Goal: Information Seeking & Learning: Learn about a topic

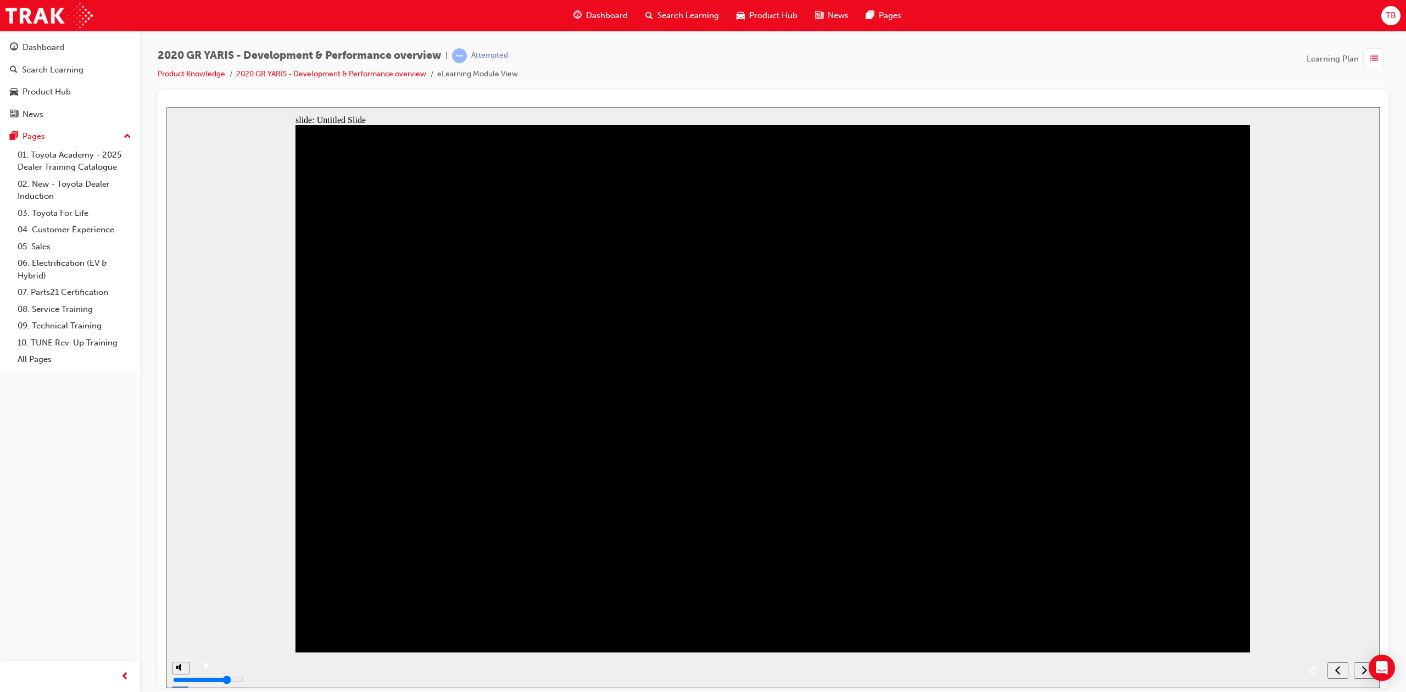
click at [1362, 674] on icon "next" at bounding box center [1363, 669] width 5 height 10
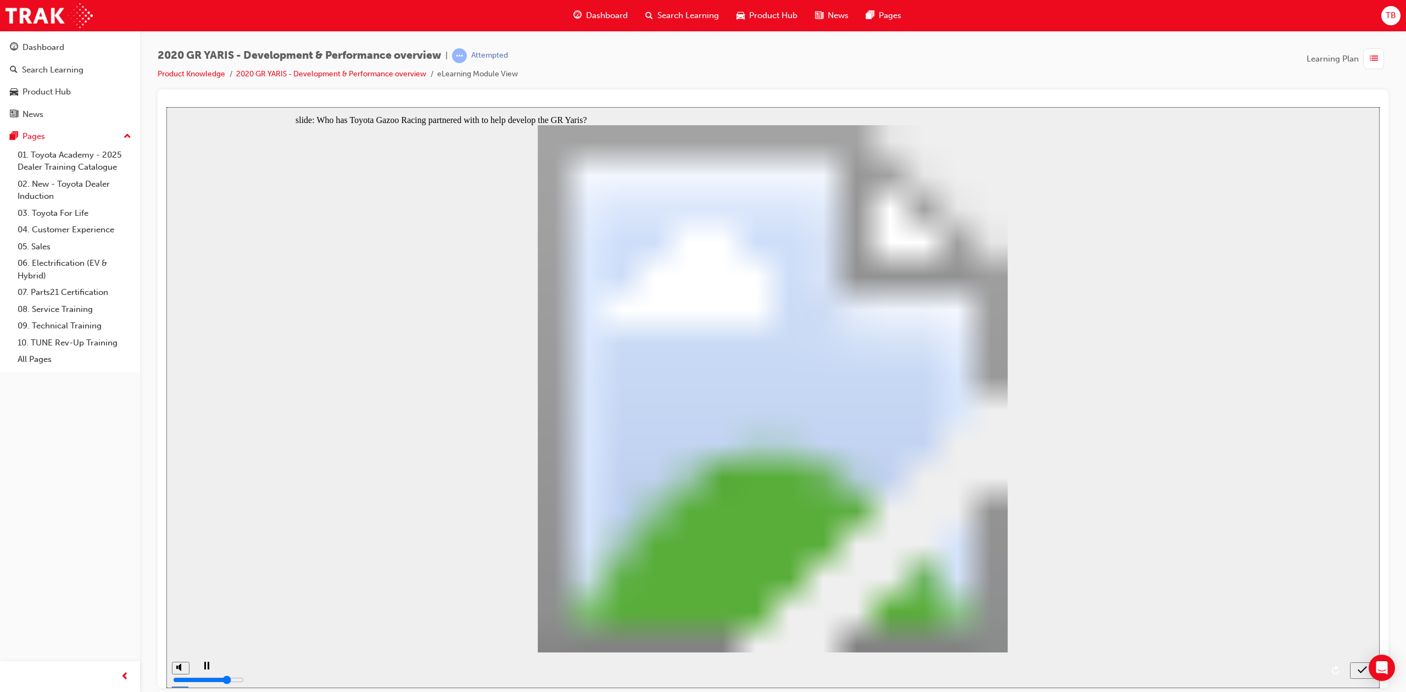
radio input "true"
click at [1357, 672] on icon "submit" at bounding box center [1361, 669] width 9 height 10
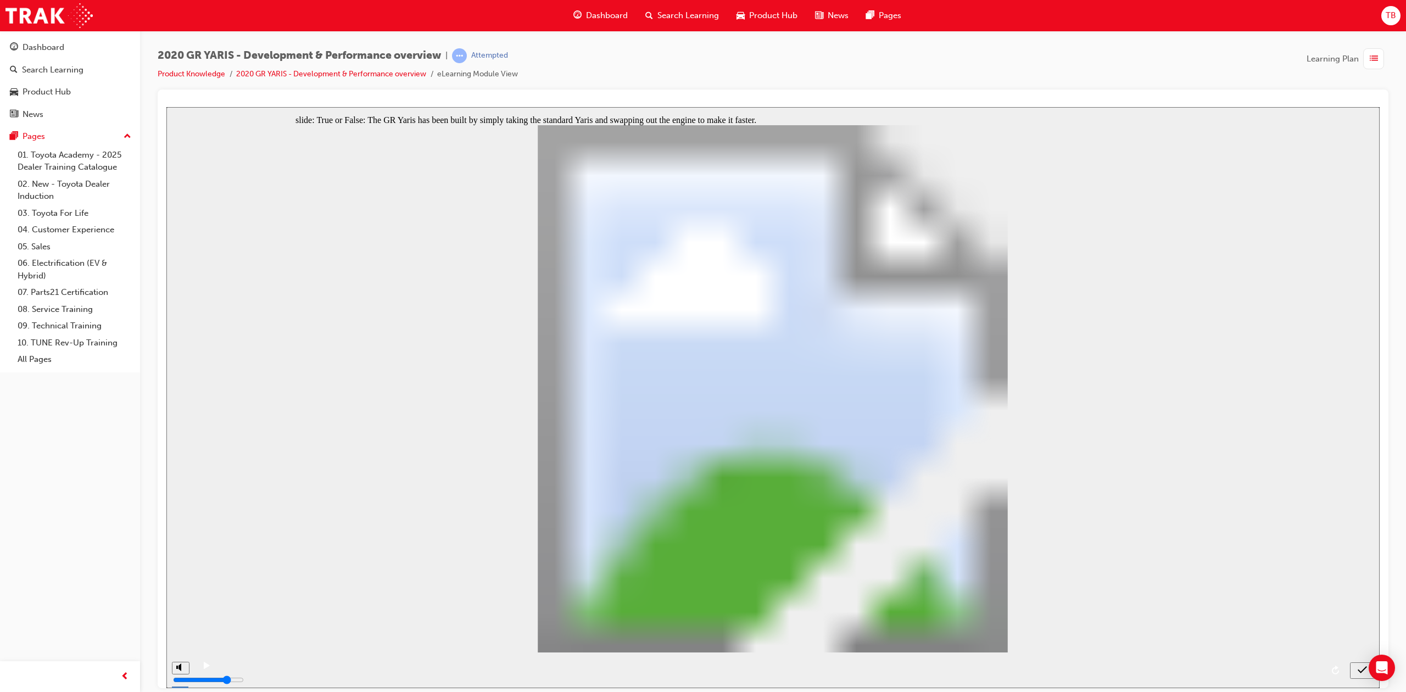
radio input "true"
click at [1354, 668] on div "submit" at bounding box center [1362, 670] width 16 height 12
radio input "true"
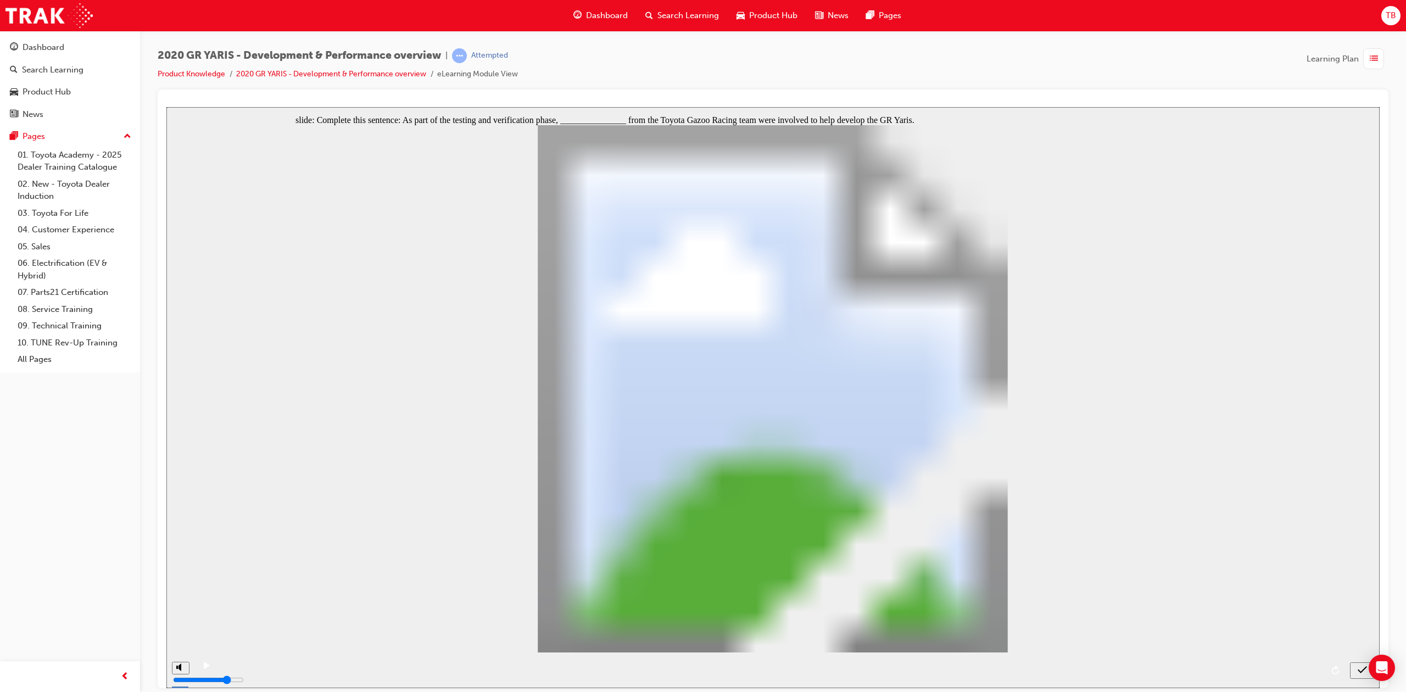
click at [1361, 669] on icon "submit" at bounding box center [1361, 669] width 9 height 10
click at [1356, 665] on div "submit" at bounding box center [1362, 670] width 16 height 12
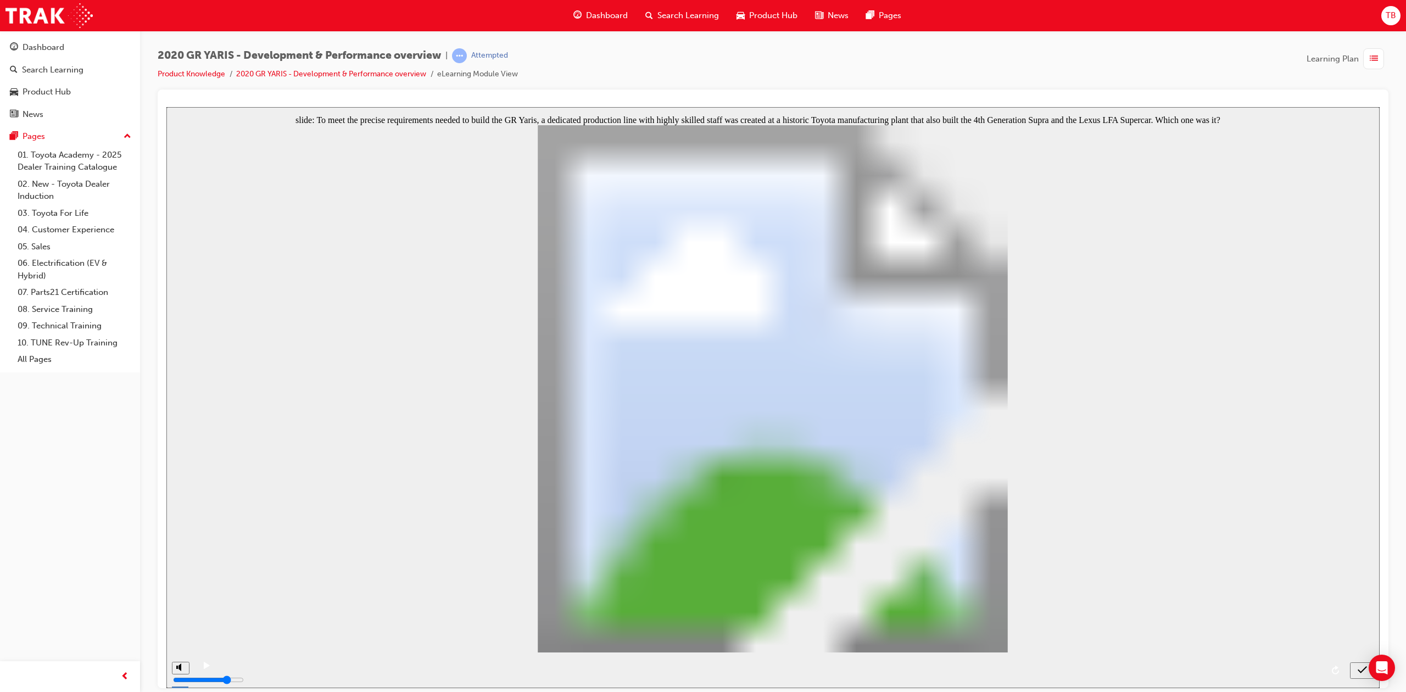
radio input "false"
radio input "true"
click at [1360, 669] on icon "submit" at bounding box center [1361, 669] width 9 height 10
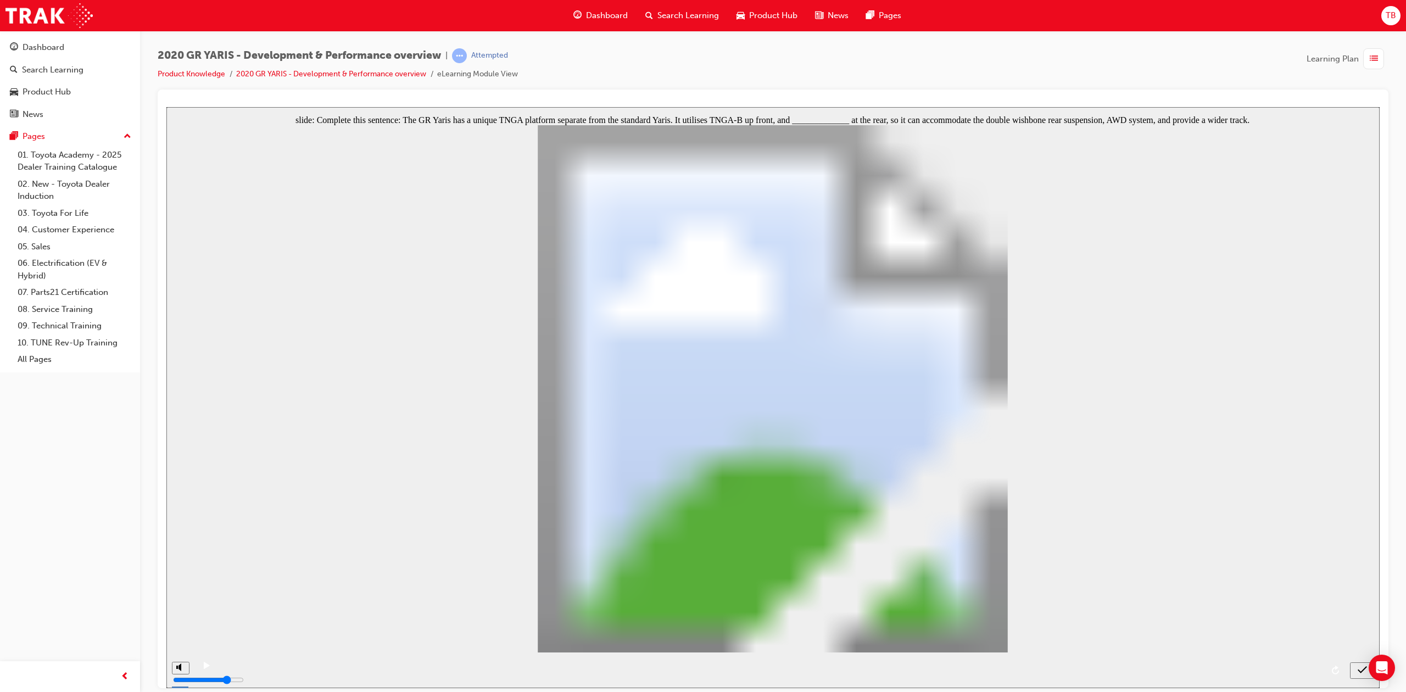
radio input "true"
click at [1357, 666] on icon "submit" at bounding box center [1361, 669] width 9 height 10
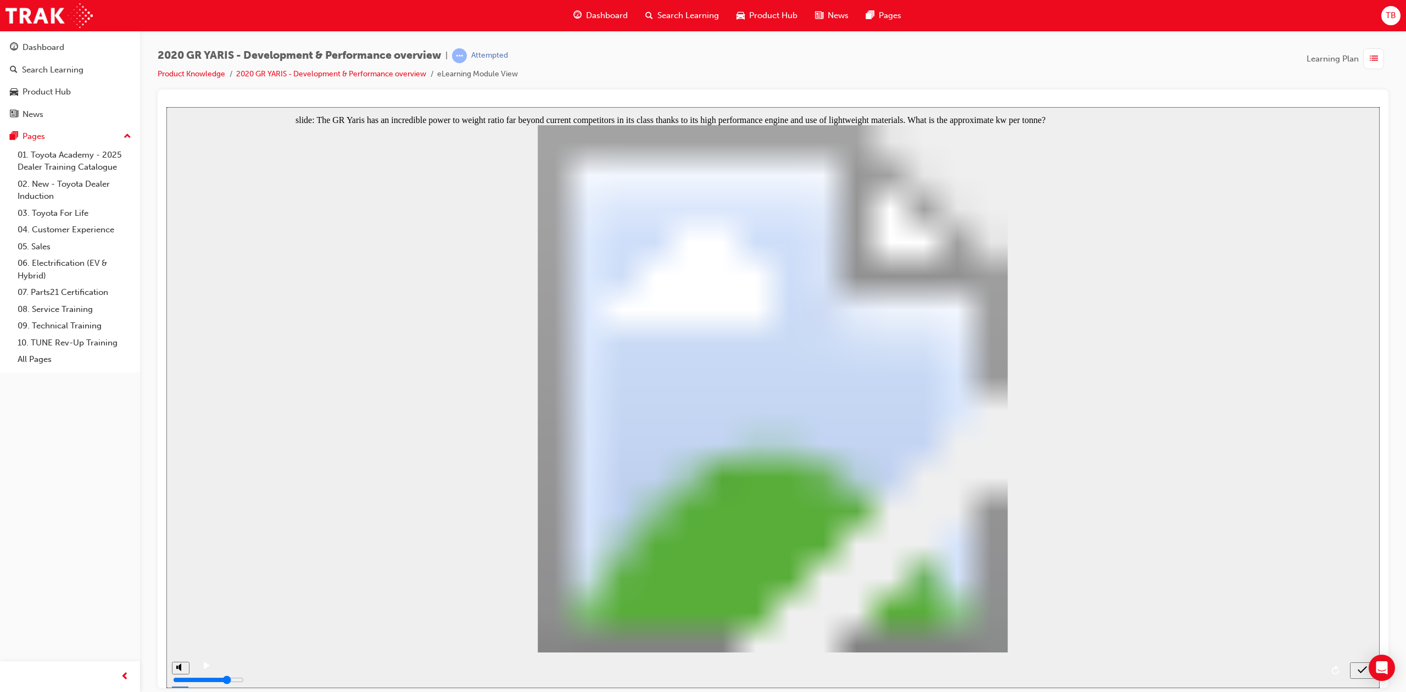
radio input "true"
click at [1354, 665] on div "submit" at bounding box center [1362, 670] width 16 height 12
radio input "true"
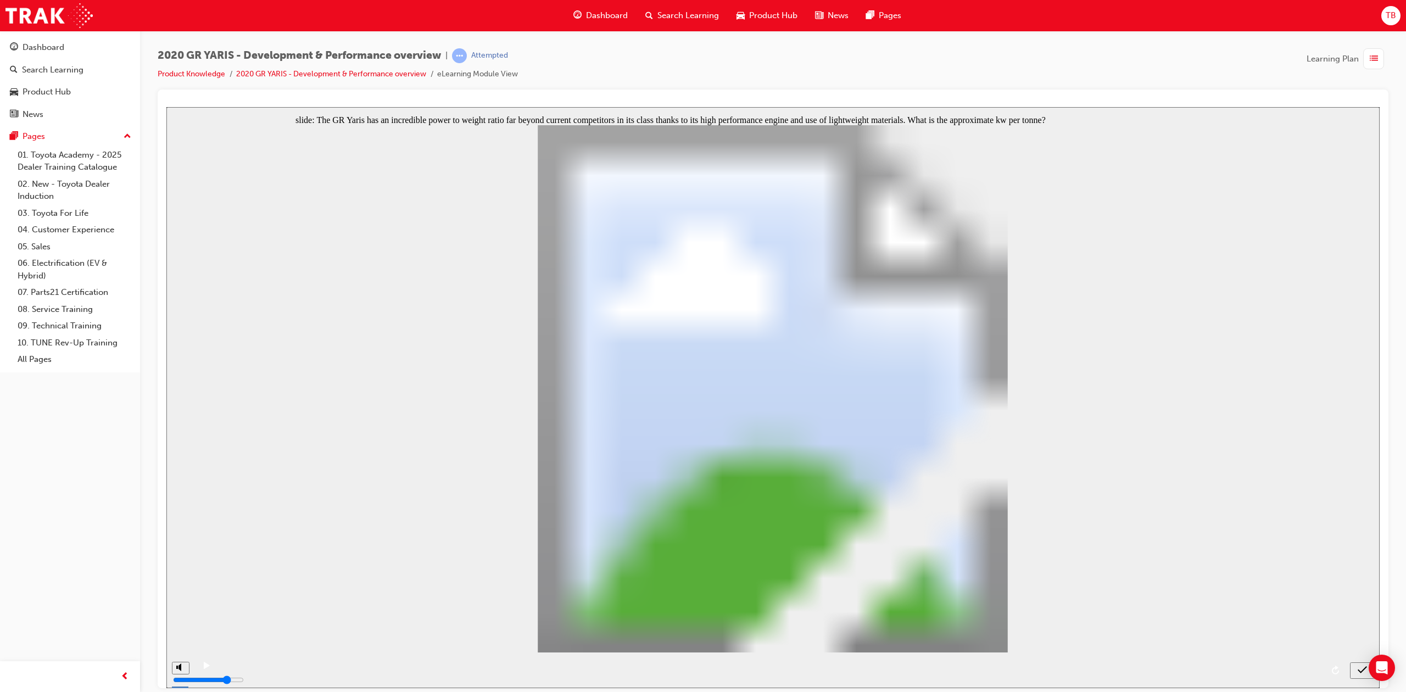
click at [1356, 670] on div "submit" at bounding box center [1362, 670] width 16 height 12
checkbox input "true"
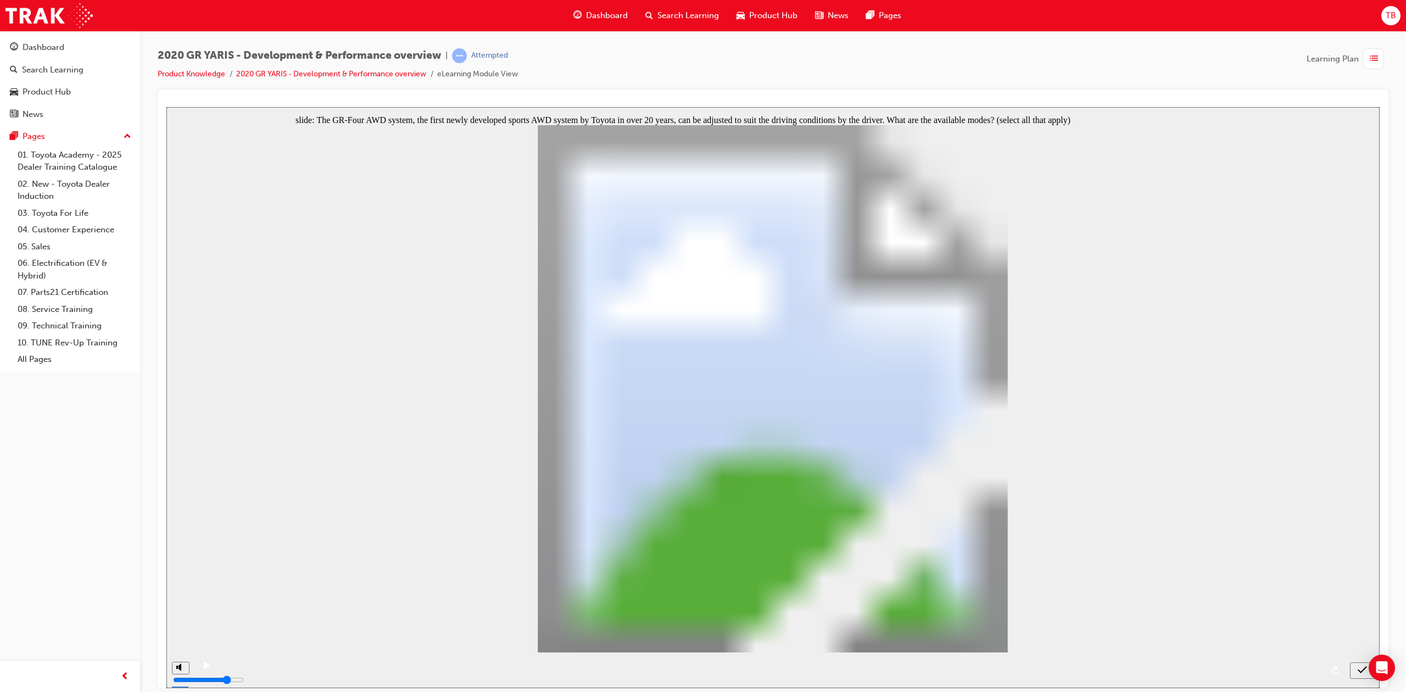
checkbox input "true"
click at [1362, 666] on icon "submit" at bounding box center [1361, 669] width 9 height 10
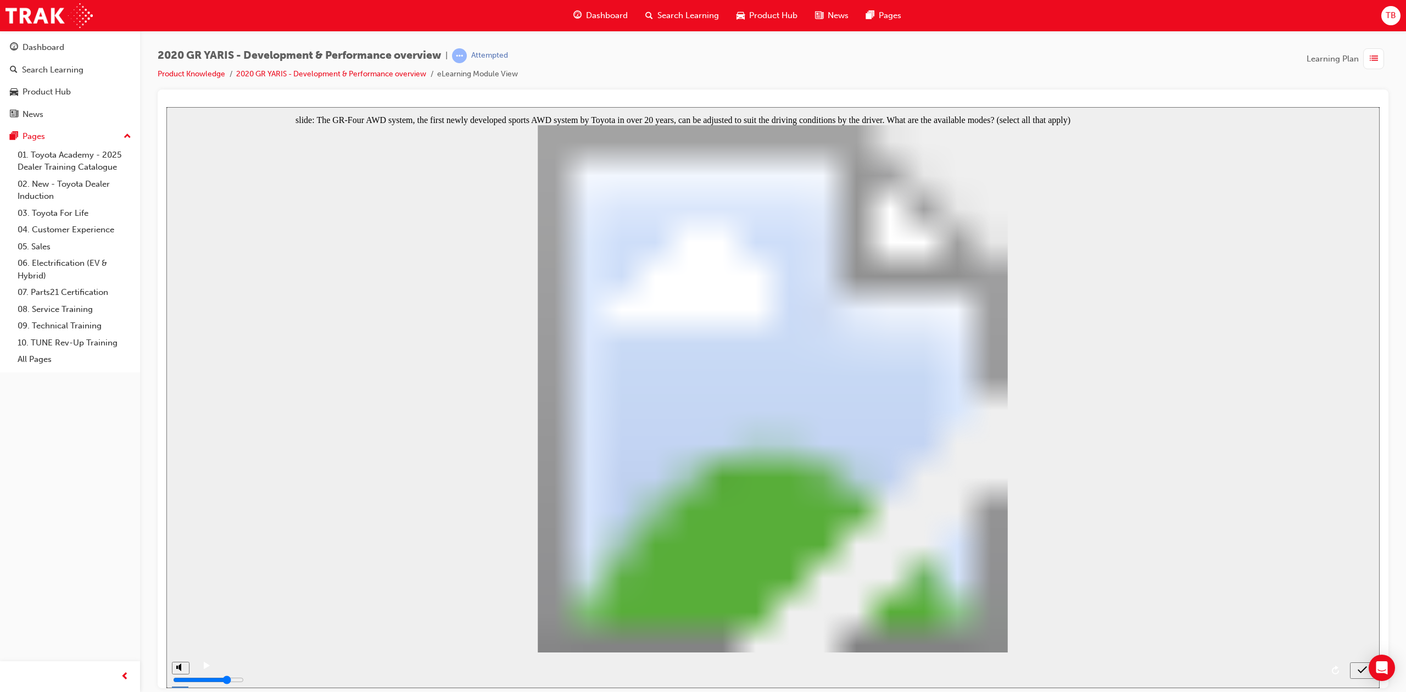
checkbox input "false"
checkbox input "true"
click at [1360, 672] on icon "submit" at bounding box center [1361, 669] width 9 height 7
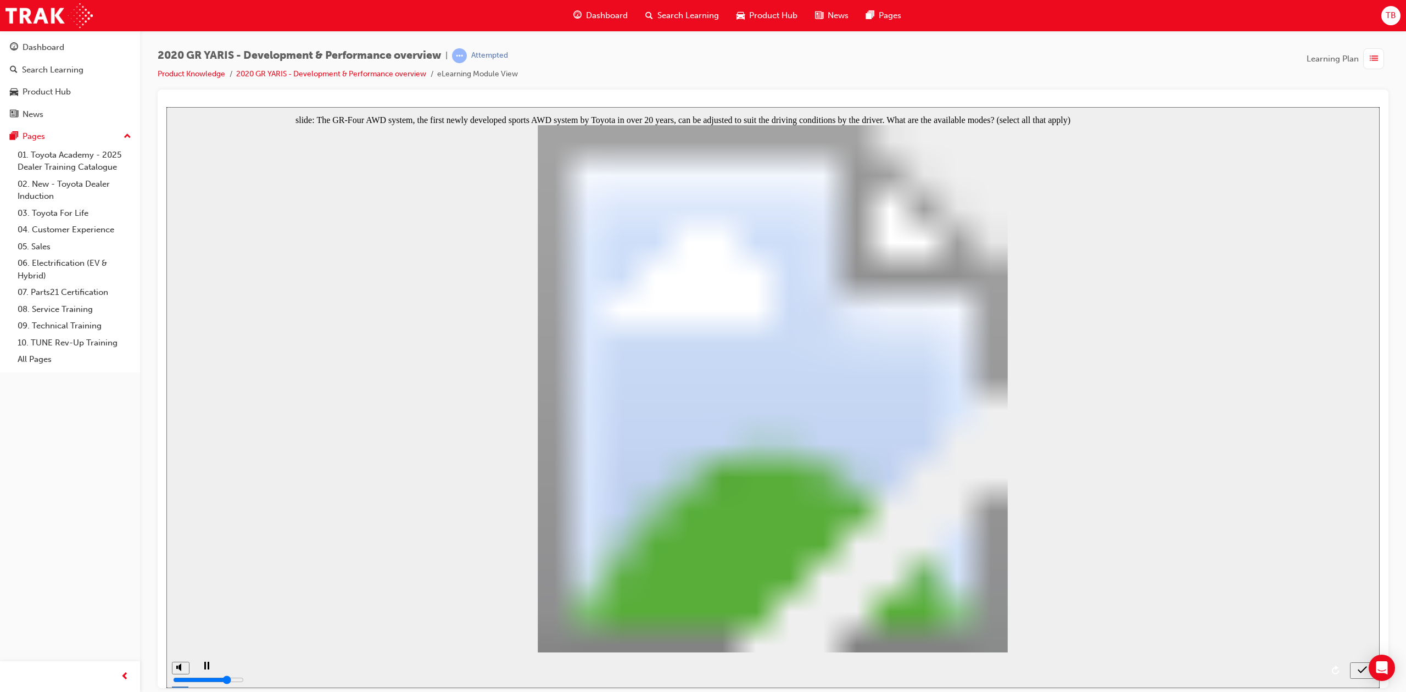
click at [1361, 676] on button "submit" at bounding box center [1362, 670] width 25 height 16
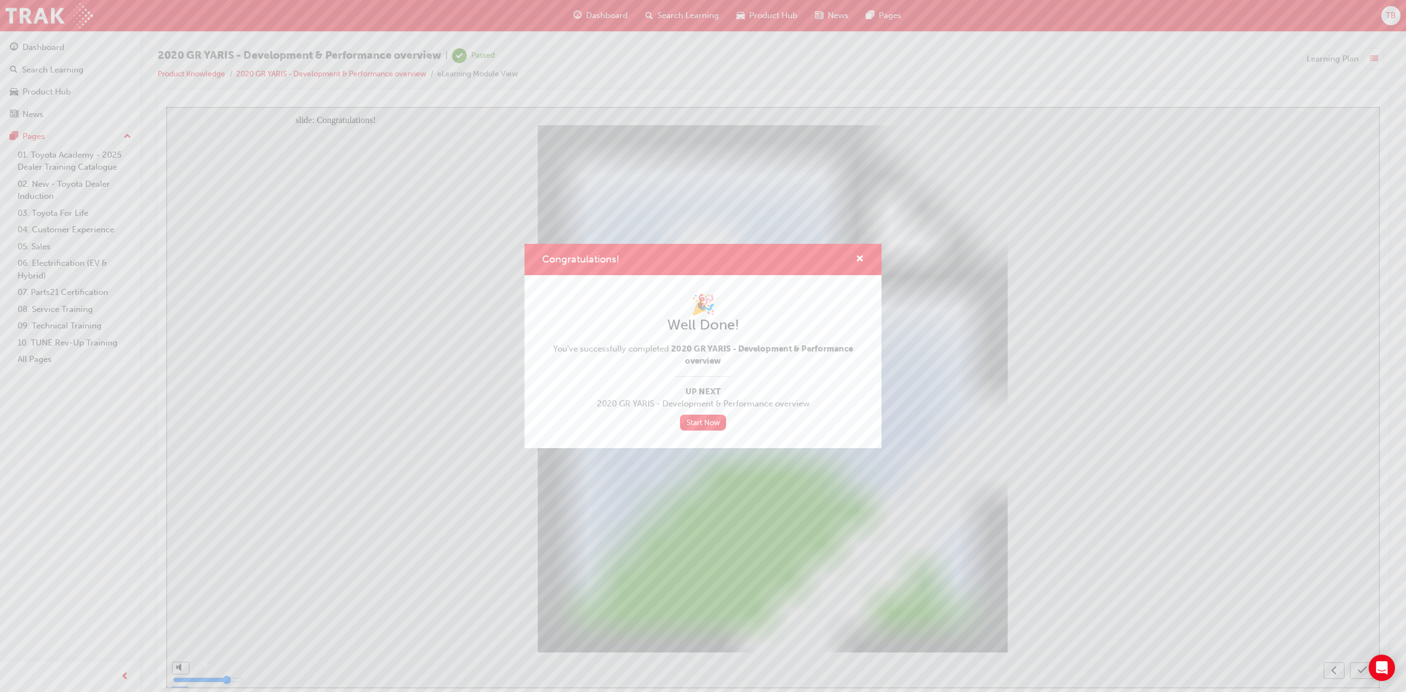
click at [854, 255] on div "Congratulations!" at bounding box center [855, 260] width 17 height 14
click at [859, 258] on span "cross-icon" at bounding box center [860, 260] width 8 height 10
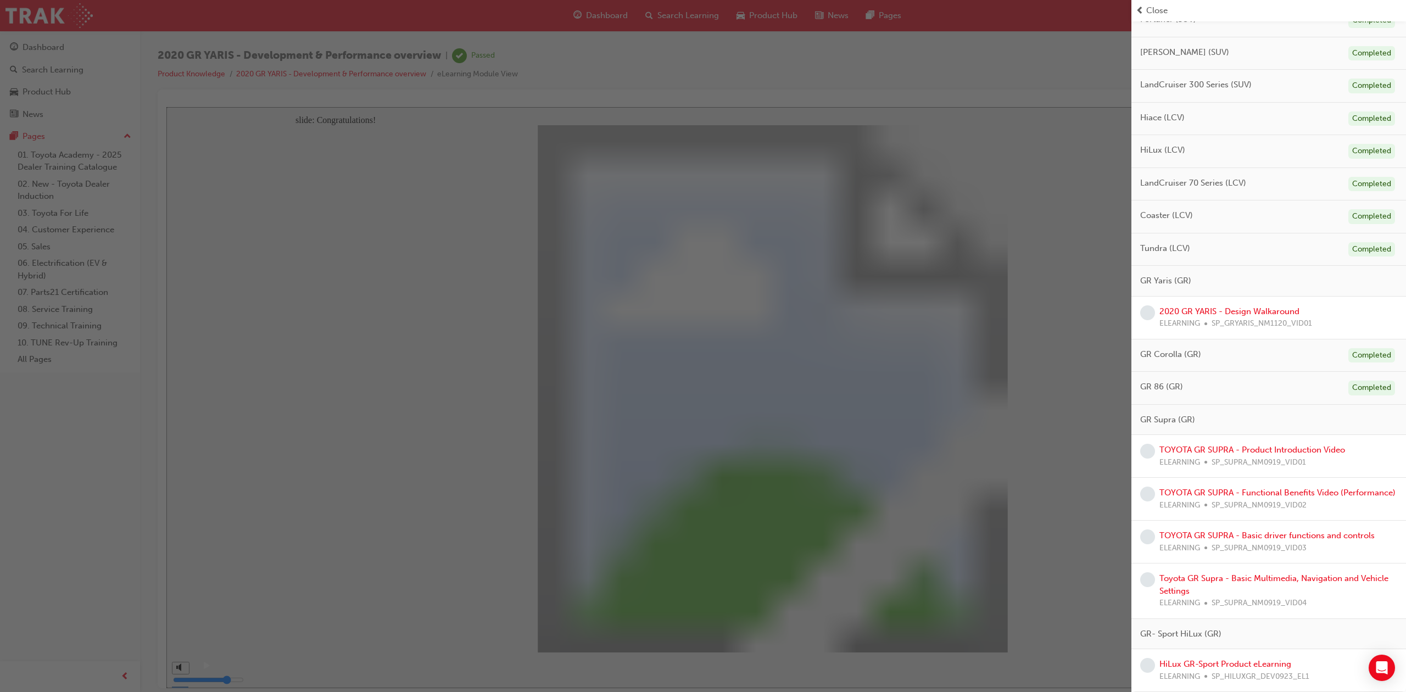
scroll to position [479, 0]
click at [1244, 306] on link "2020 GR YARIS - Design Walkaround" at bounding box center [1229, 311] width 140 height 10
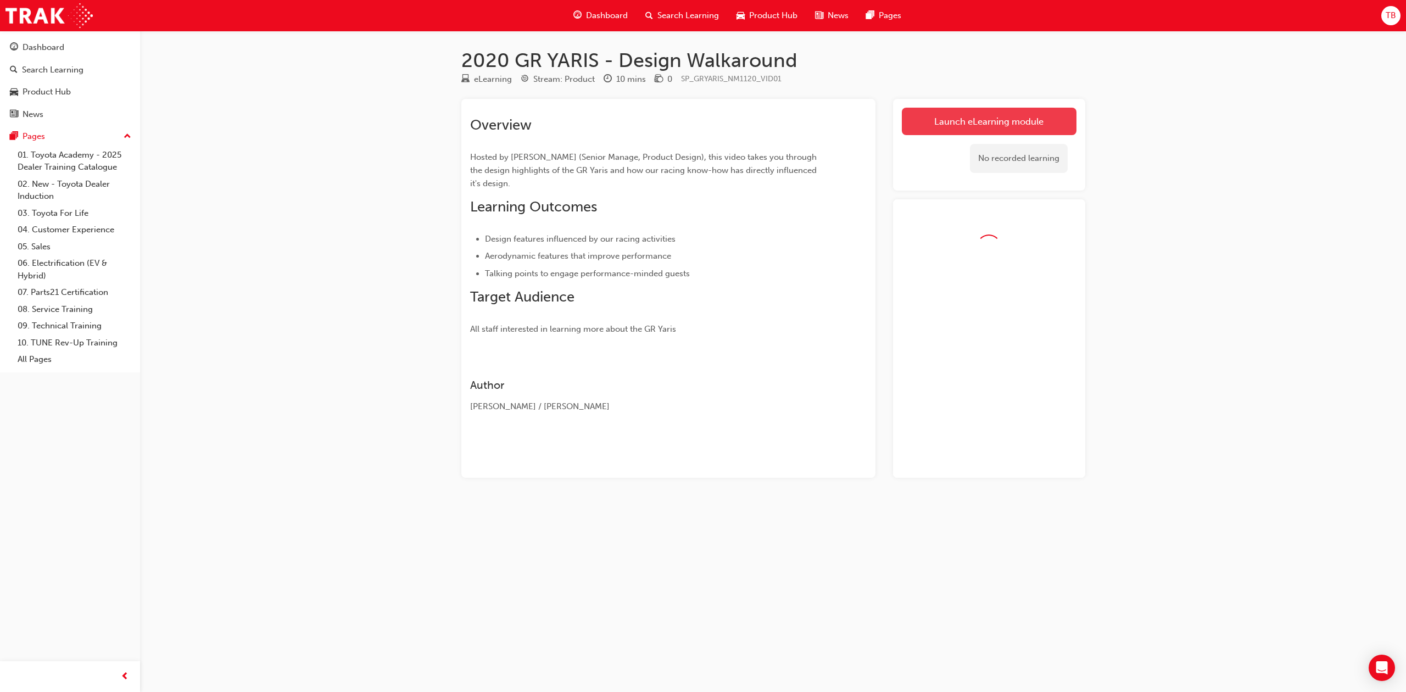
click at [958, 113] on link "Launch eLearning module" at bounding box center [989, 121] width 175 height 27
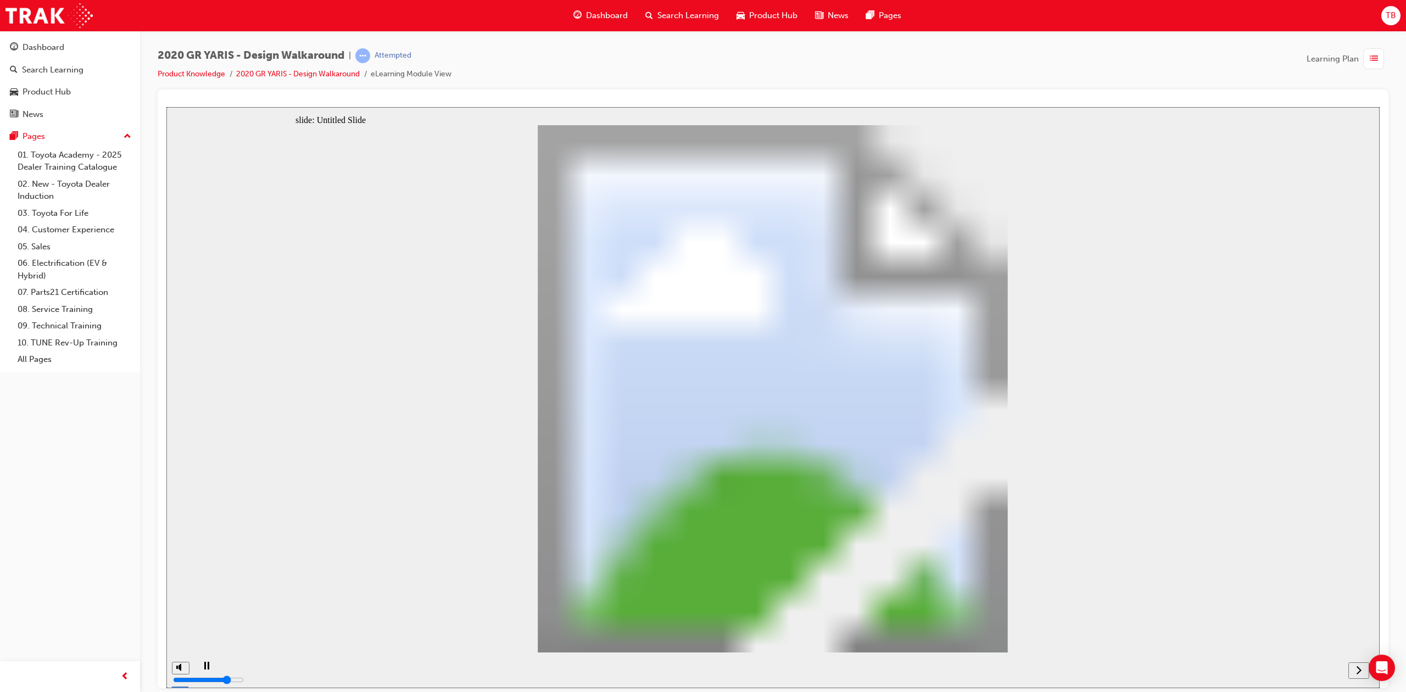
click at [1353, 666] on div "next" at bounding box center [1359, 670] width 12 height 12
click at [1354, 667] on div "next" at bounding box center [1359, 670] width 12 height 12
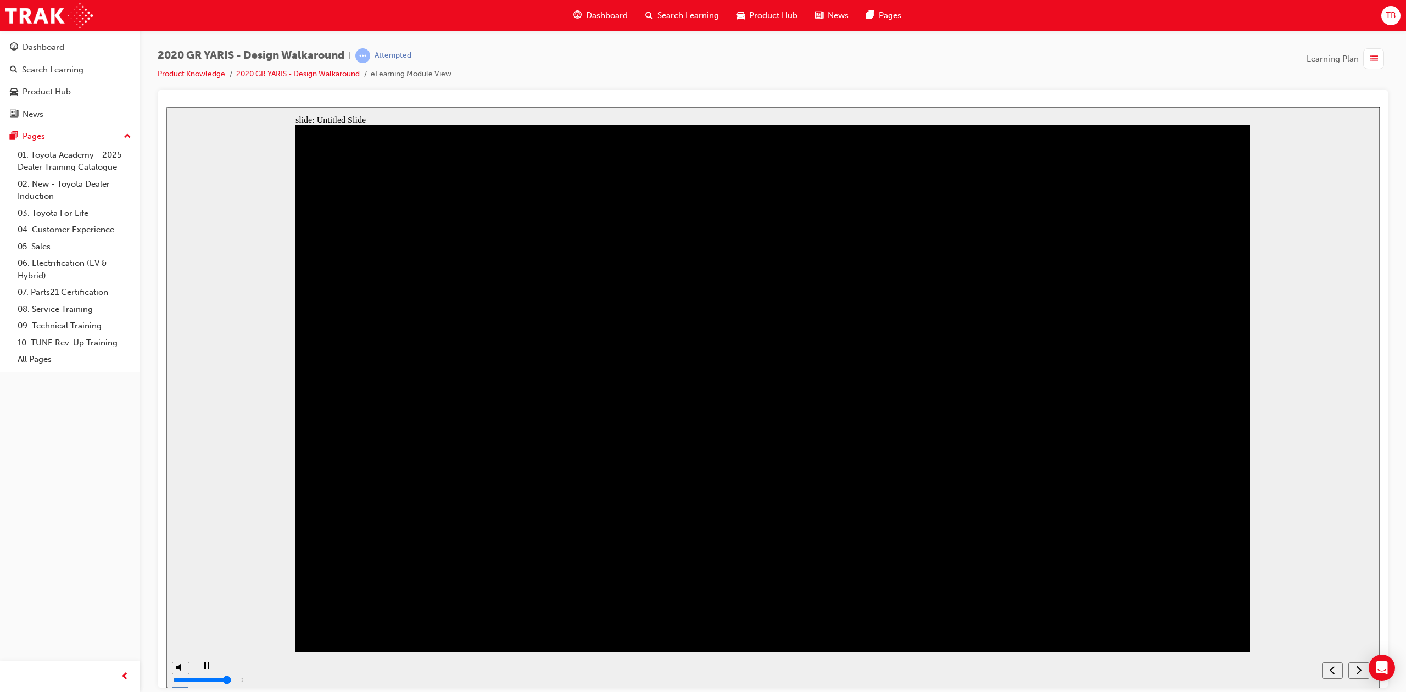
click at [1360, 672] on nav "slide navigation" at bounding box center [1345, 670] width 47 height 36
click at [1360, 665] on icon "next" at bounding box center [1358, 669] width 5 height 10
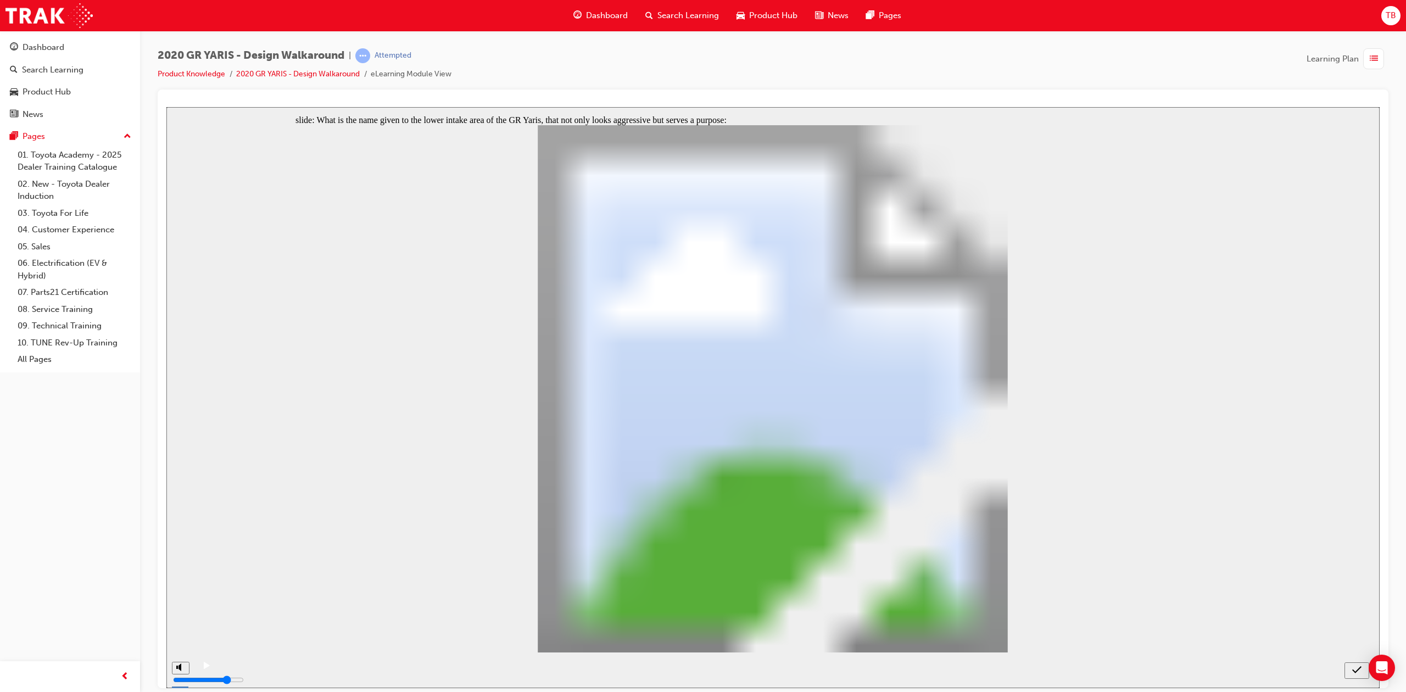
click at [1353, 670] on icon "submit" at bounding box center [1356, 669] width 9 height 7
radio input "false"
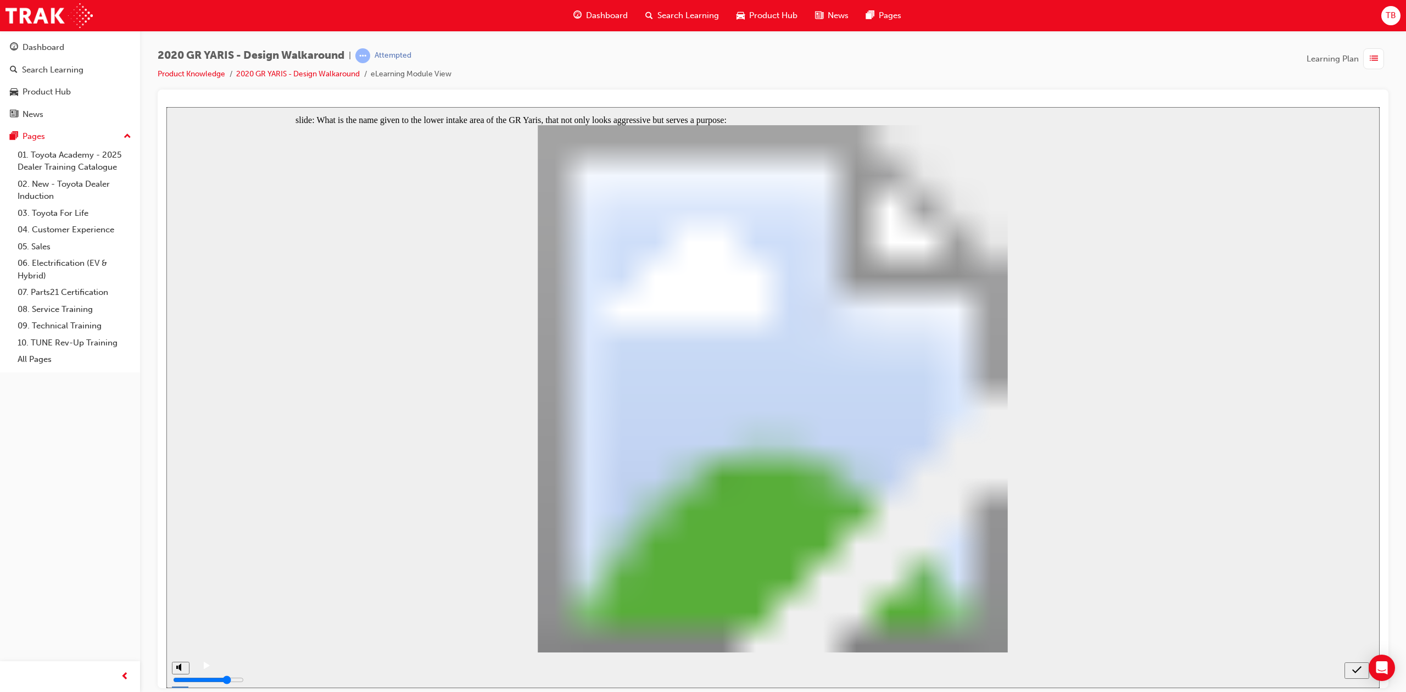
radio input "true"
click at [1354, 675] on button "submit" at bounding box center [1356, 670] width 25 height 16
radio input "true"
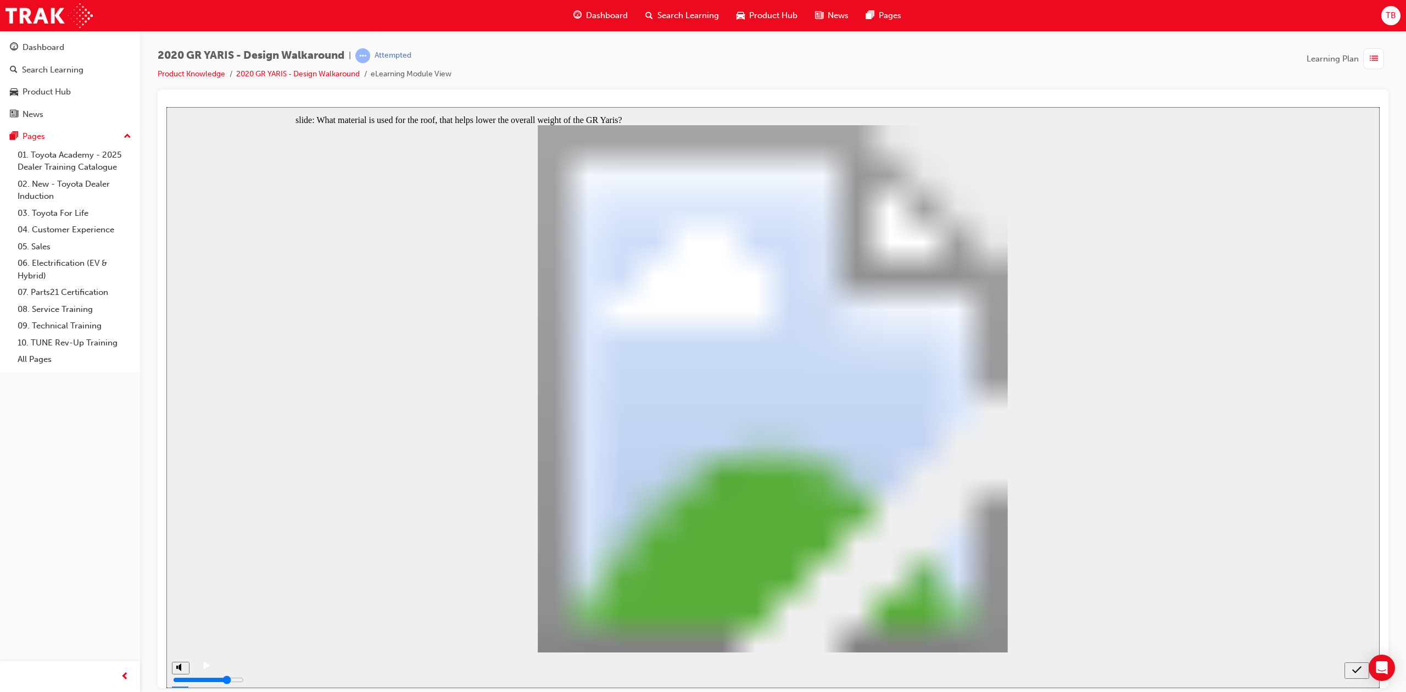
click at [1355, 673] on icon "submit" at bounding box center [1356, 669] width 9 height 10
radio input "true"
click at [1356, 670] on section at bounding box center [772, 670] width 1213 height 36
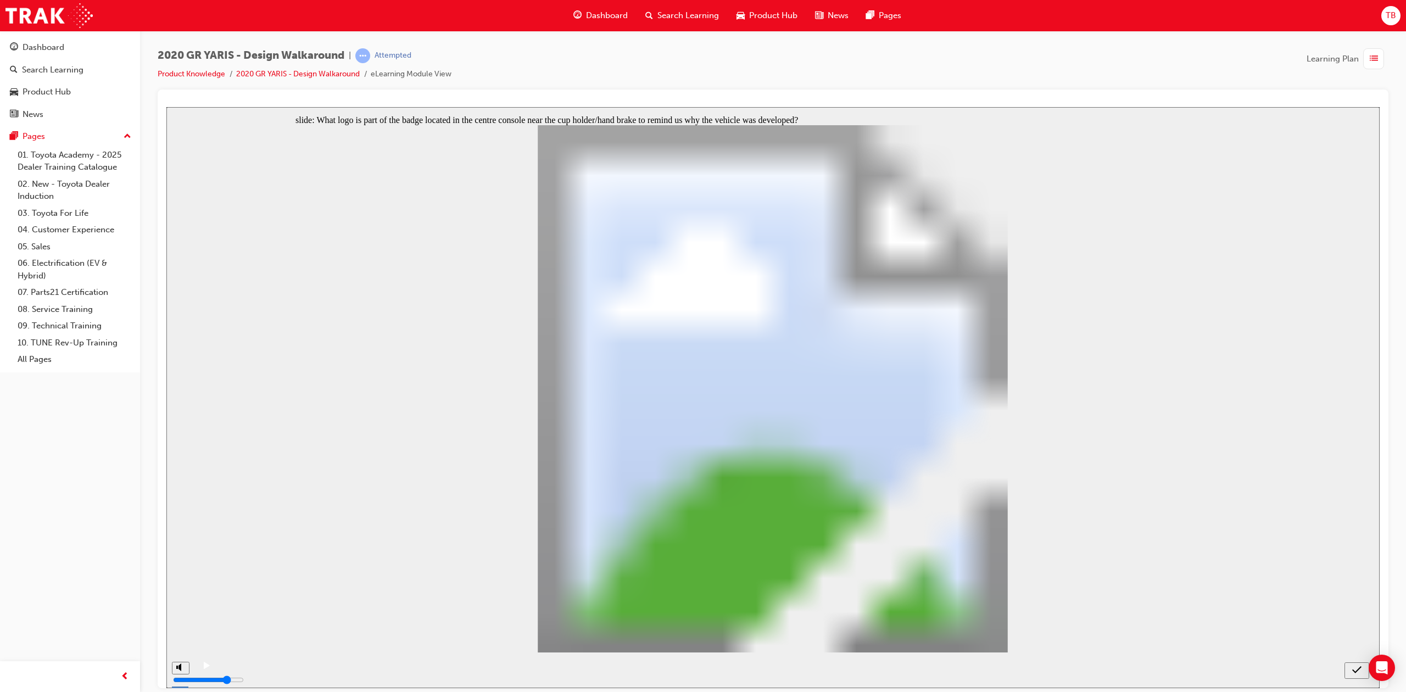
click at [1359, 673] on icon "submit" at bounding box center [1356, 669] width 9 height 10
click at [1372, 65] on span "list-icon" at bounding box center [1374, 59] width 8 height 14
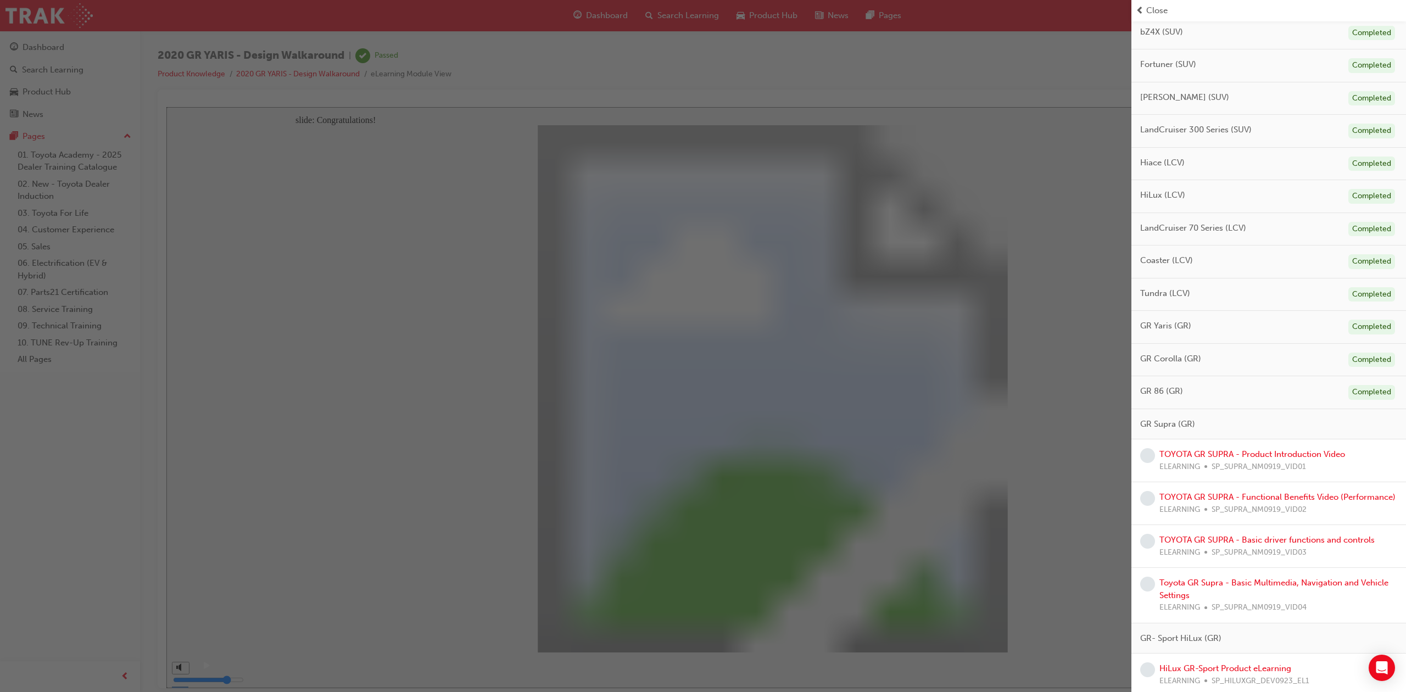
scroll to position [438, 0]
click at [1253, 445] on link "TOYOTA GR SUPRA - Product Introduction Video" at bounding box center [1252, 450] width 186 height 10
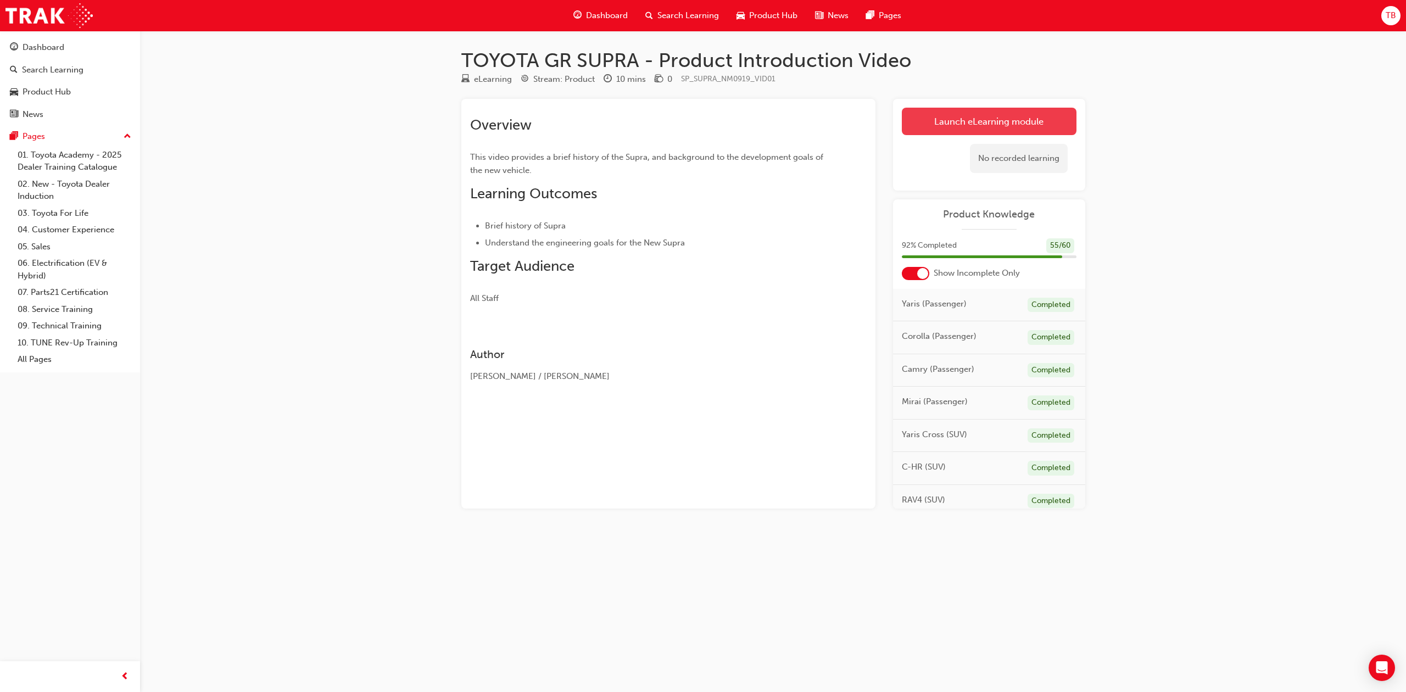
click at [980, 128] on link "Launch eLearning module" at bounding box center [989, 121] width 175 height 27
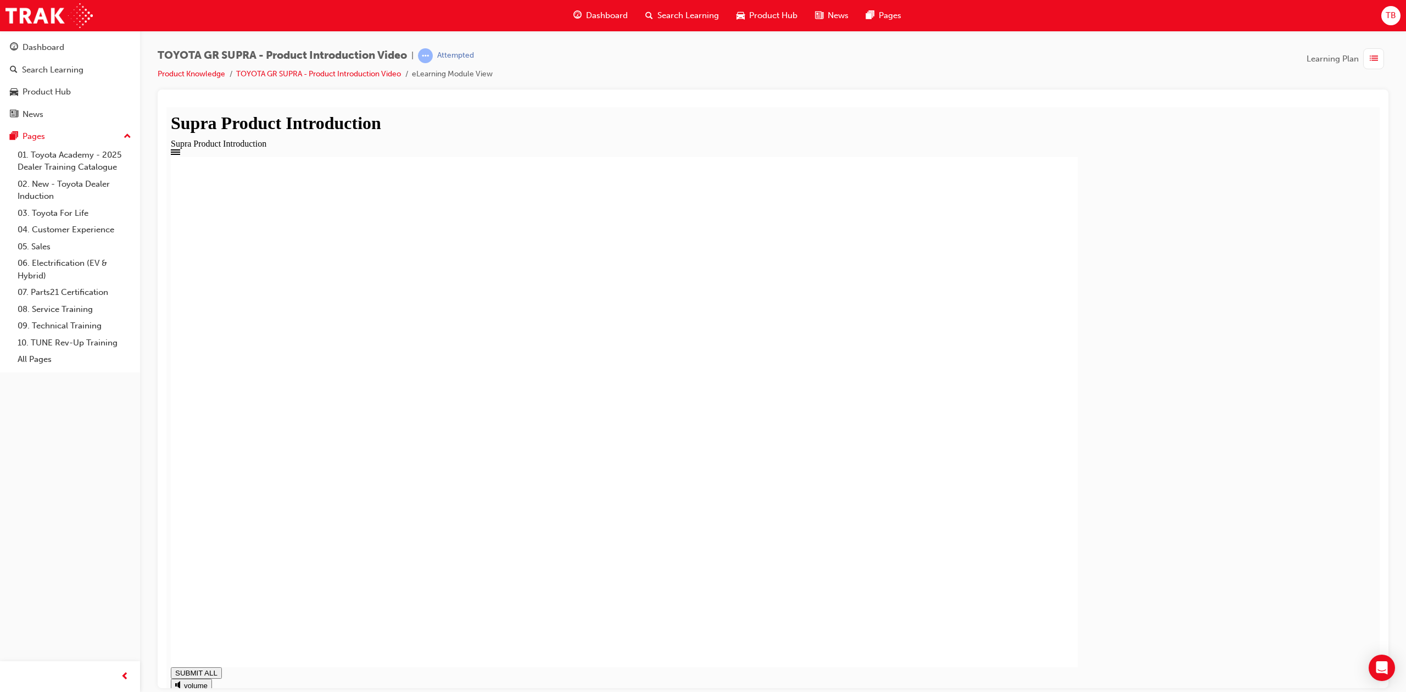
type input "1"
click at [1373, 60] on span "list-icon" at bounding box center [1374, 59] width 8 height 14
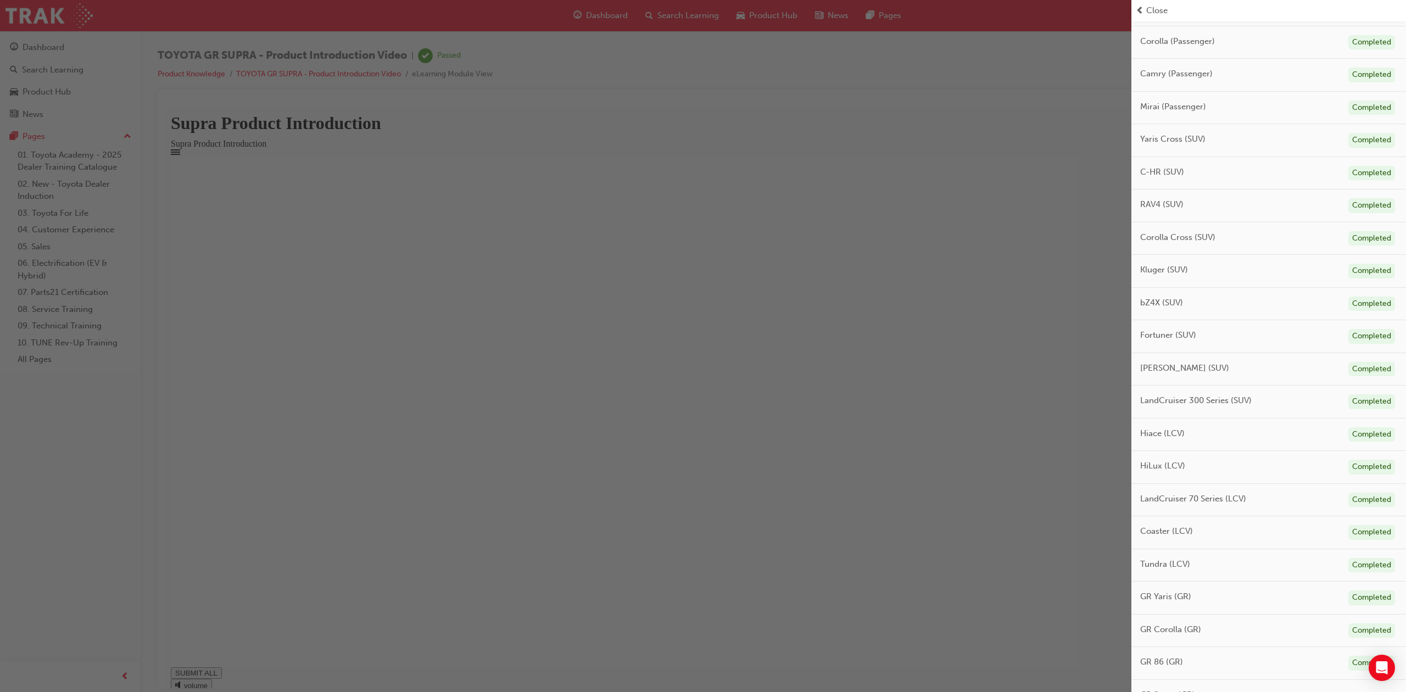
scroll to position [395, 0]
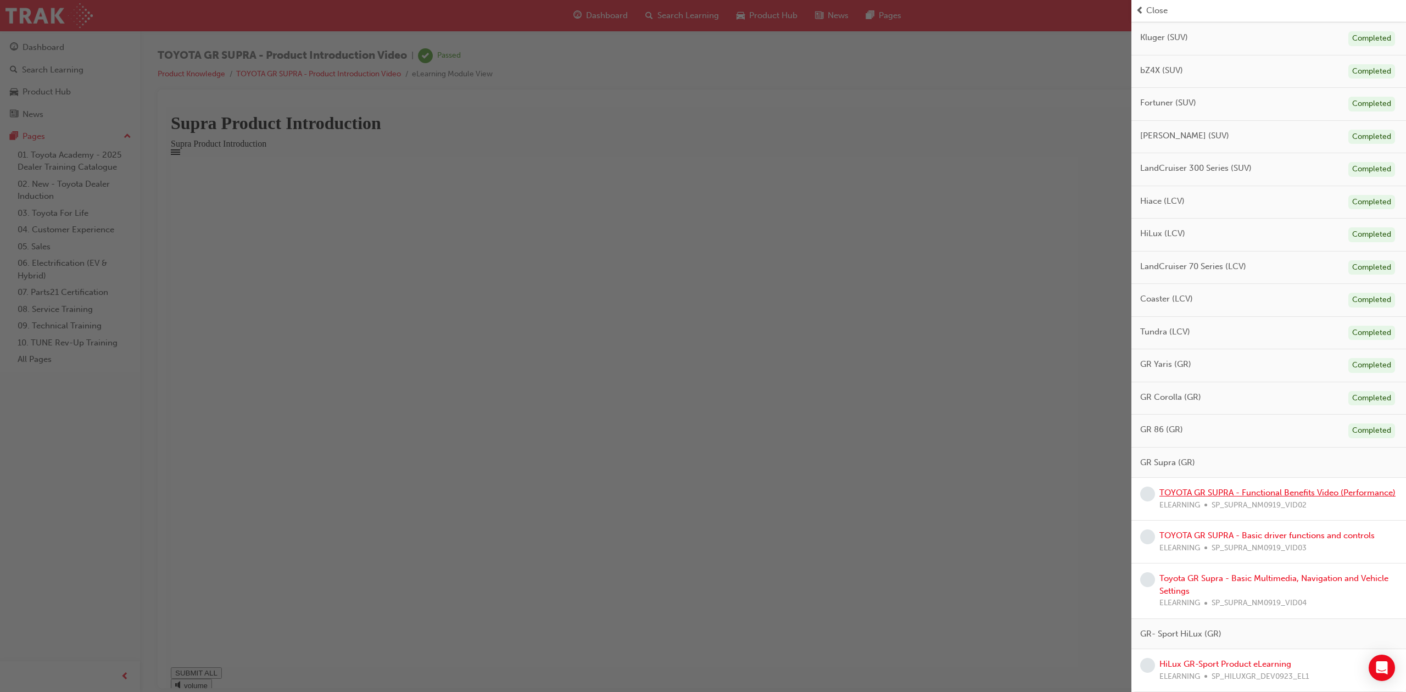
click at [1231, 488] on link "TOYOTA GR SUPRA - Functional Benefits Video (Performance)" at bounding box center [1277, 493] width 236 height 10
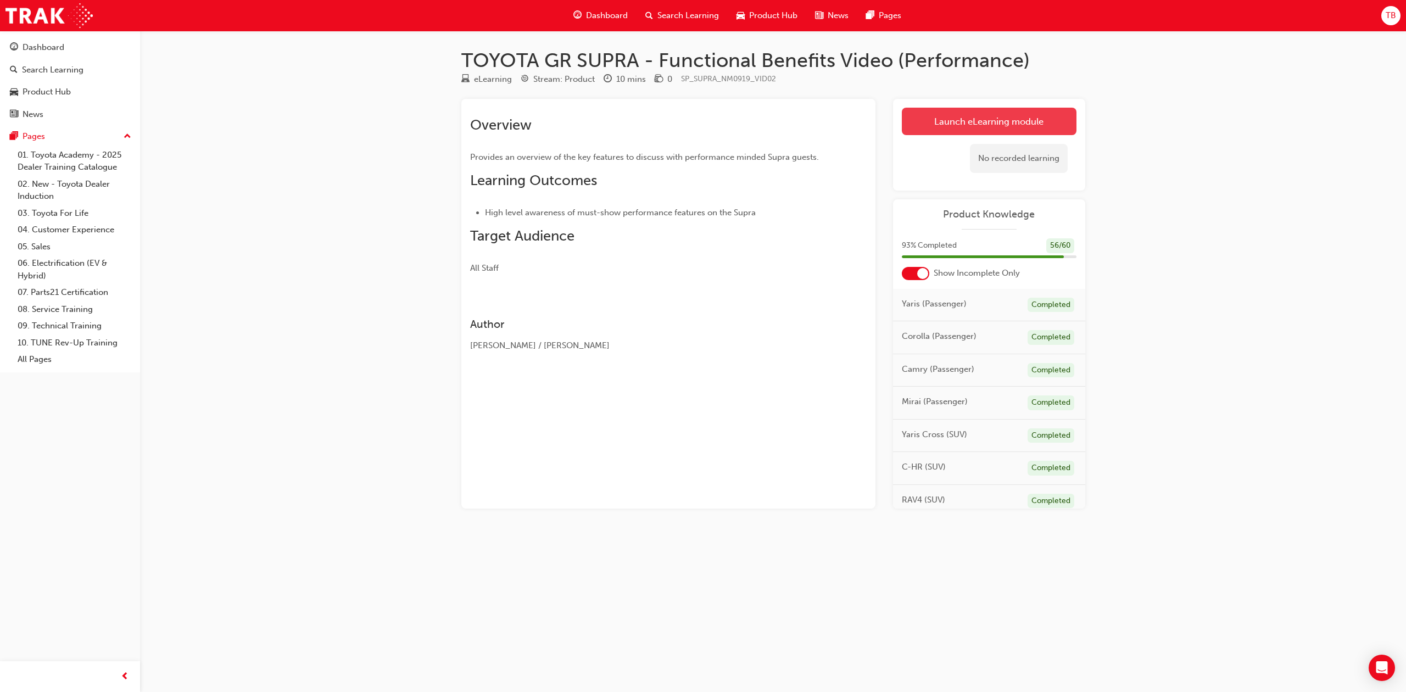
click at [938, 116] on link "Launch eLearning module" at bounding box center [989, 121] width 175 height 27
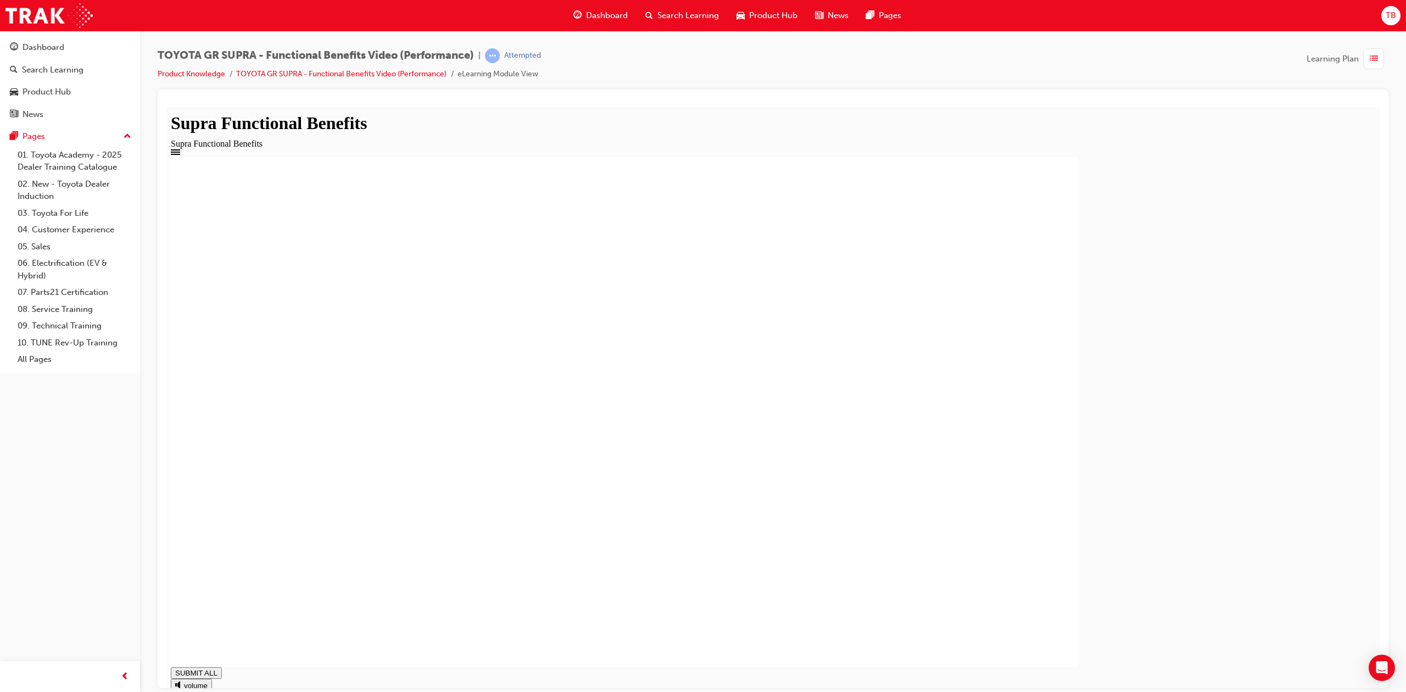
drag, startPoint x: 791, startPoint y: 566, endPoint x: 634, endPoint y: 505, distance: 169.2
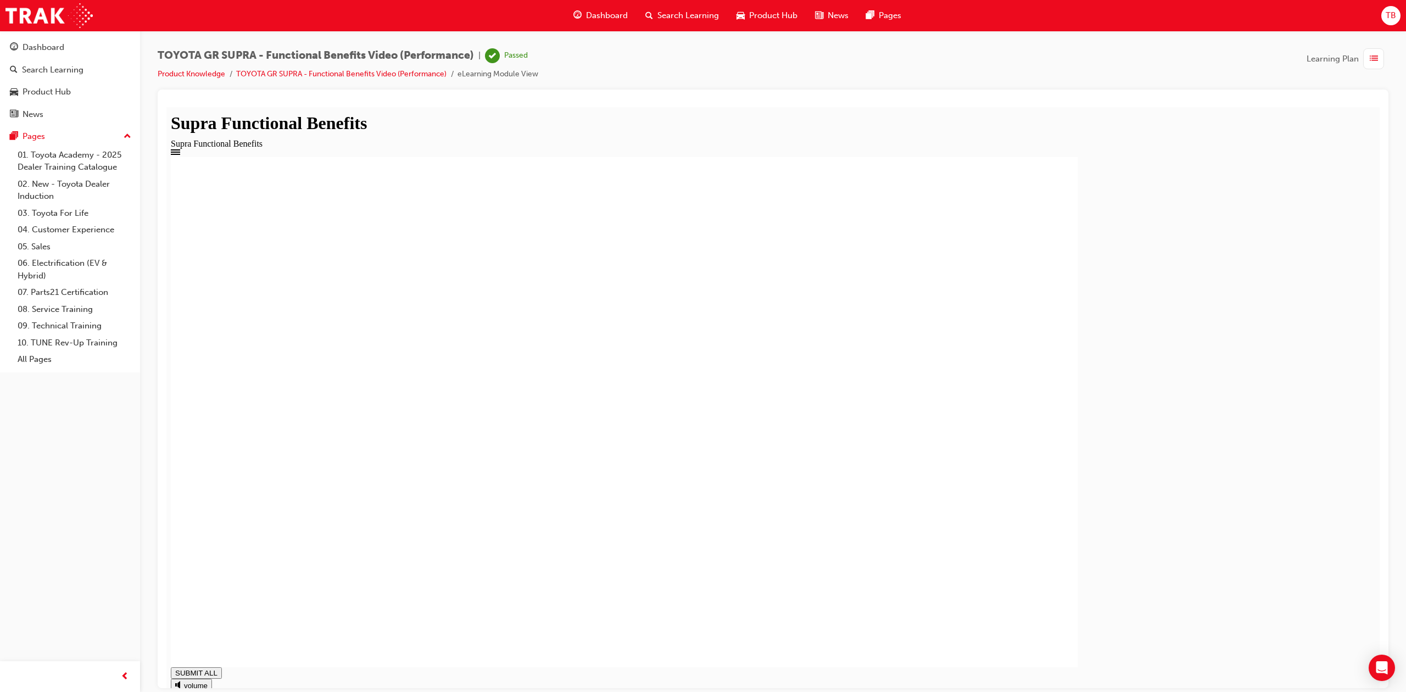
type input "1"
click at [1376, 60] on span "list-icon" at bounding box center [1374, 59] width 8 height 14
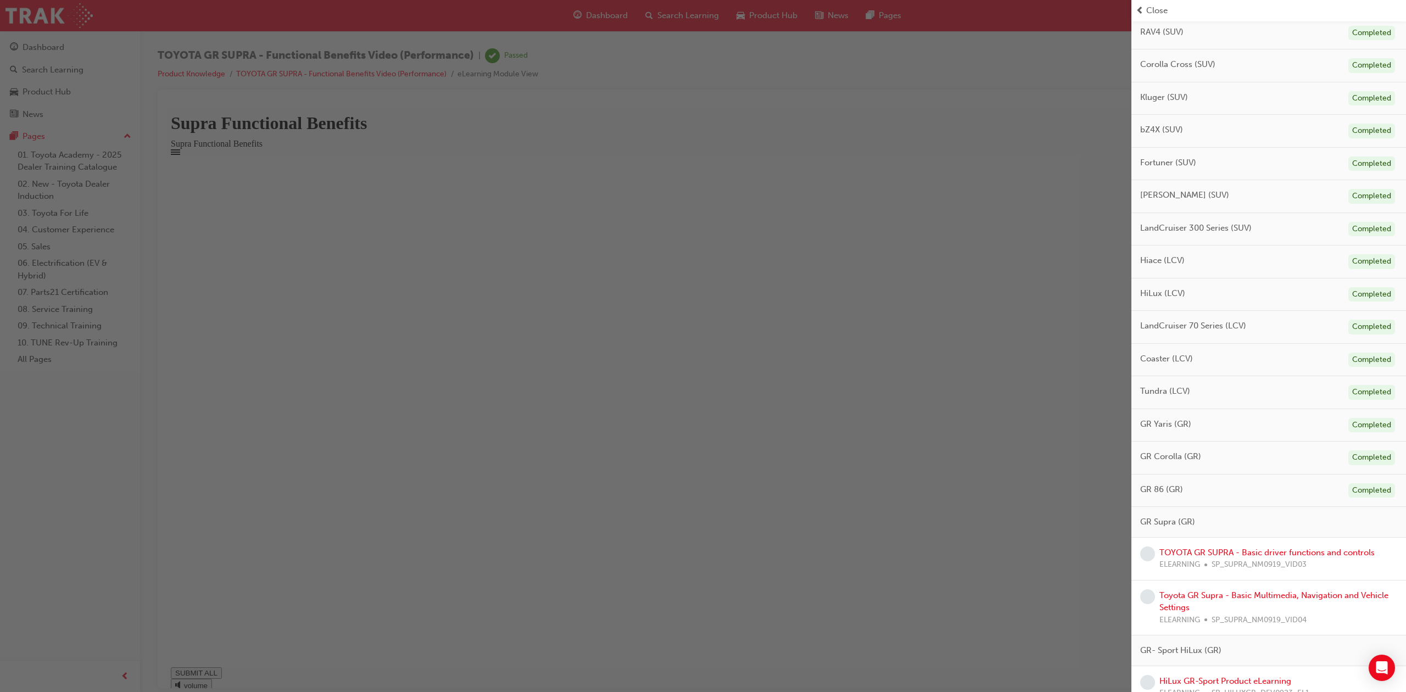
scroll to position [352, 0]
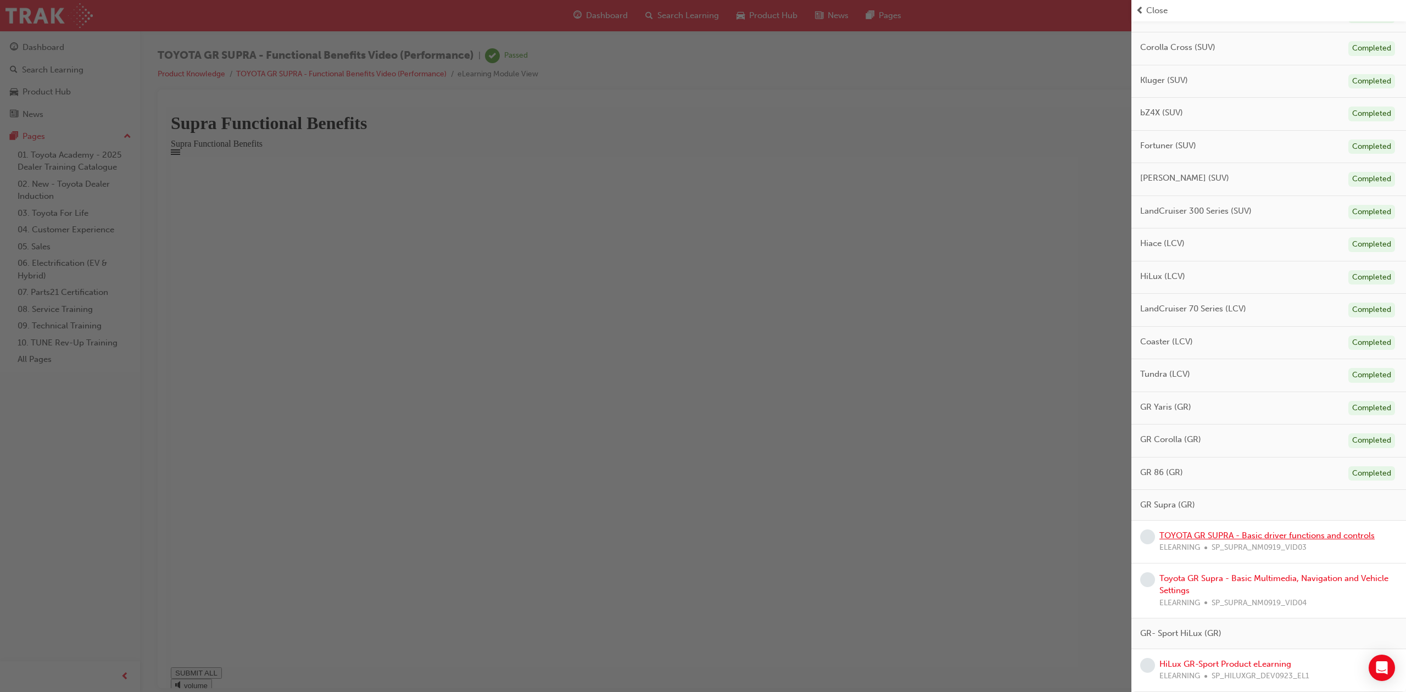
click at [1241, 530] on link "TOYOTA GR SUPRA - Basic driver functions and controls" at bounding box center [1266, 535] width 215 height 10
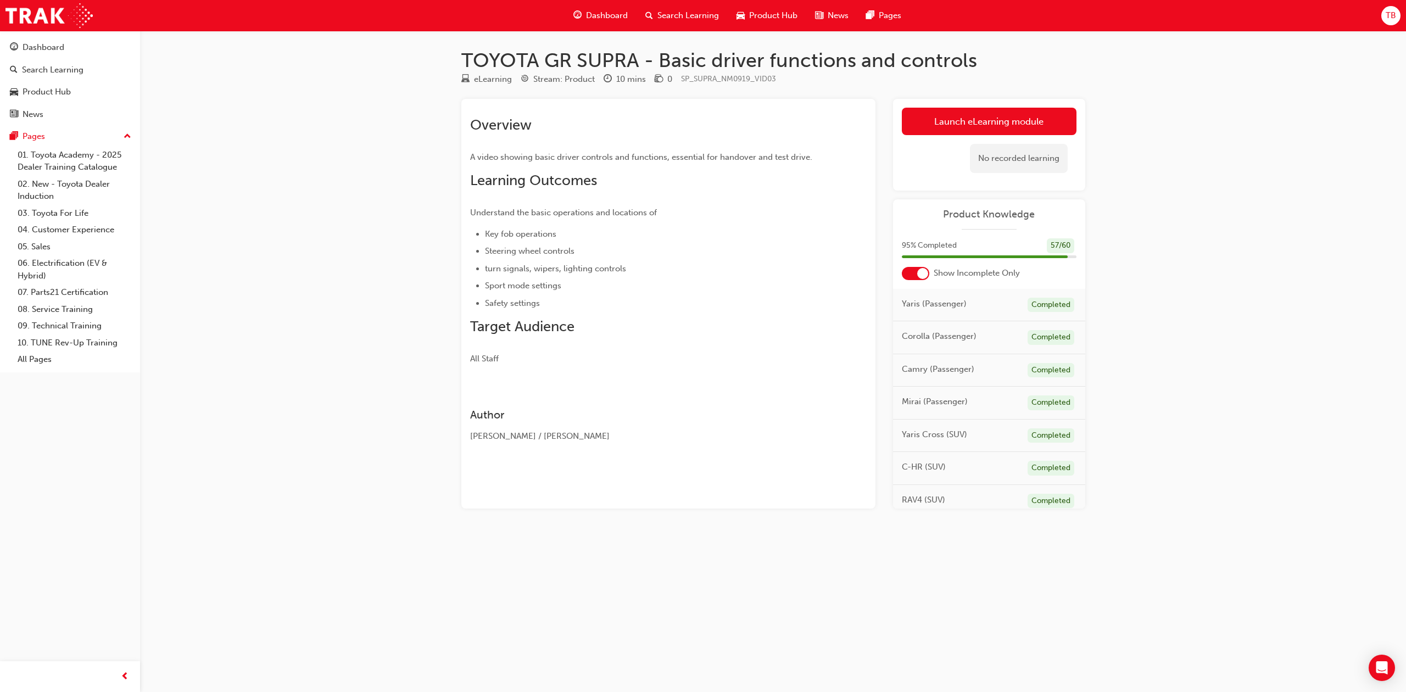
click at [1033, 144] on div "No recorded learning" at bounding box center [1019, 158] width 98 height 29
click at [1039, 124] on link "Launch eLearning module" at bounding box center [989, 121] width 175 height 27
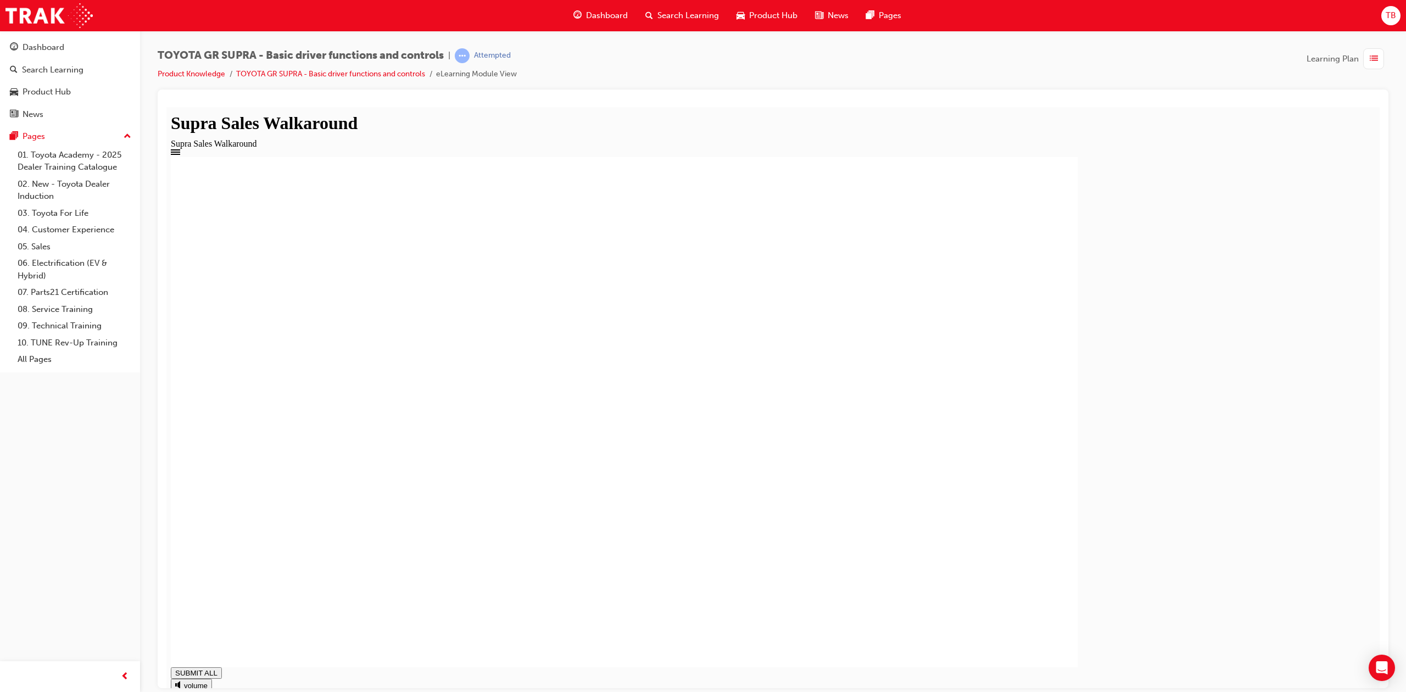
click at [1382, 60] on div "button" at bounding box center [1373, 58] width 21 height 21
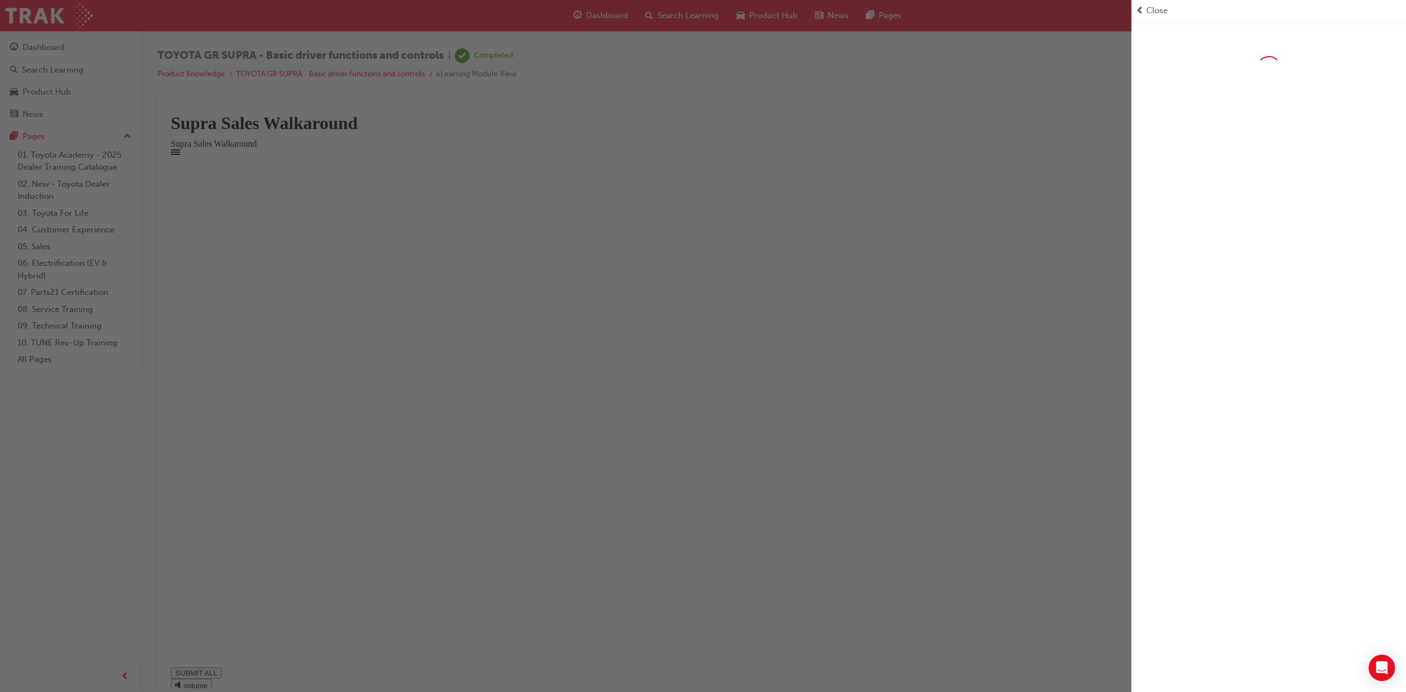
type input "1"
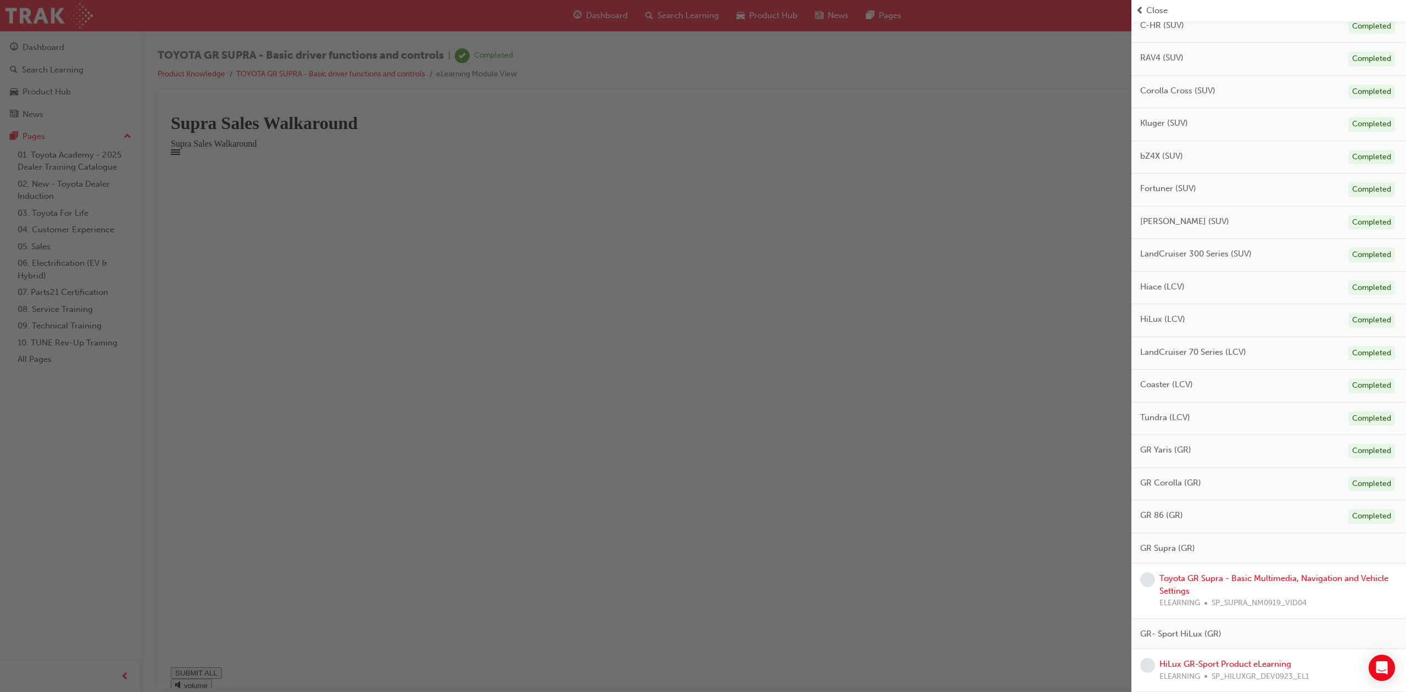
scroll to position [297, 0]
click at [1233, 579] on link "Toyota GR Supra - Basic Multimedia, Navigation and Vehicle Settings" at bounding box center [1273, 584] width 229 height 23
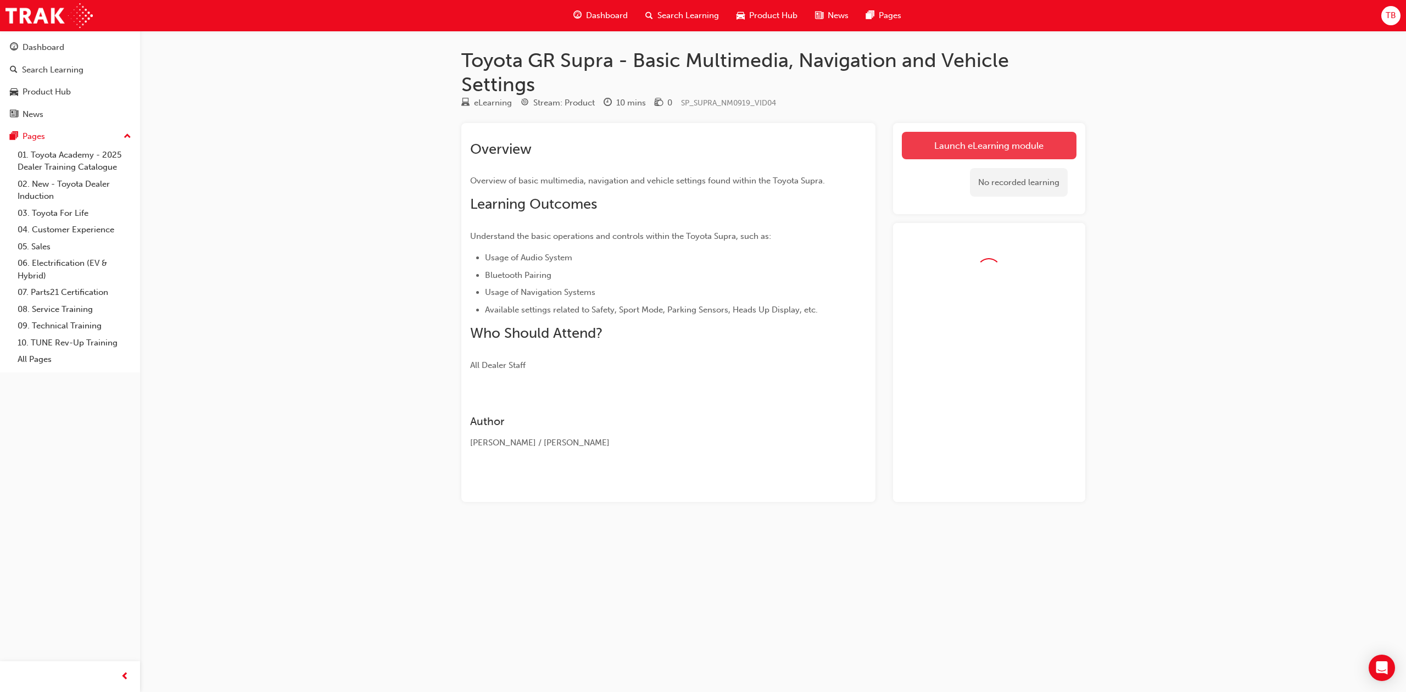
click at [1007, 139] on link "Launch eLearning module" at bounding box center [989, 145] width 175 height 27
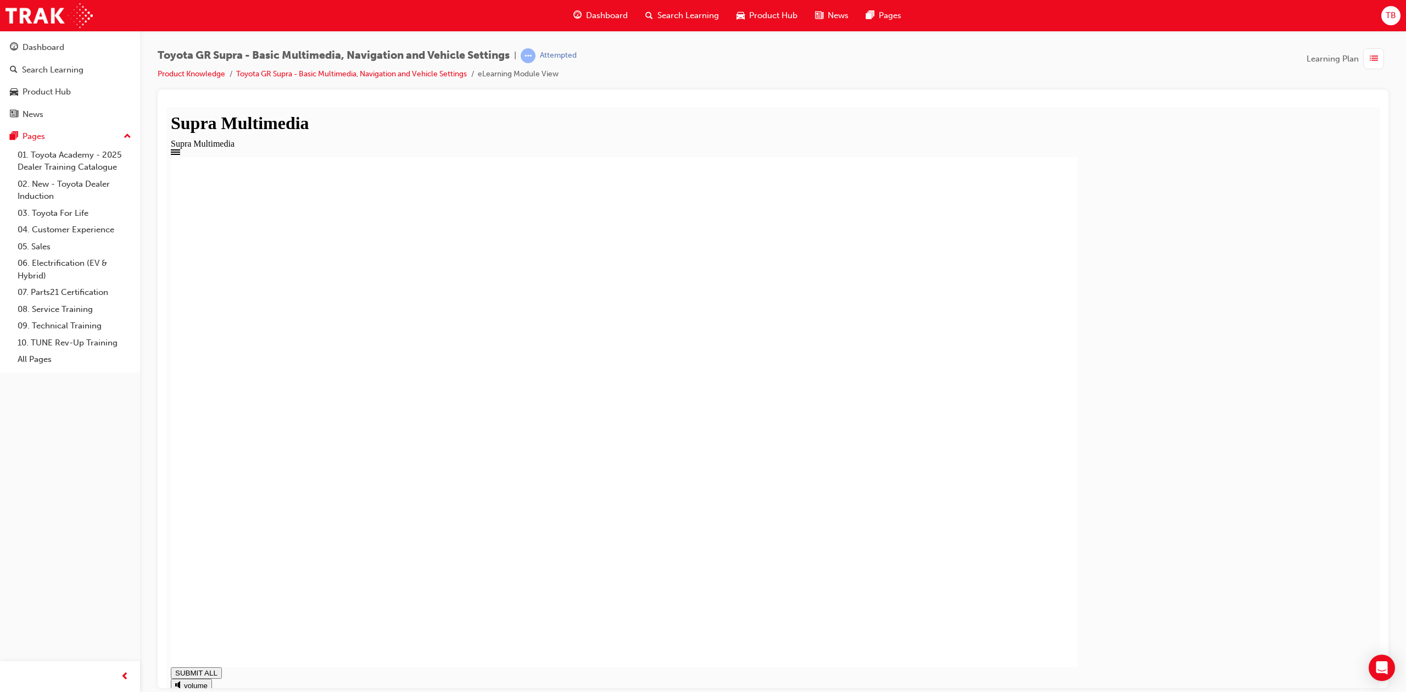
click at [1376, 60] on span "list-icon" at bounding box center [1374, 59] width 8 height 14
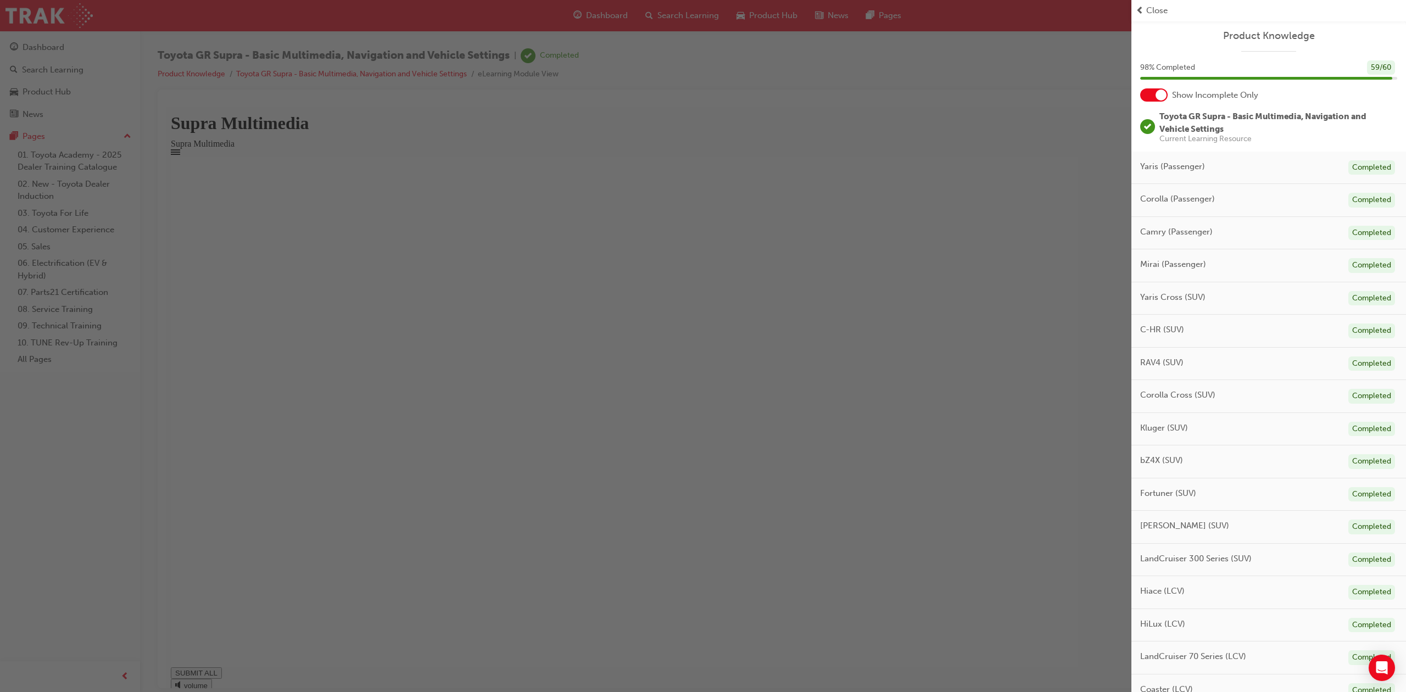
scroll to position [256, 0]
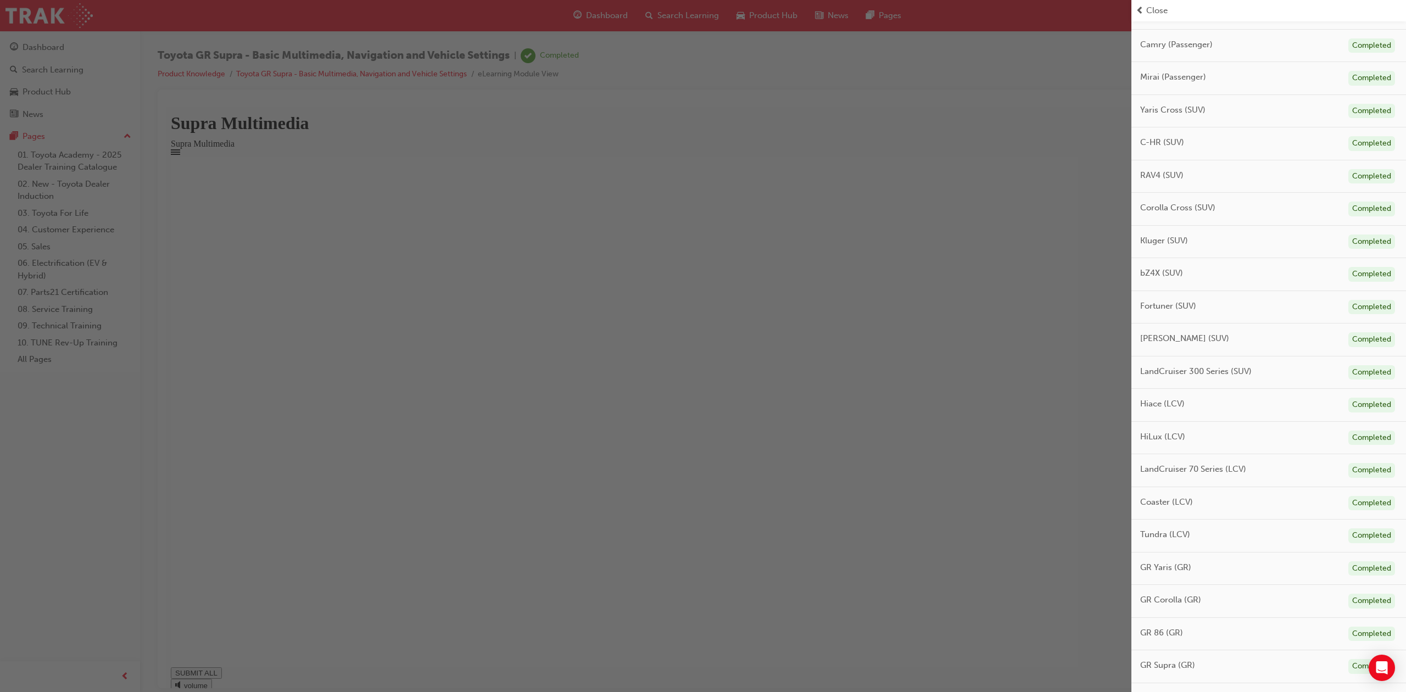
type input "1"
click at [1259, 662] on link "HiLux GR-Sport Product eLearning" at bounding box center [1225, 664] width 132 height 10
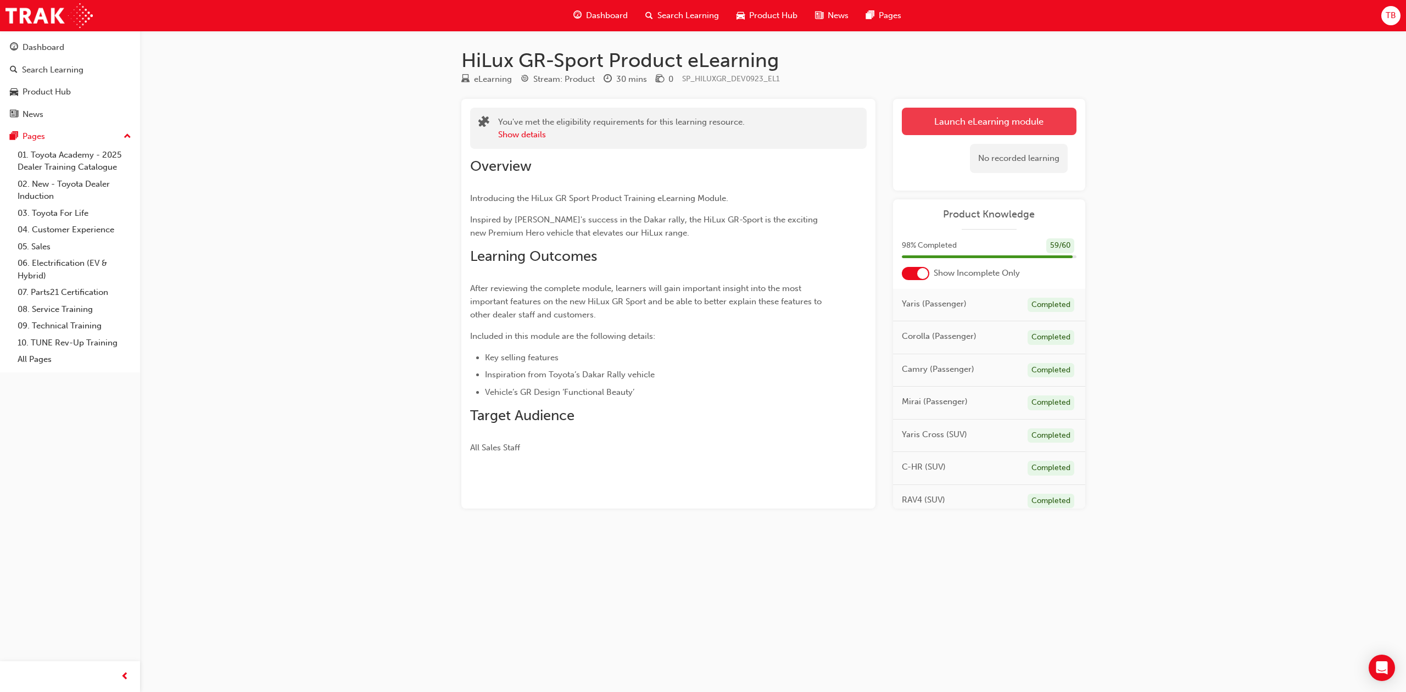
click at [1007, 114] on link "Launch eLearning module" at bounding box center [989, 121] width 175 height 27
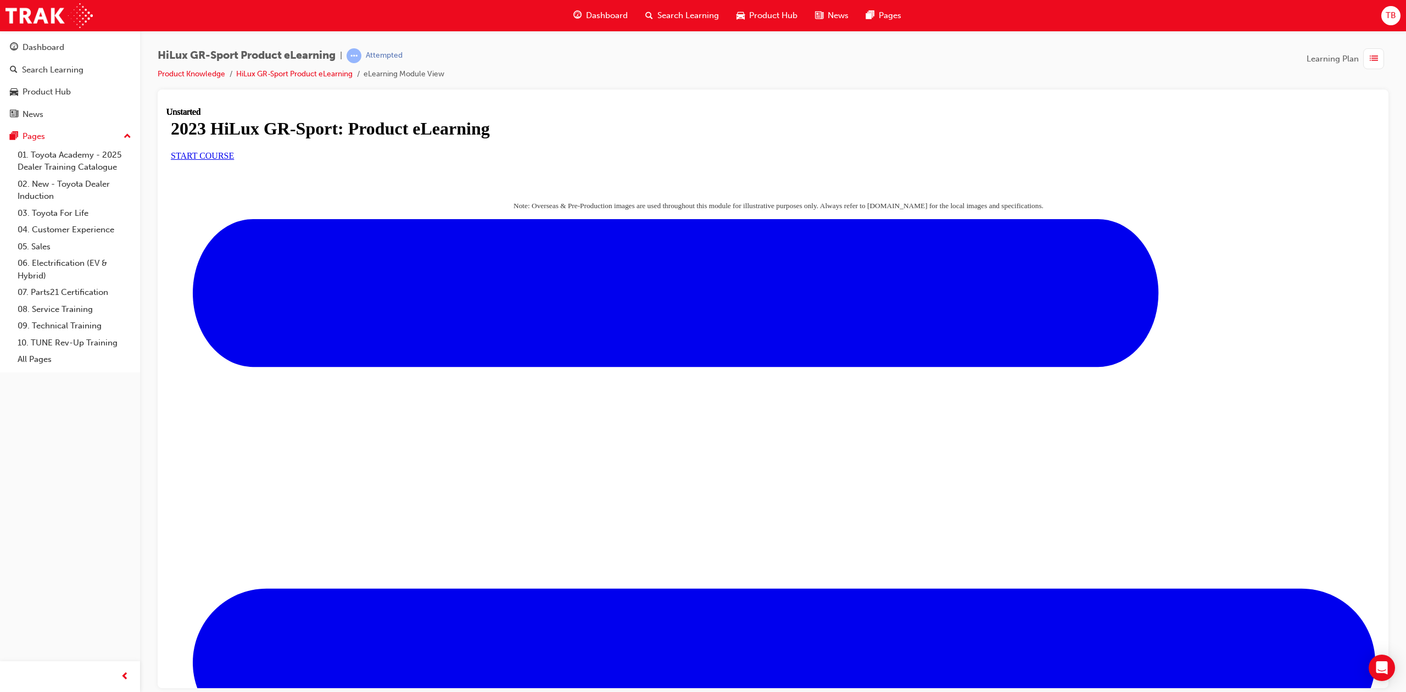
scroll to position [133, 0]
click at [234, 157] on span "START COURSE" at bounding box center [202, 154] width 63 height 9
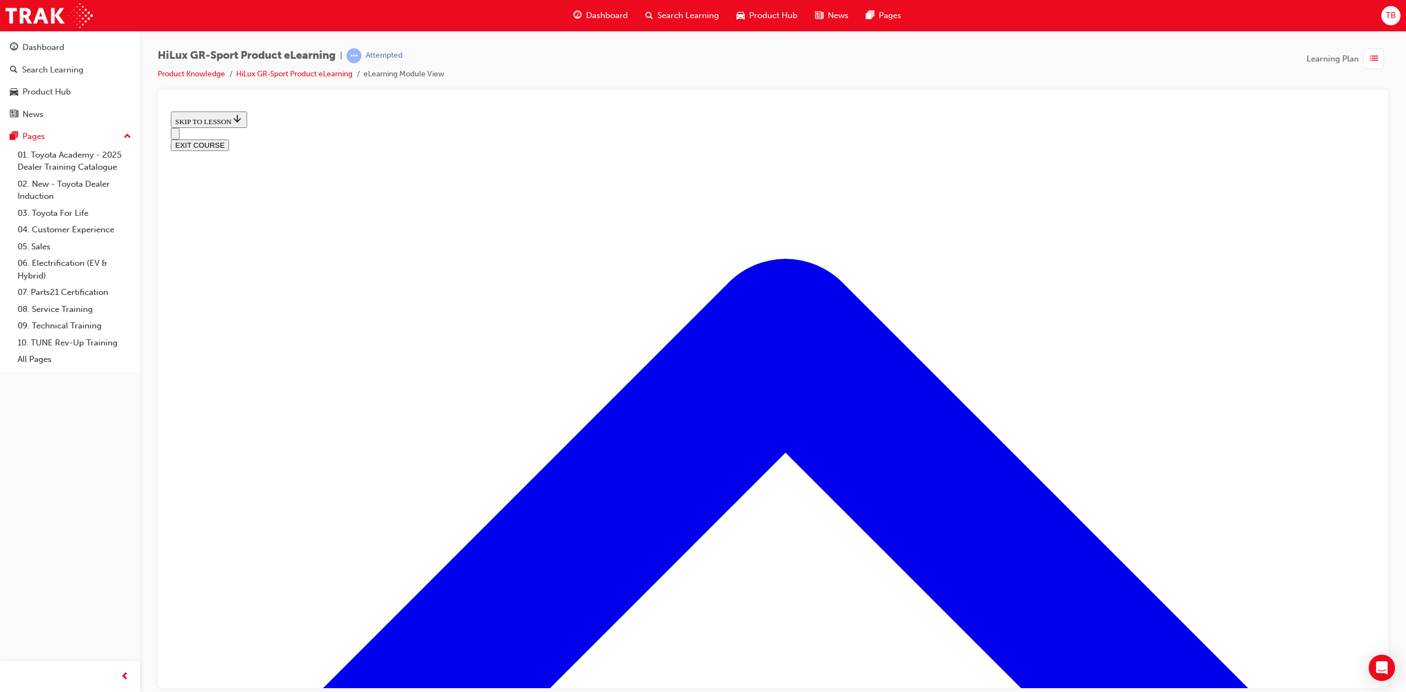
scroll to position [565, 0]
drag, startPoint x: 959, startPoint y: 251, endPoint x: 914, endPoint y: 288, distance: 58.1
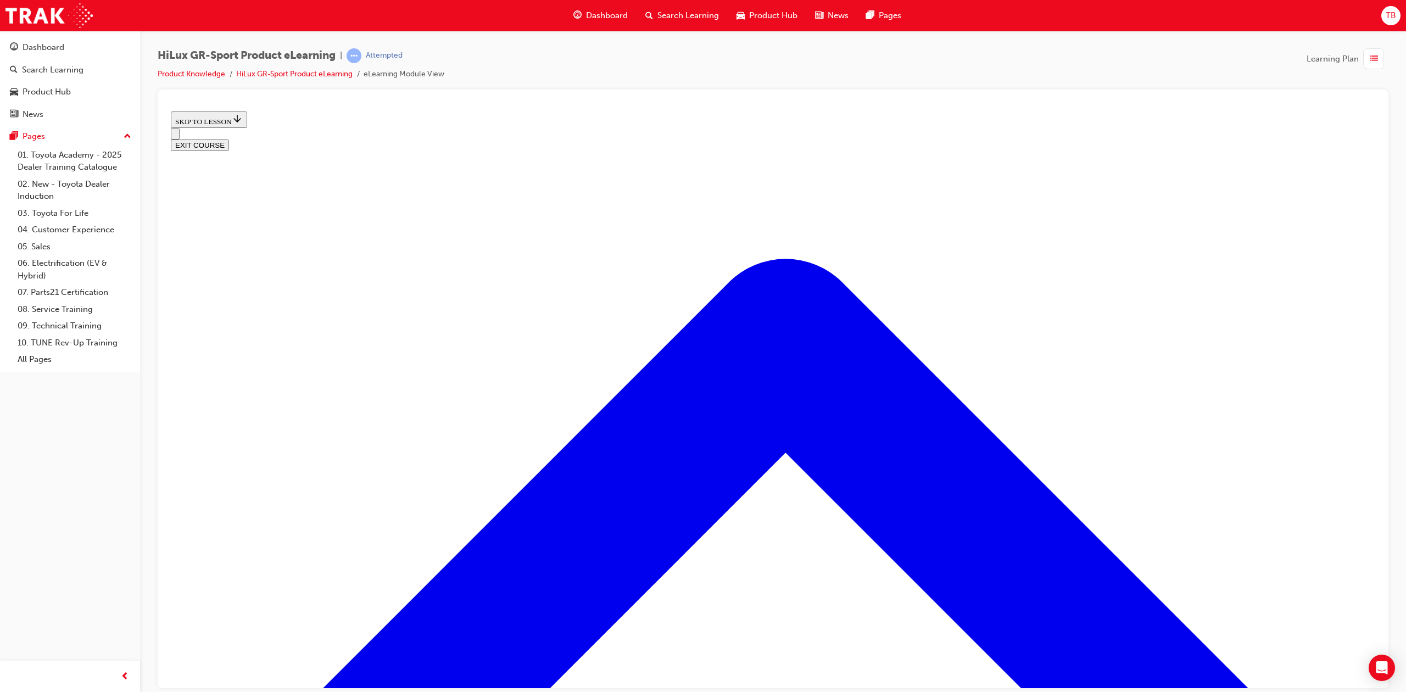
scroll to position [563, 0]
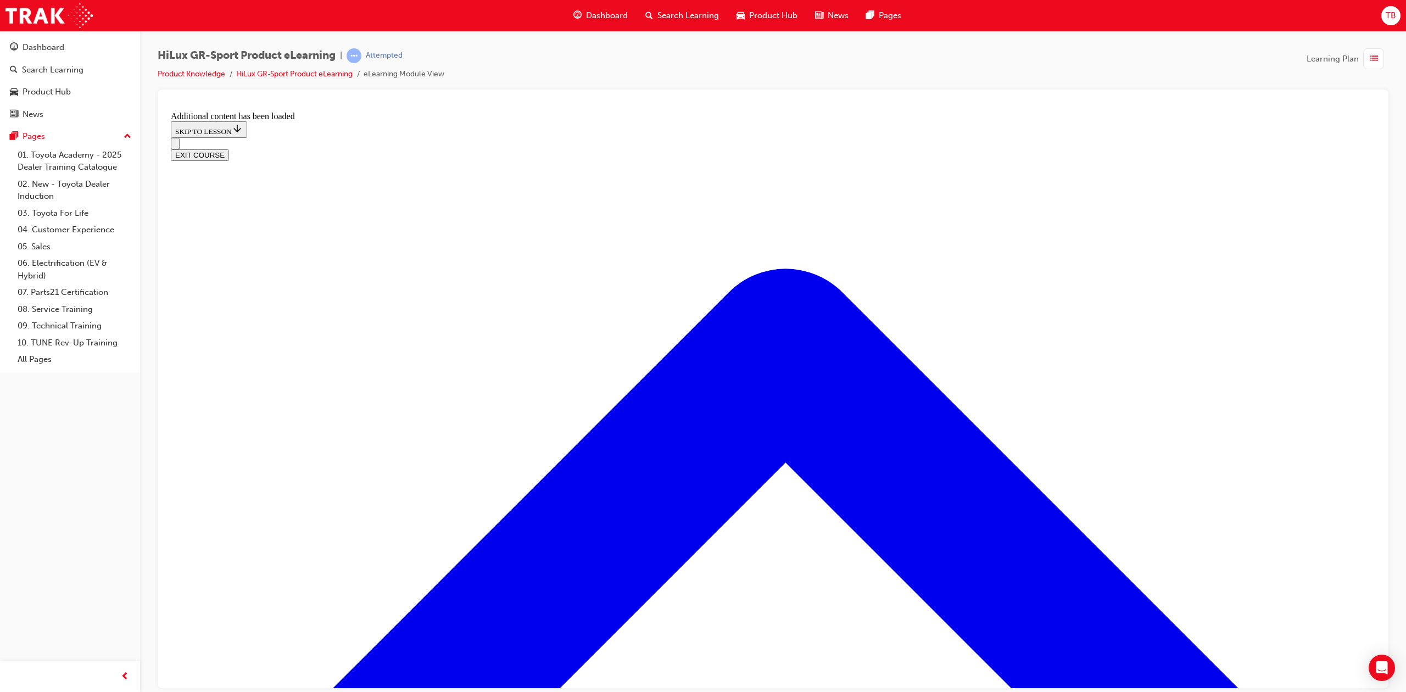
scroll to position [999, 0]
drag, startPoint x: 737, startPoint y: 327, endPoint x: 764, endPoint y: 328, distance: 27.5
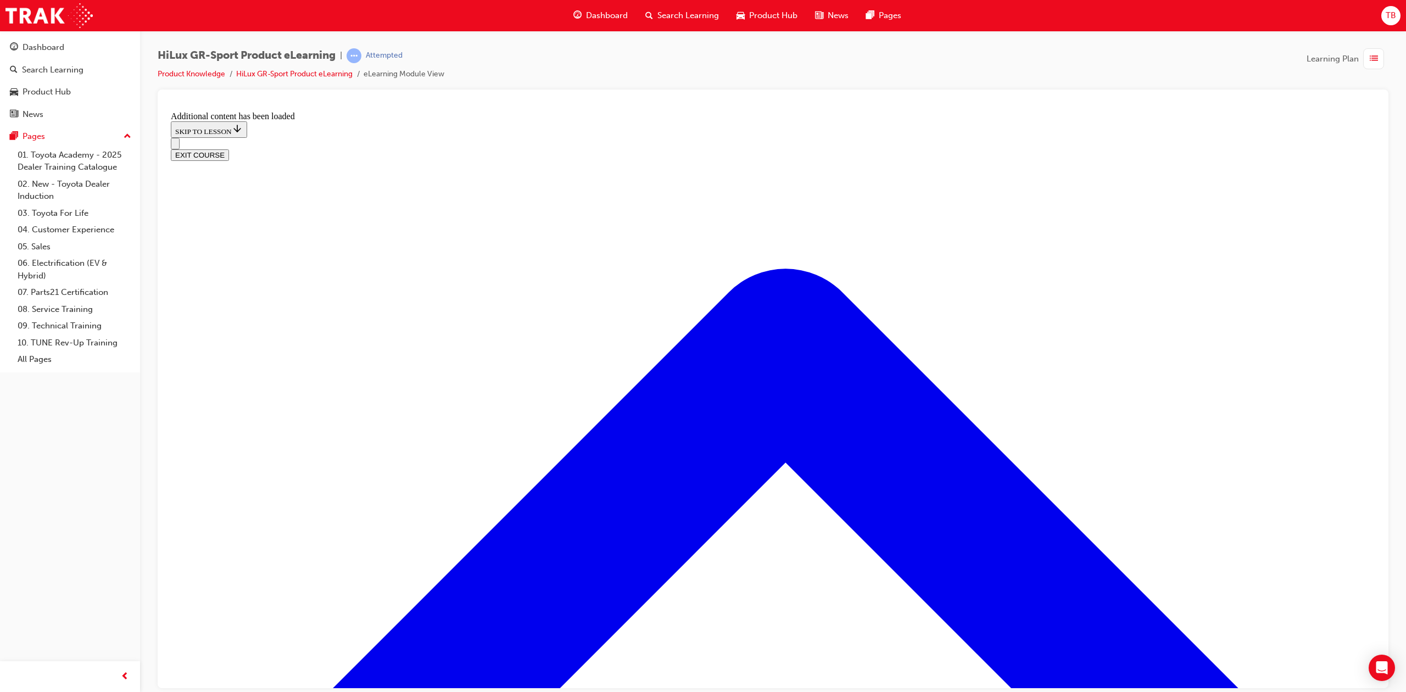
drag, startPoint x: 764, startPoint y: 328, endPoint x: 714, endPoint y: 327, distance: 50.0
drag, startPoint x: 691, startPoint y: 443, endPoint x: 730, endPoint y: 380, distance: 74.5
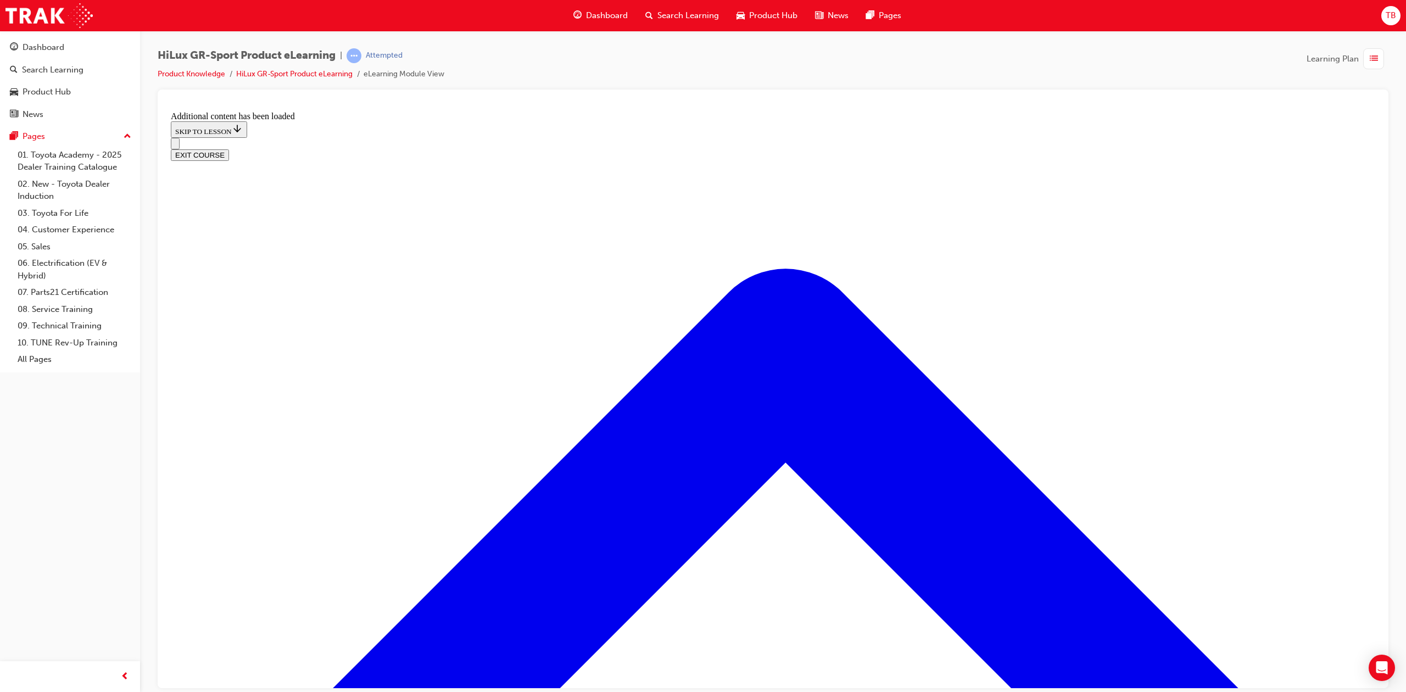
drag, startPoint x: 717, startPoint y: 450, endPoint x: 739, endPoint y: 449, distance: 22.6
drag, startPoint x: 696, startPoint y: 318, endPoint x: 719, endPoint y: 319, distance: 22.5
drag, startPoint x: 720, startPoint y: 440, endPoint x: 749, endPoint y: 441, distance: 28.6
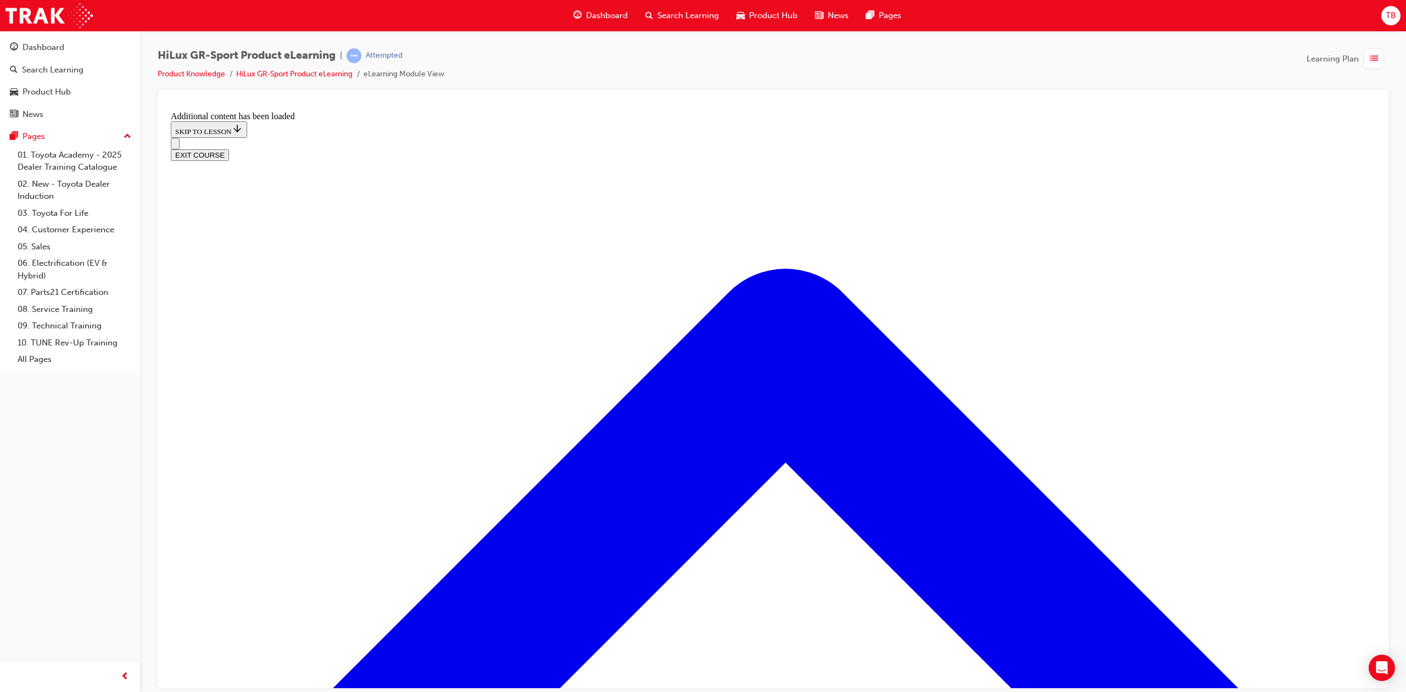
drag, startPoint x: 731, startPoint y: 320, endPoint x: 761, endPoint y: 323, distance: 29.8
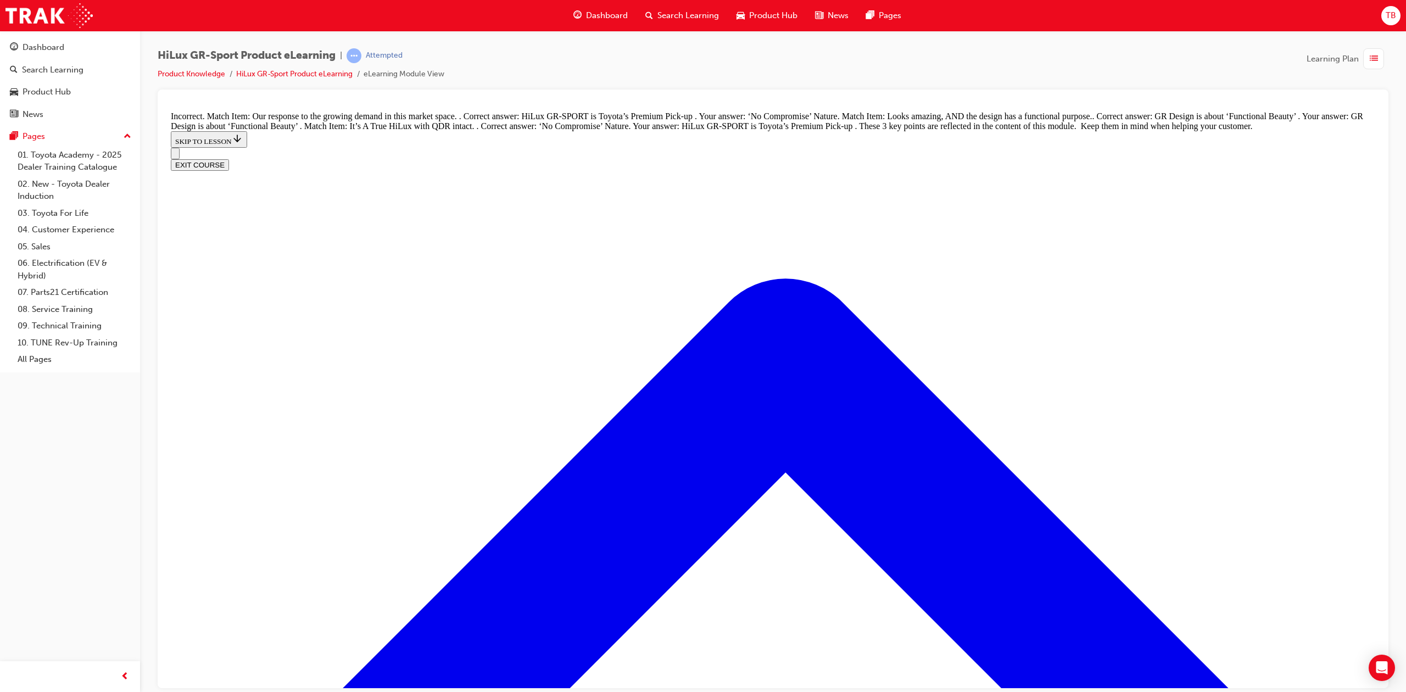
drag, startPoint x: 698, startPoint y: 443, endPoint x: 725, endPoint y: 327, distance: 119.4
drag, startPoint x: 686, startPoint y: 444, endPoint x: 720, endPoint y: 387, distance: 67.0
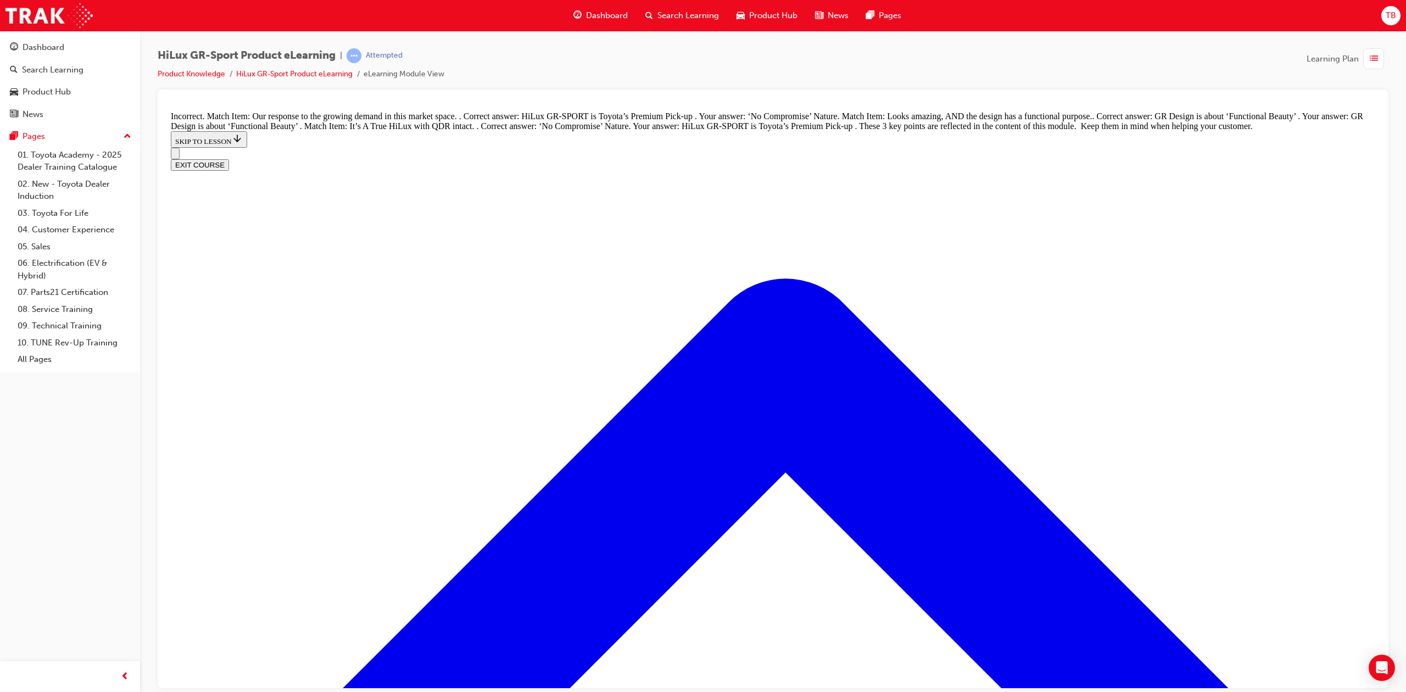
drag, startPoint x: 704, startPoint y: 433, endPoint x: 742, endPoint y: 434, distance: 38.5
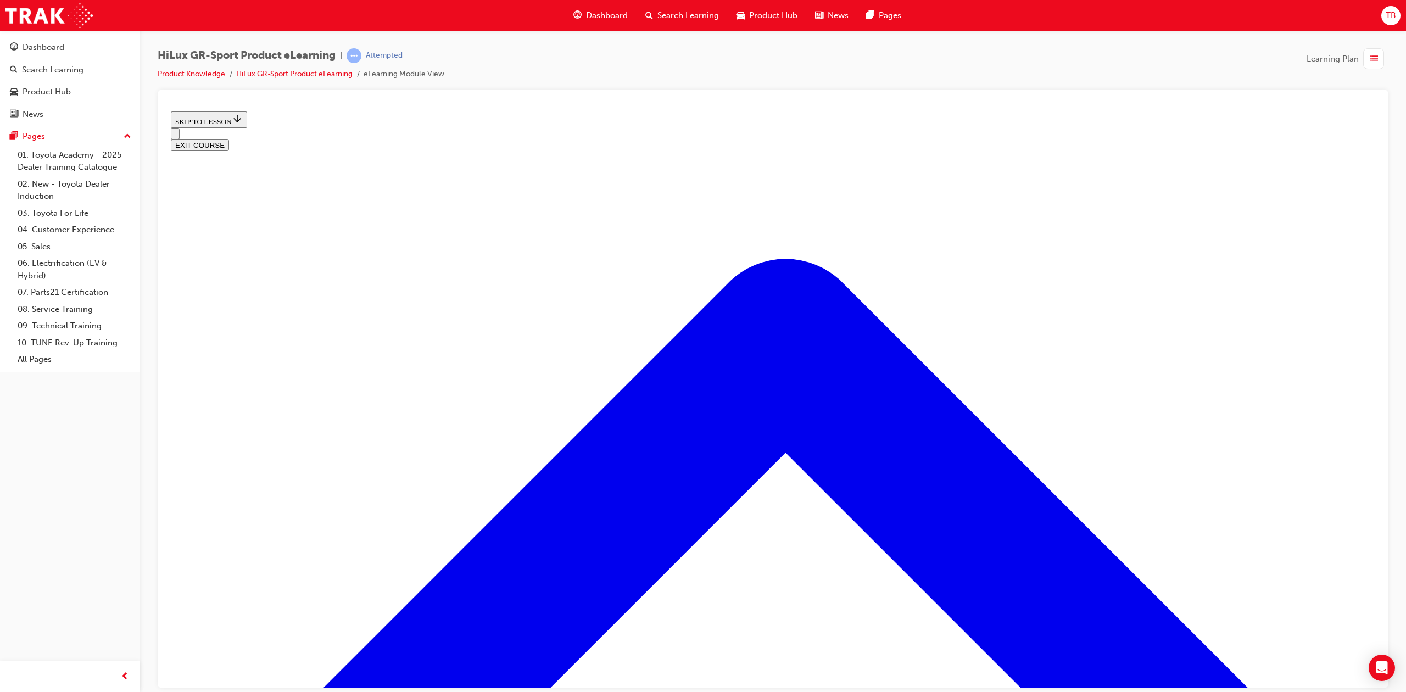
scroll to position [370, 0]
drag, startPoint x: 959, startPoint y: 195, endPoint x: 959, endPoint y: 202, distance: 6.0
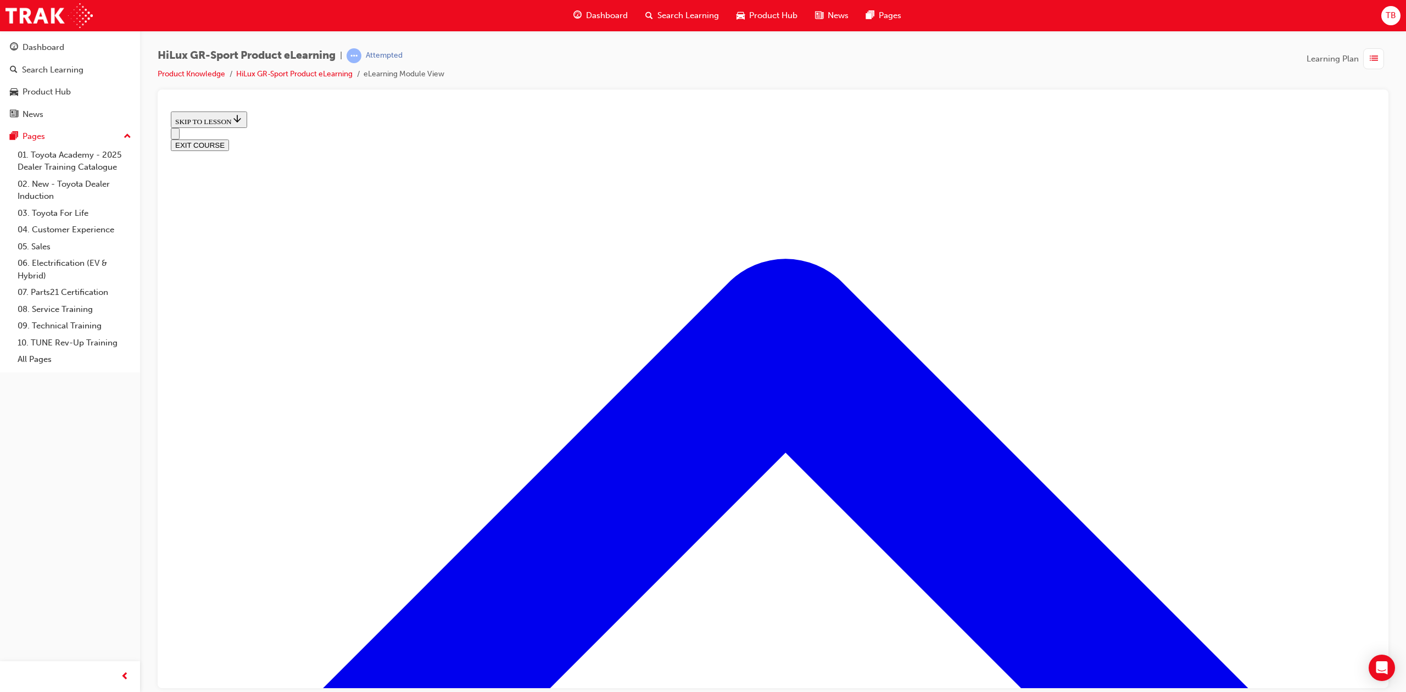
drag, startPoint x: 1149, startPoint y: 674, endPoint x: 1132, endPoint y: 668, distance: 17.4
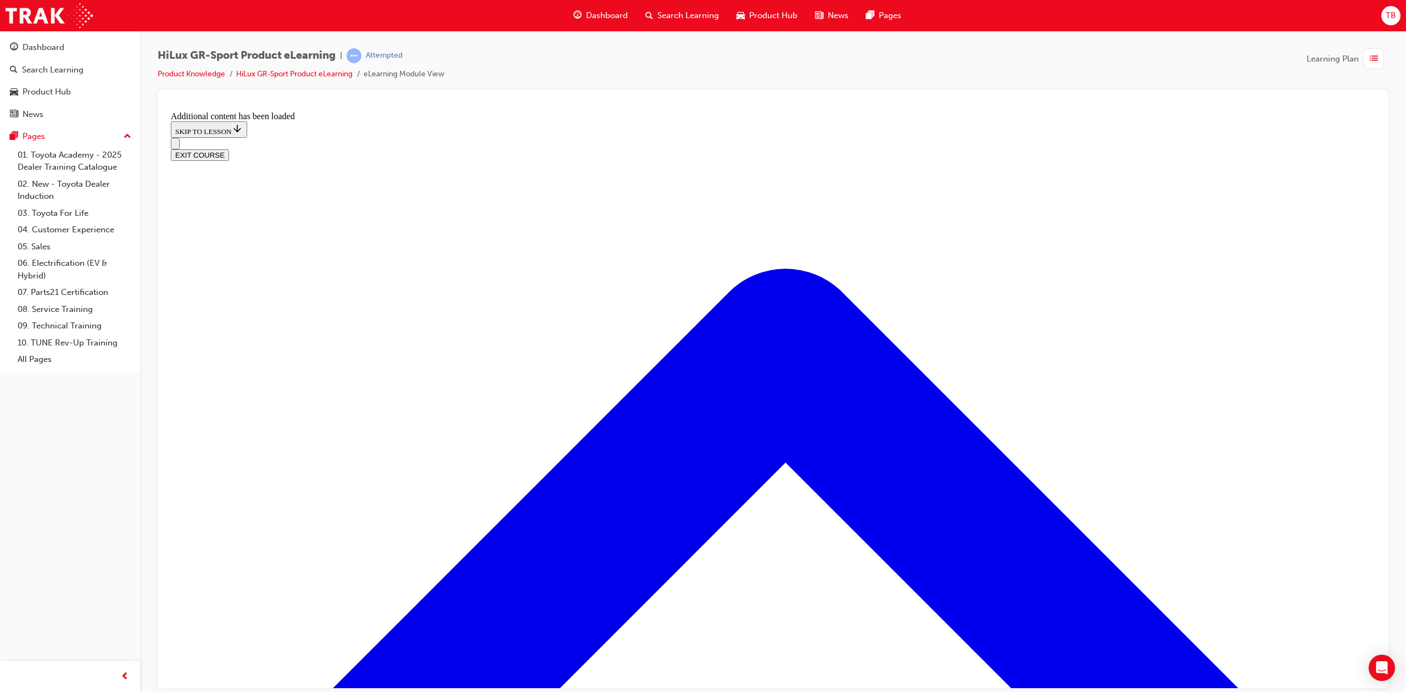
scroll to position [1136, 0]
radio input "true"
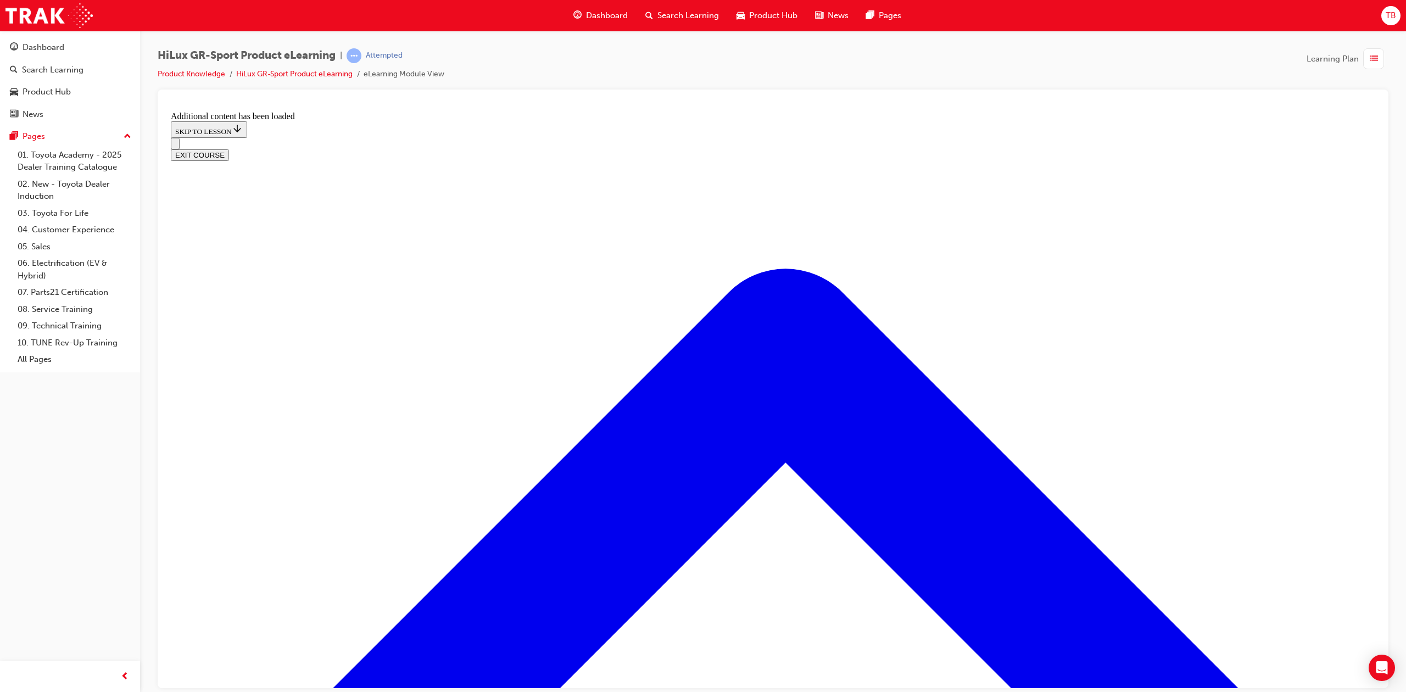
radio input "true"
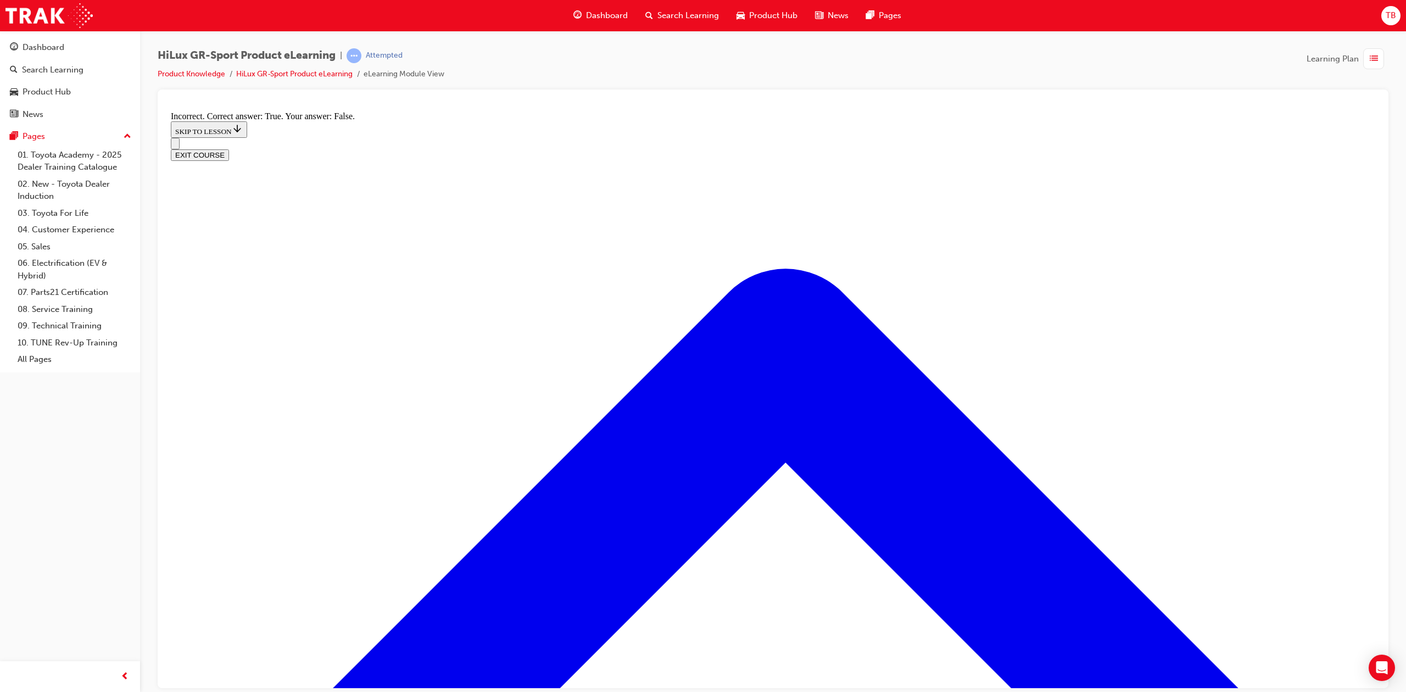
radio input "true"
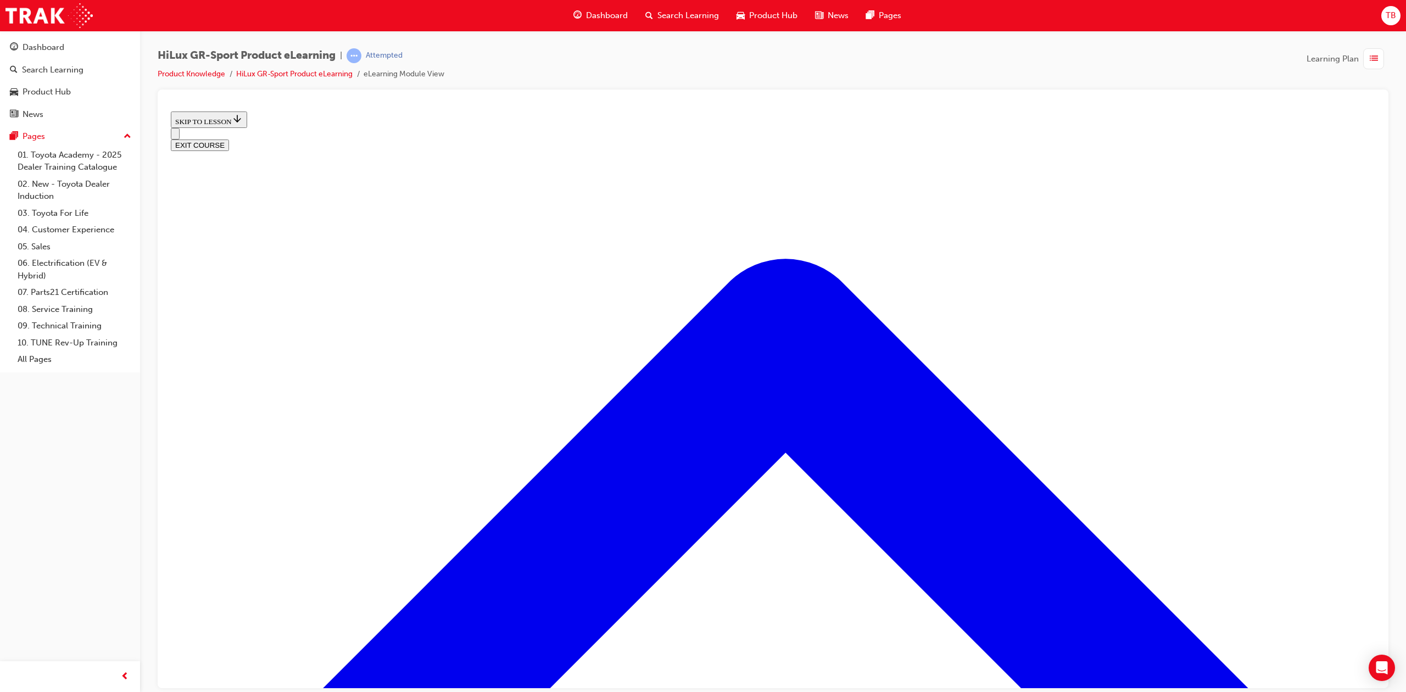
scroll to position [977, 0]
drag, startPoint x: 657, startPoint y: 345, endPoint x: 686, endPoint y: 457, distance: 116.1
drag, startPoint x: 701, startPoint y: 455, endPoint x: 705, endPoint y: 329, distance: 126.4
drag, startPoint x: 701, startPoint y: 456, endPoint x: 736, endPoint y: 399, distance: 67.3
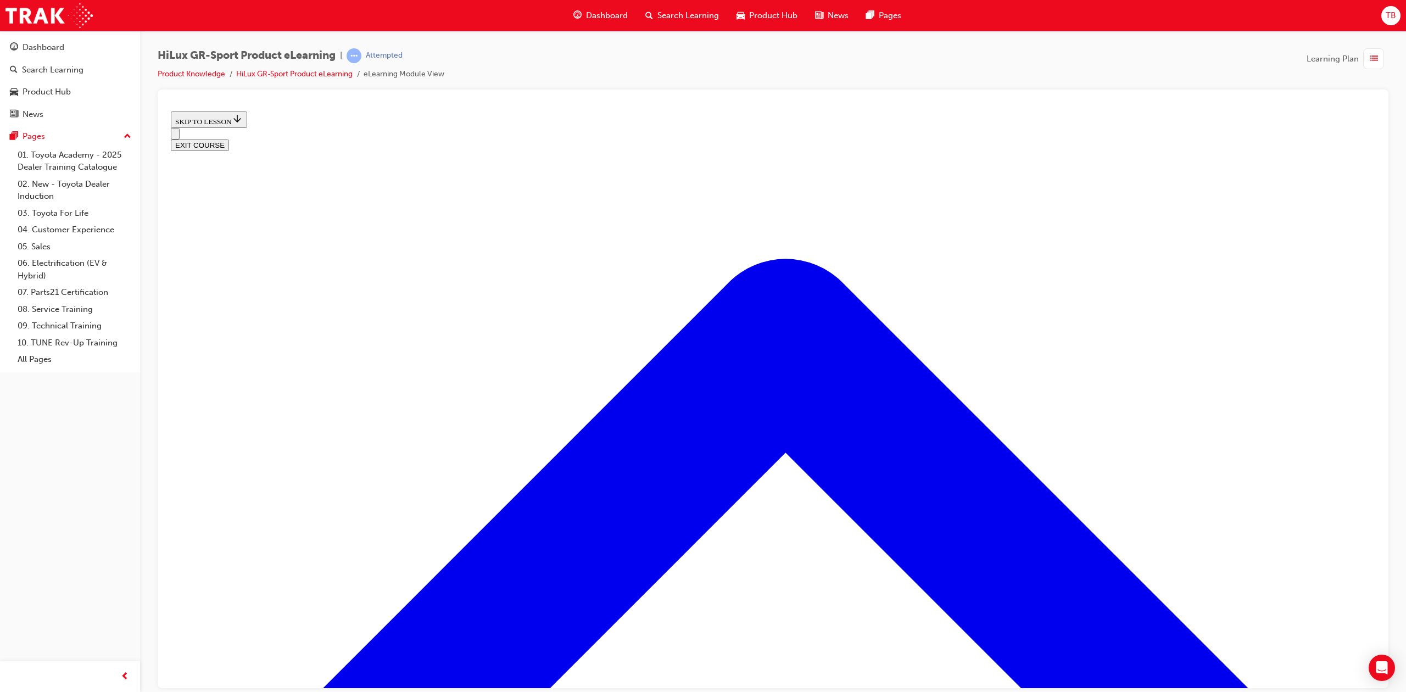
drag, startPoint x: 689, startPoint y: 452, endPoint x: 718, endPoint y: 450, distance: 29.7
drag, startPoint x: 737, startPoint y: 468, endPoint x: 745, endPoint y: 354, distance: 114.5
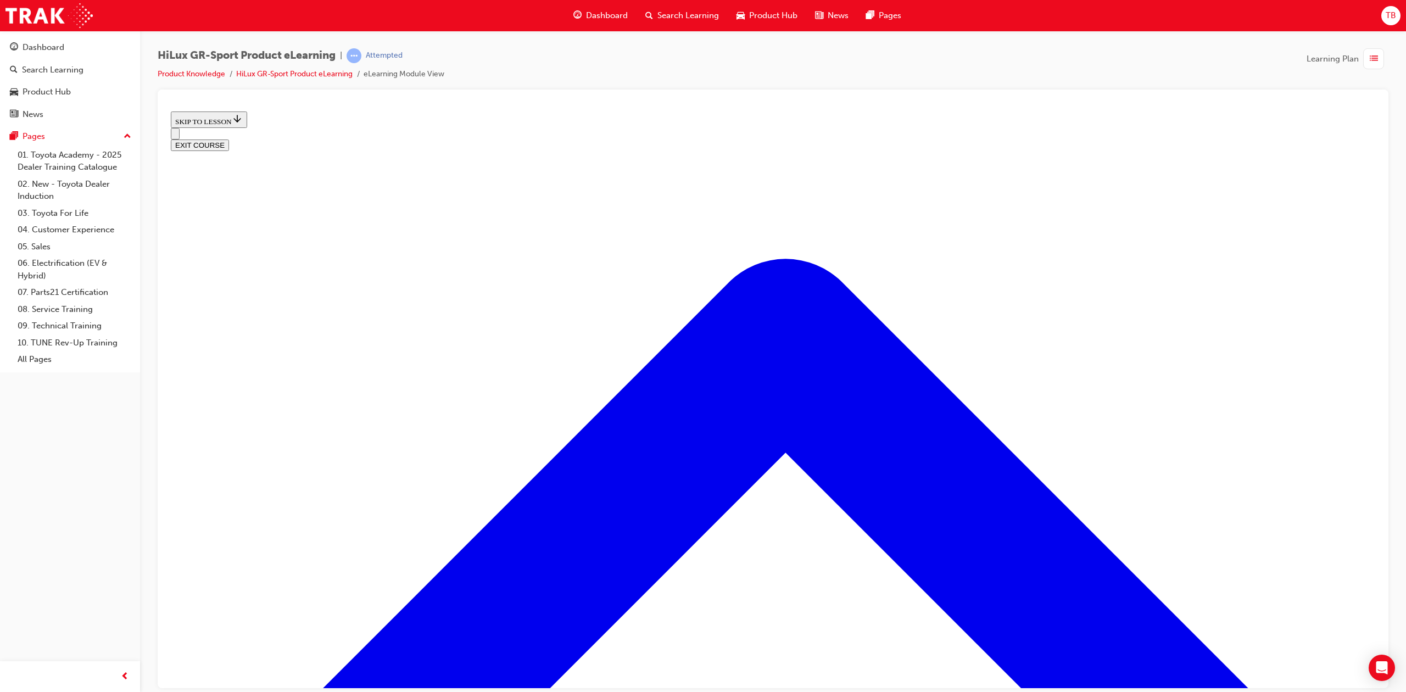
drag, startPoint x: 718, startPoint y: 457, endPoint x: 739, endPoint y: 457, distance: 20.9
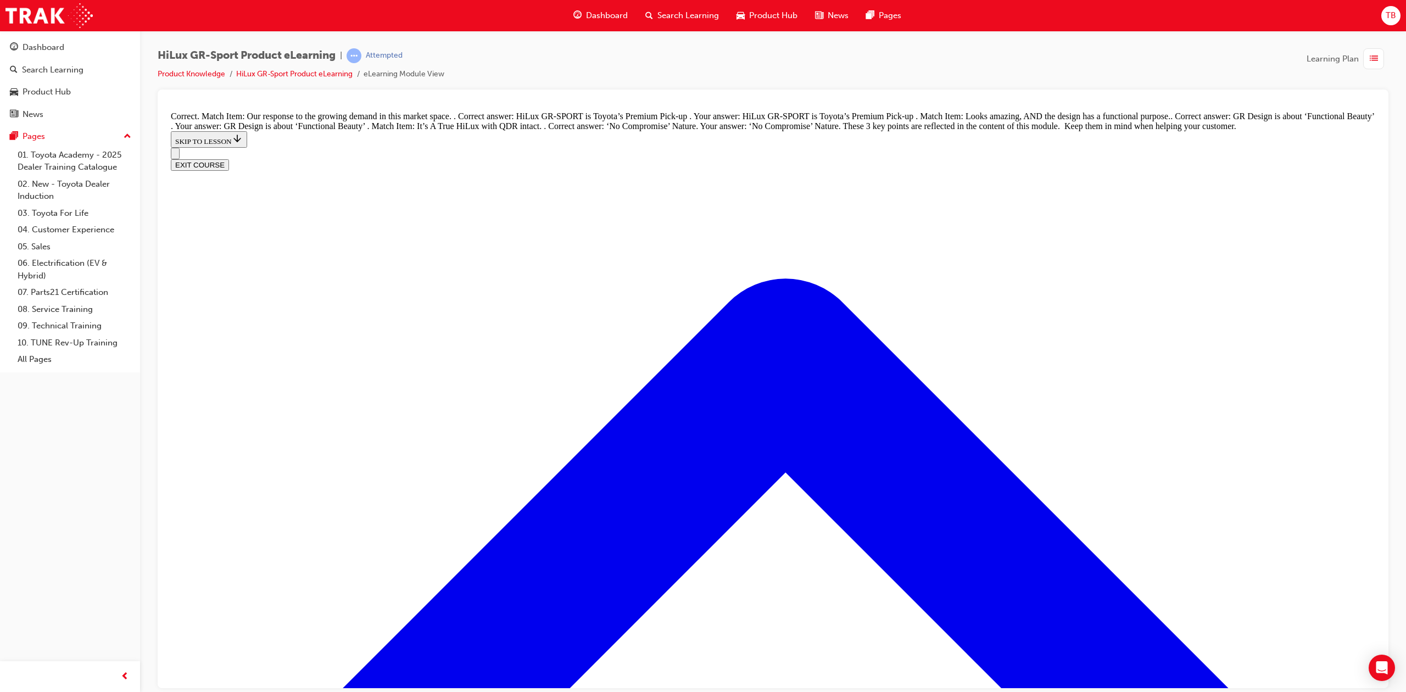
scroll to position [1090, 0]
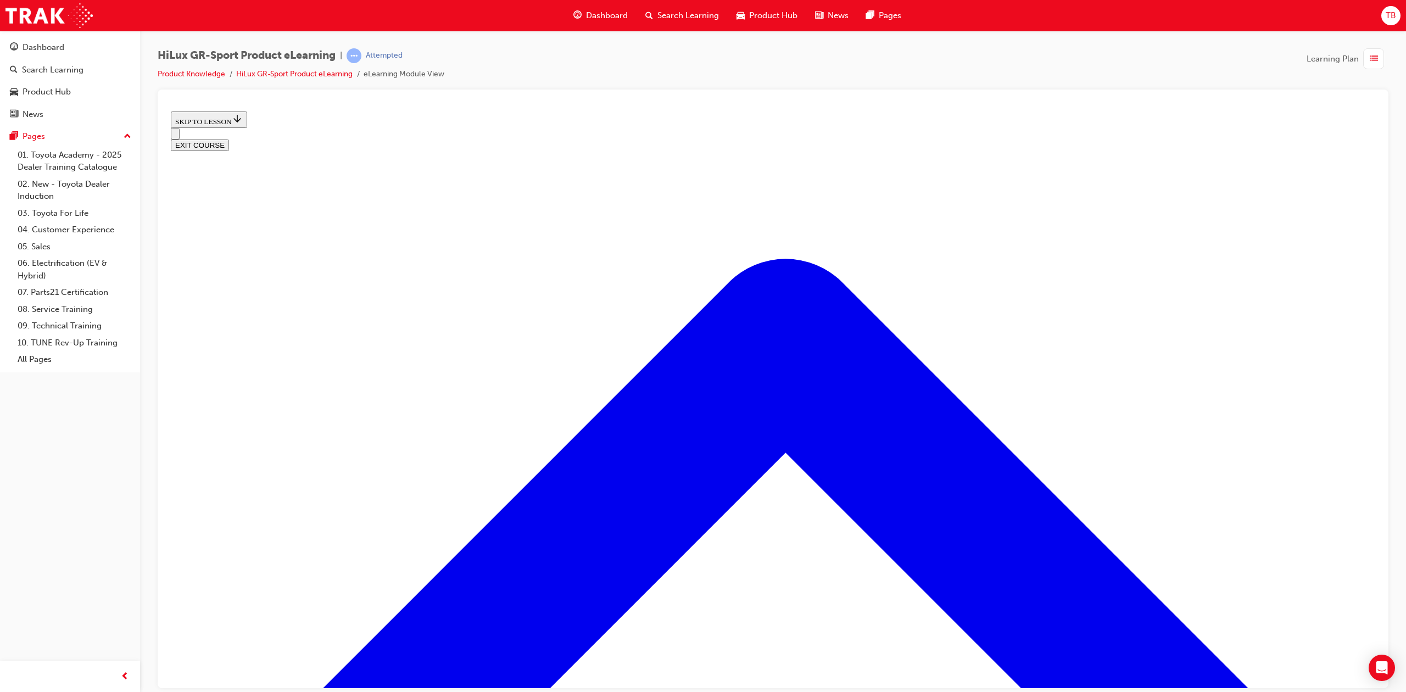
scroll to position [1206, 0]
radio input "true"
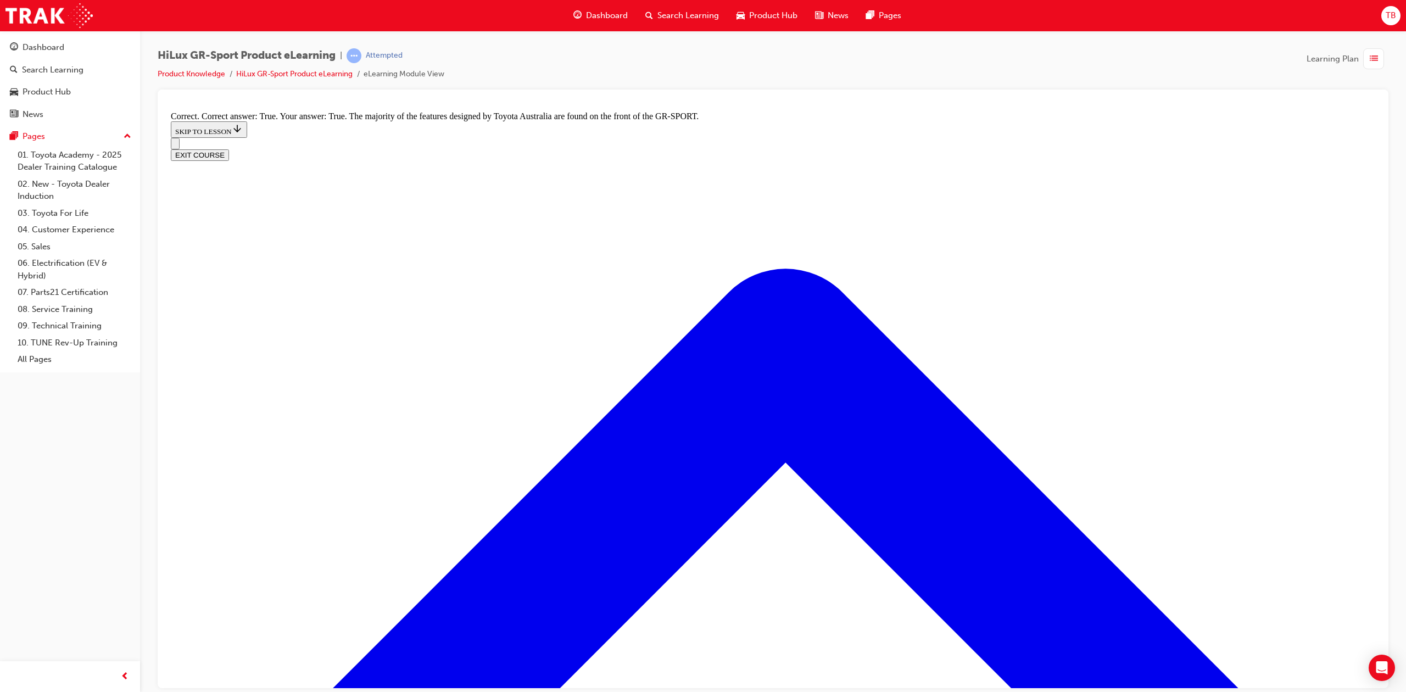
scroll to position [1499, 0]
radio input "true"
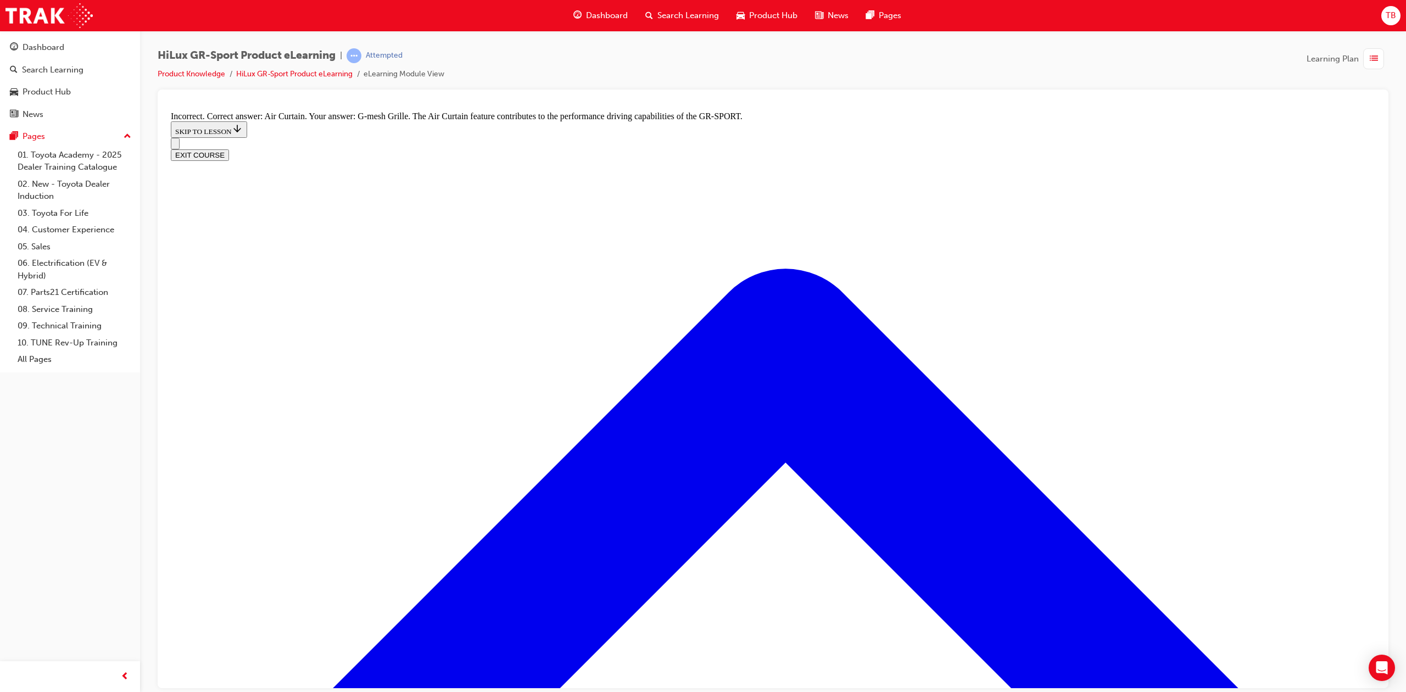
scroll to position [1718, 0]
radio input "true"
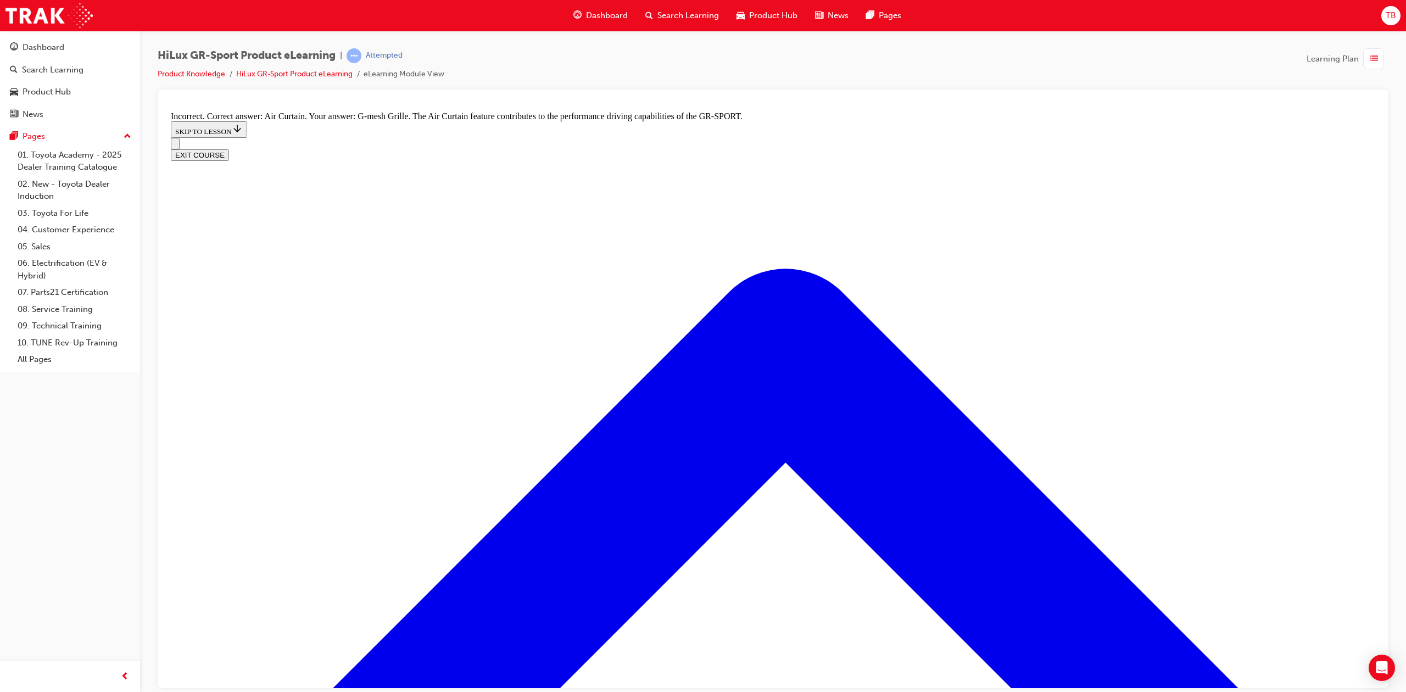
radio input "true"
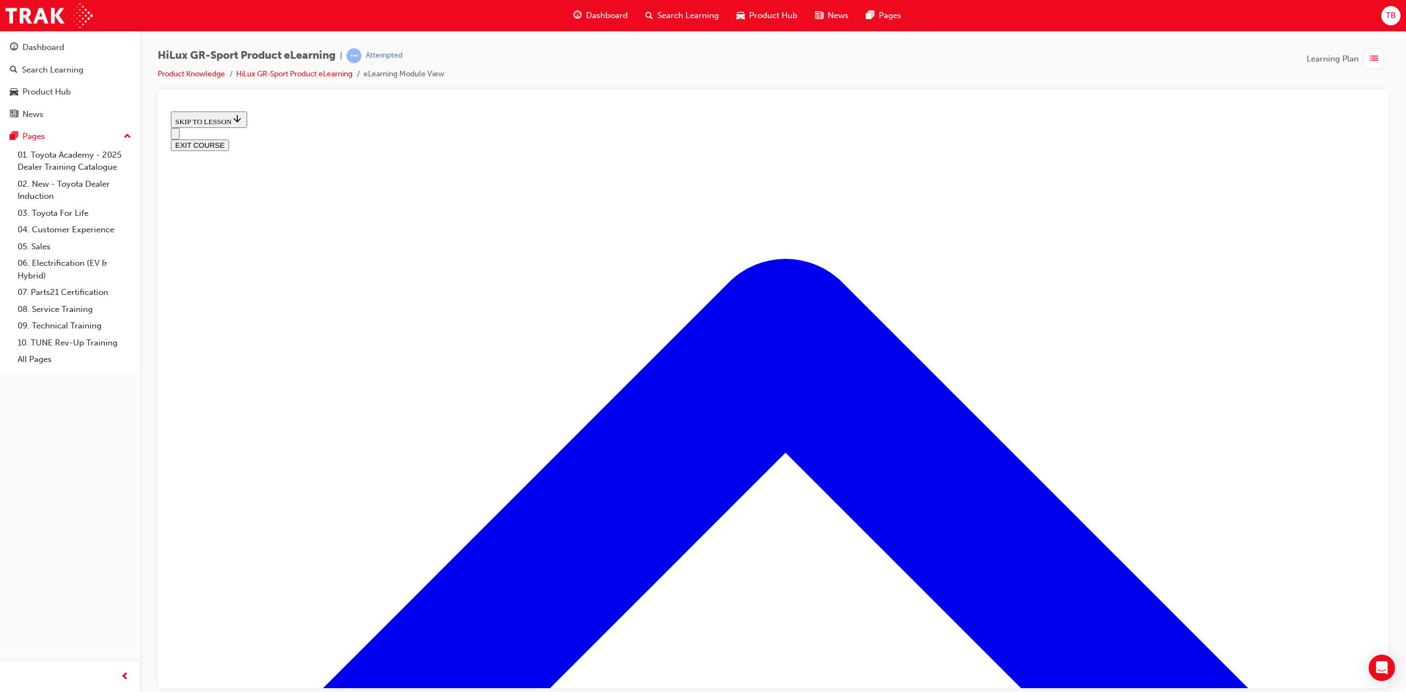
scroll to position [34, 0]
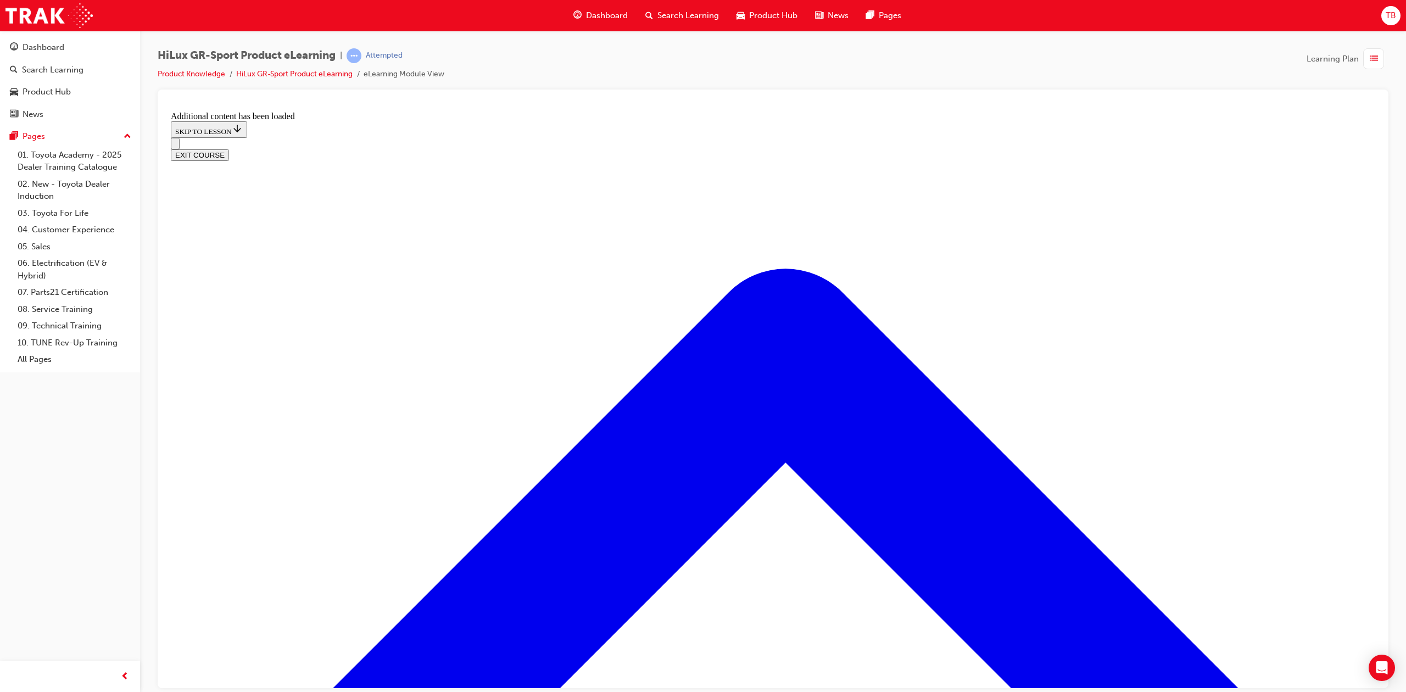
scroll to position [675, 0]
radio input "true"
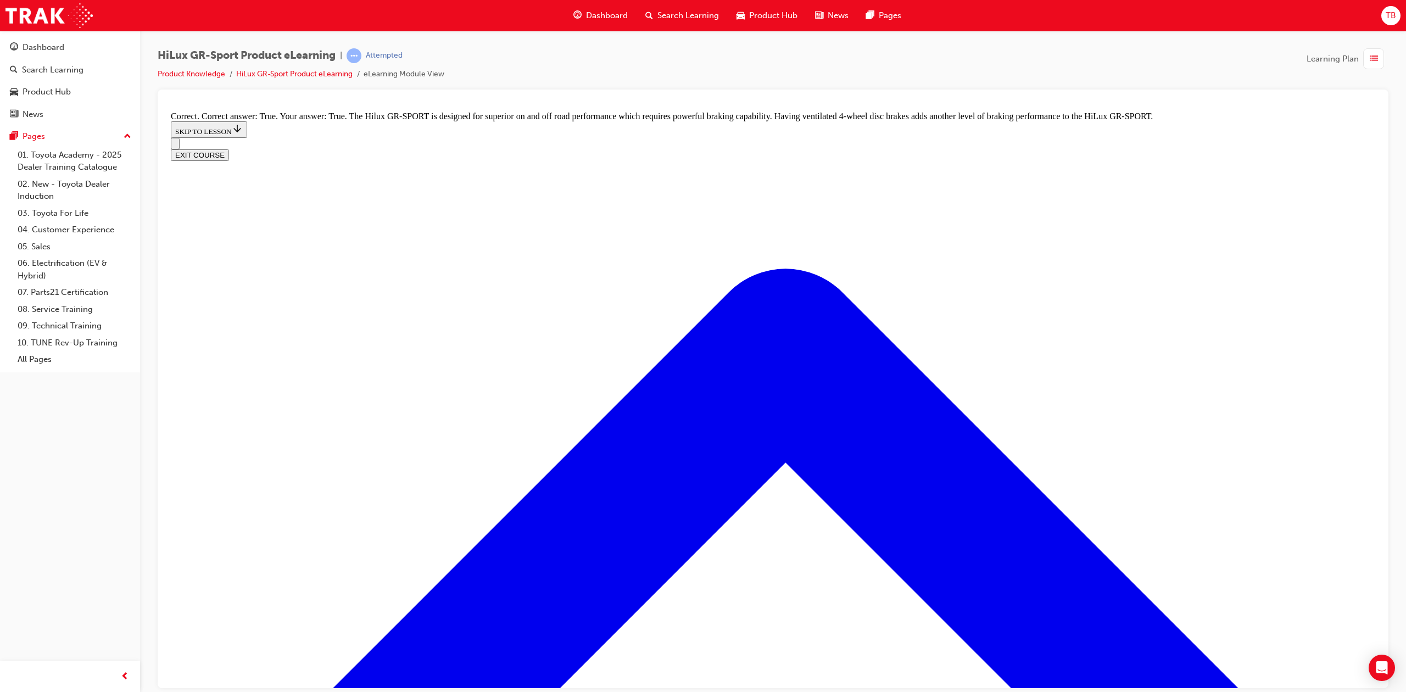
scroll to position [826, 0]
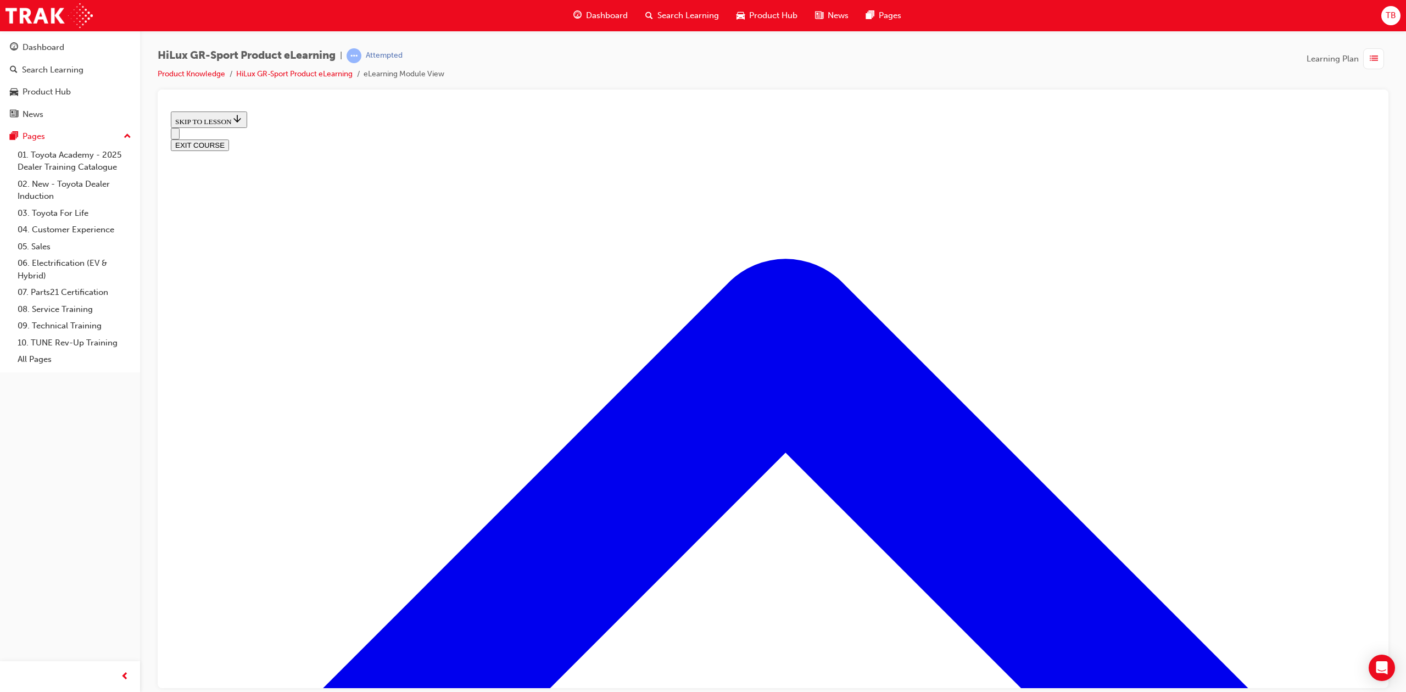
scroll to position [845, 0]
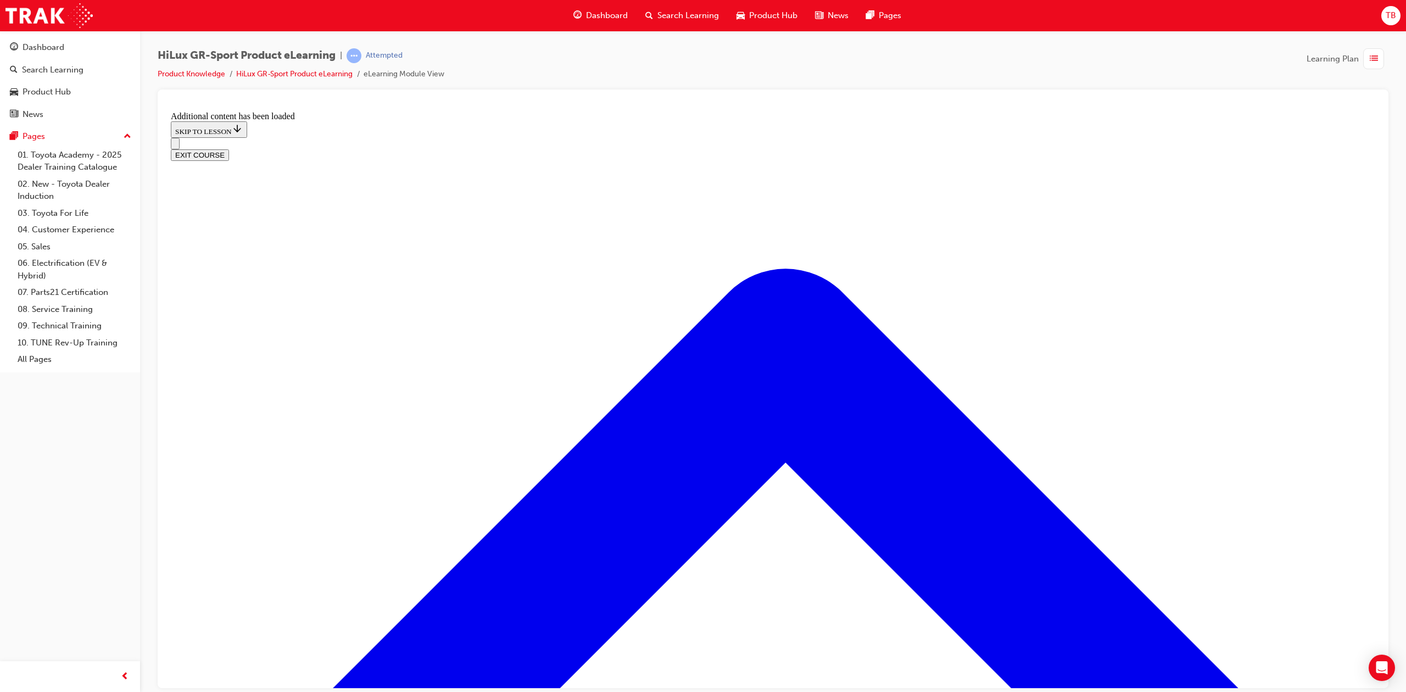
scroll to position [1320, 0]
checkbox input "true"
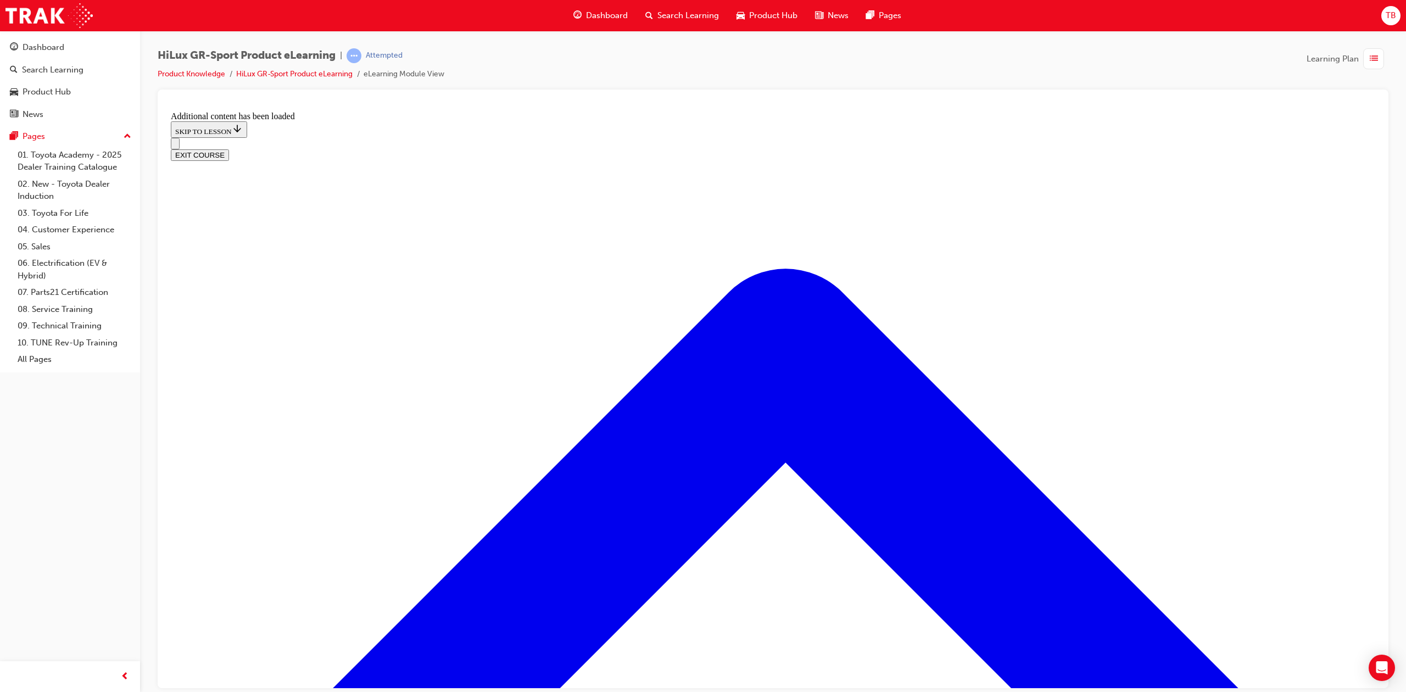
checkbox input "true"
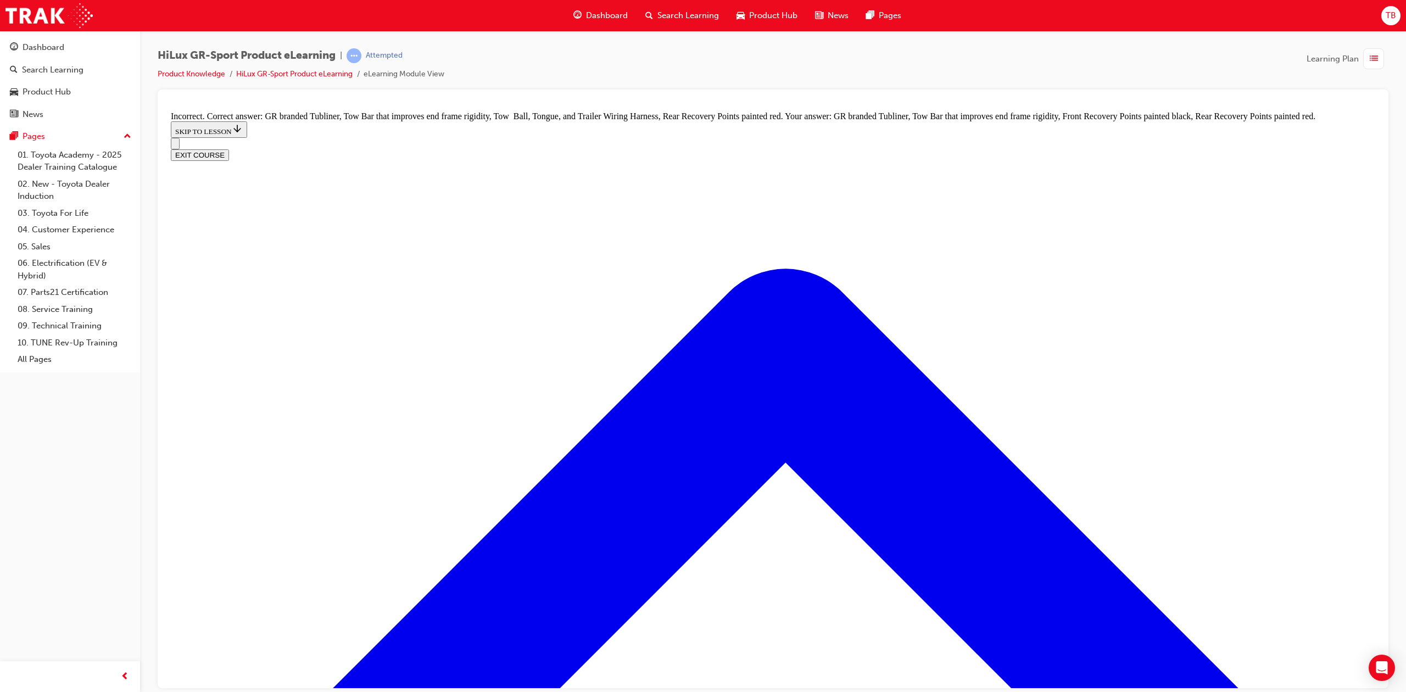
checkbox input "false"
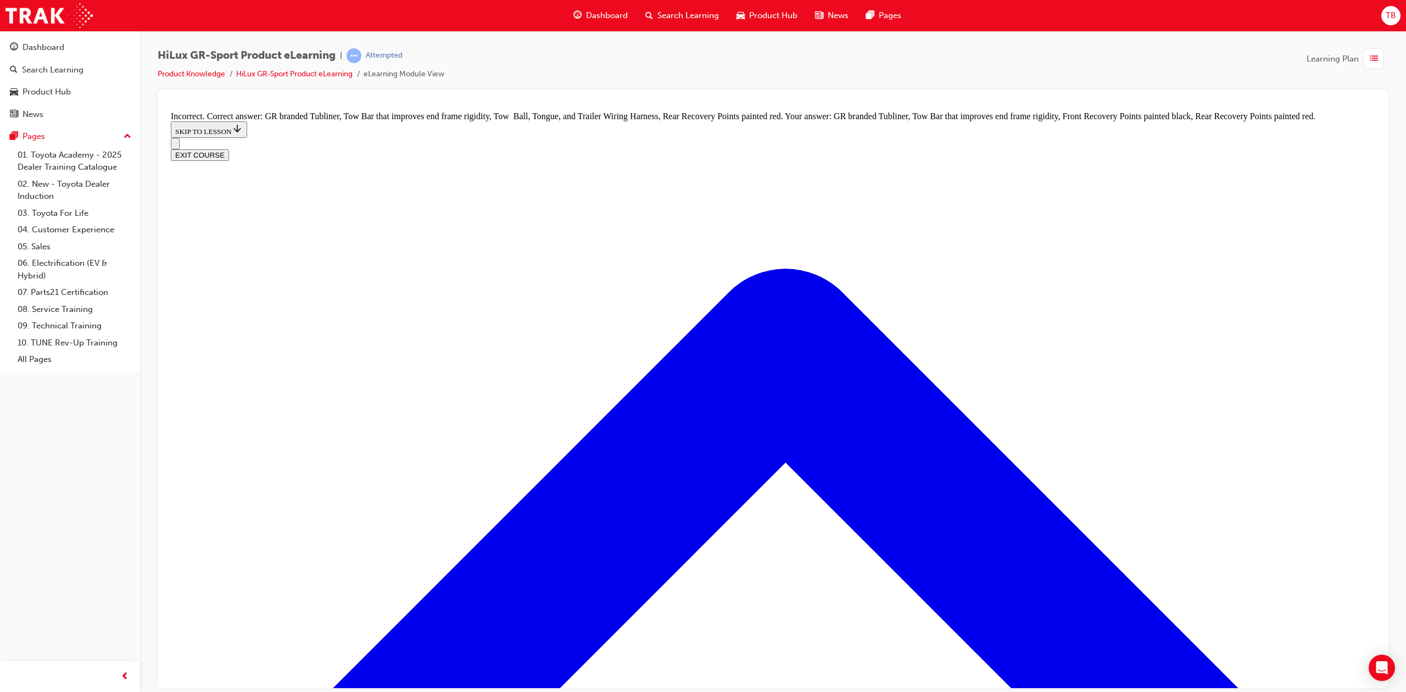
checkbox input "false"
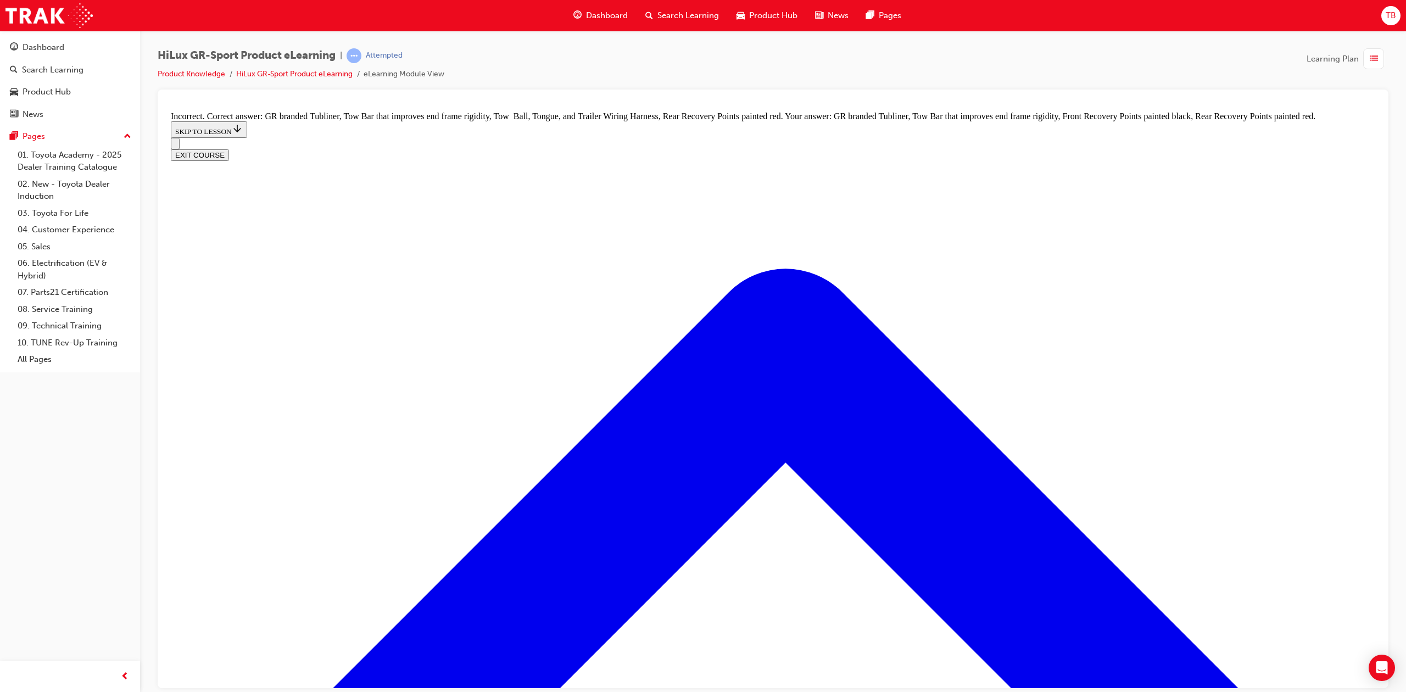
checkbox input "true"
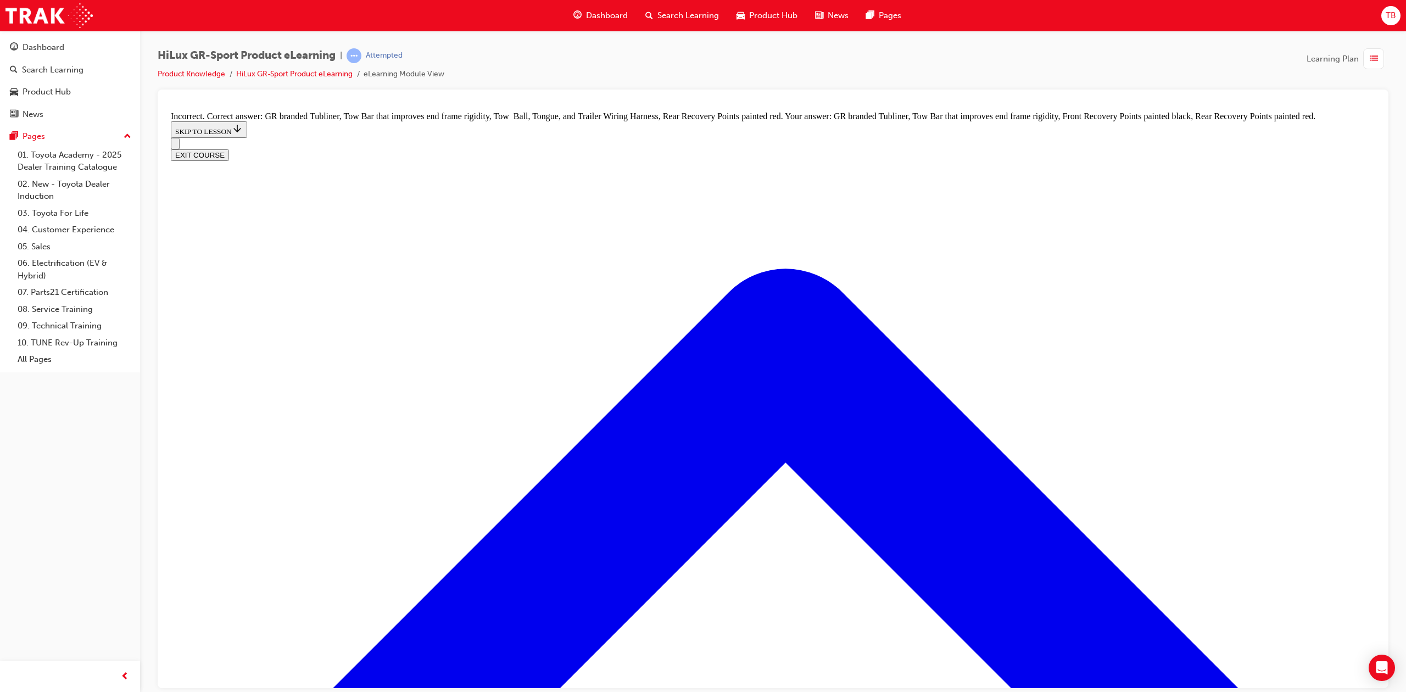
checkbox input "true"
checkbox input "false"
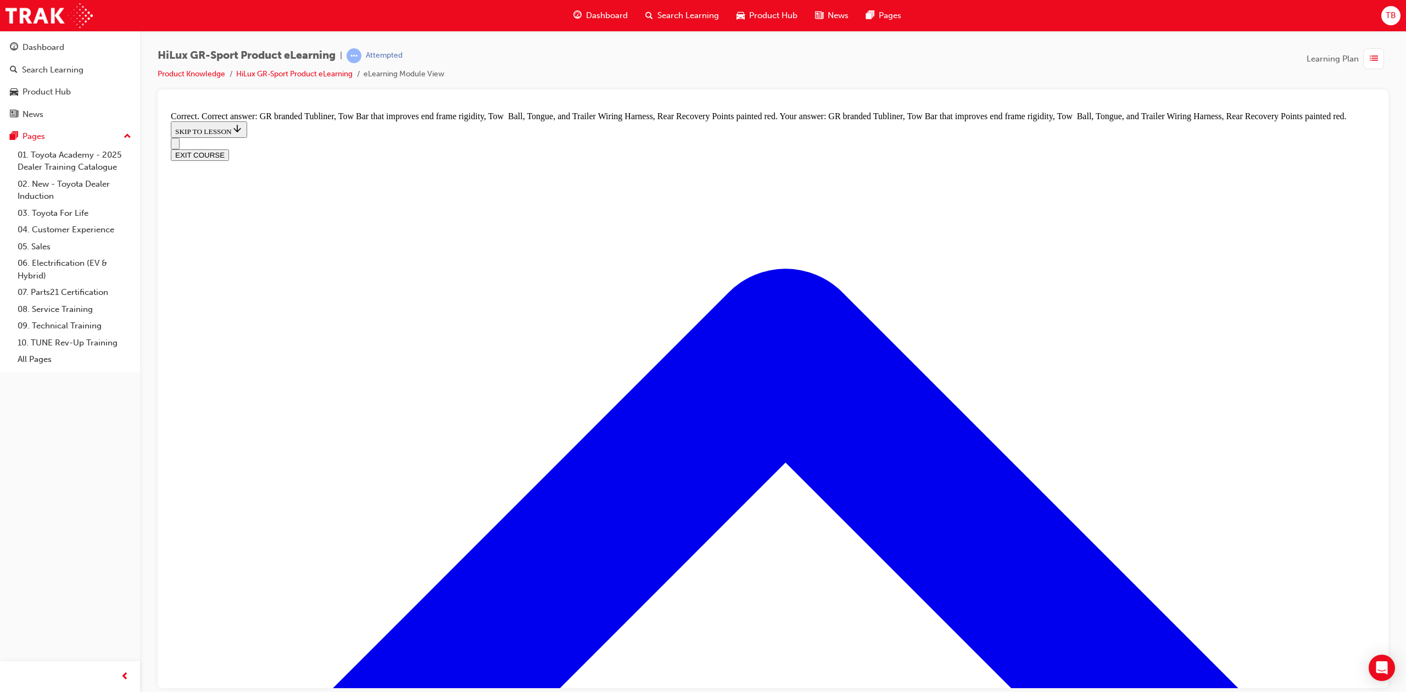
scroll to position [1398, 0]
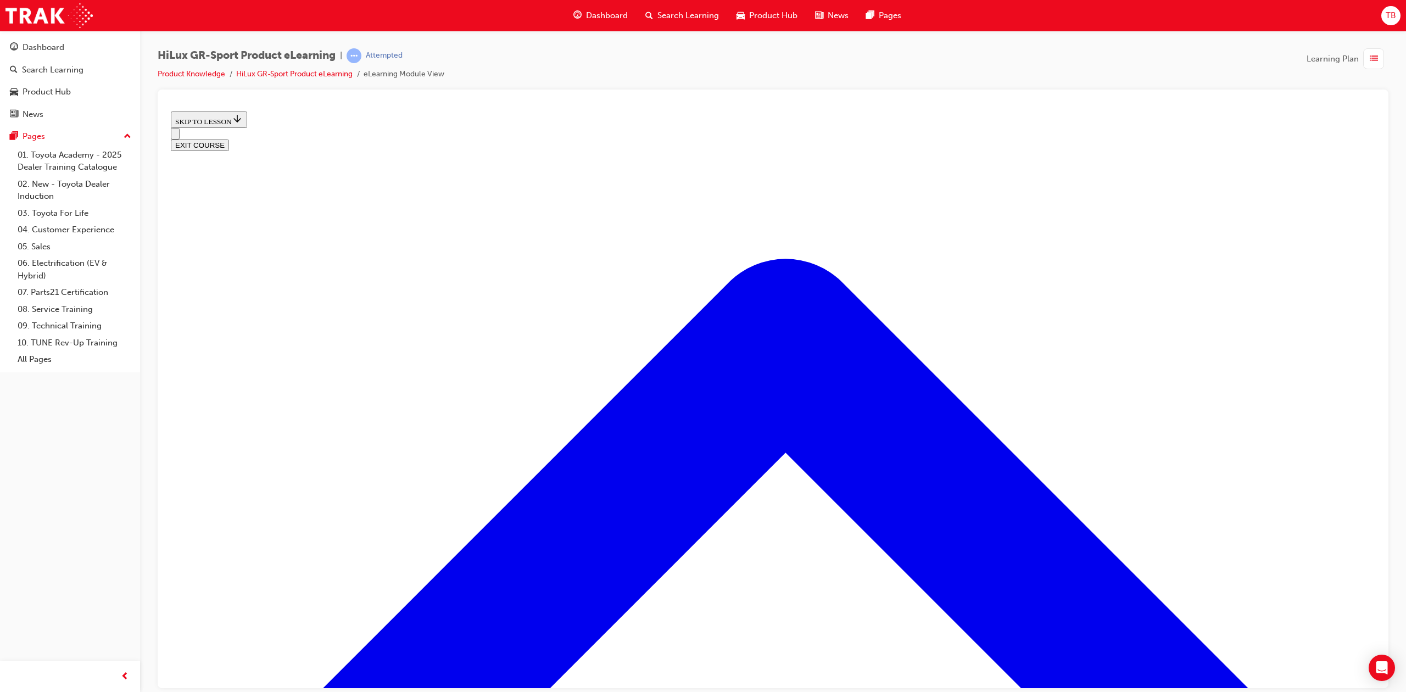
scroll to position [254, 0]
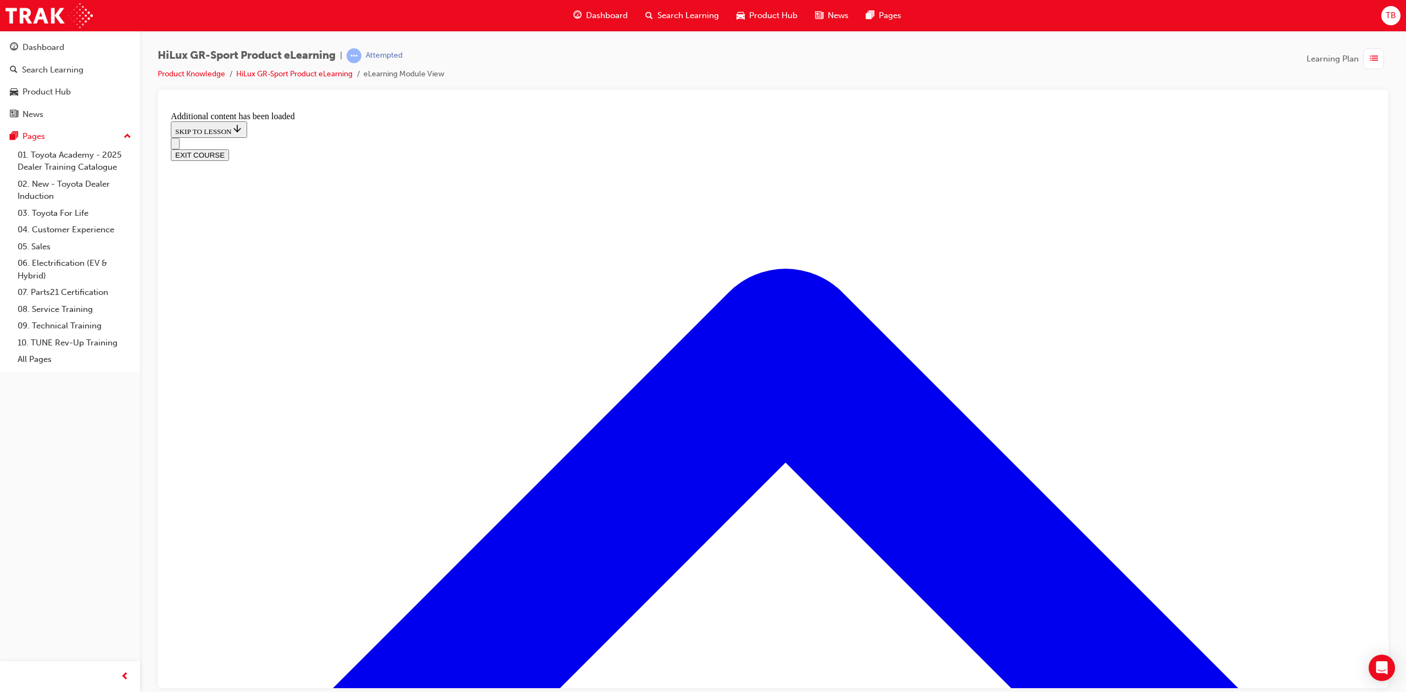
scroll to position [1166, 0]
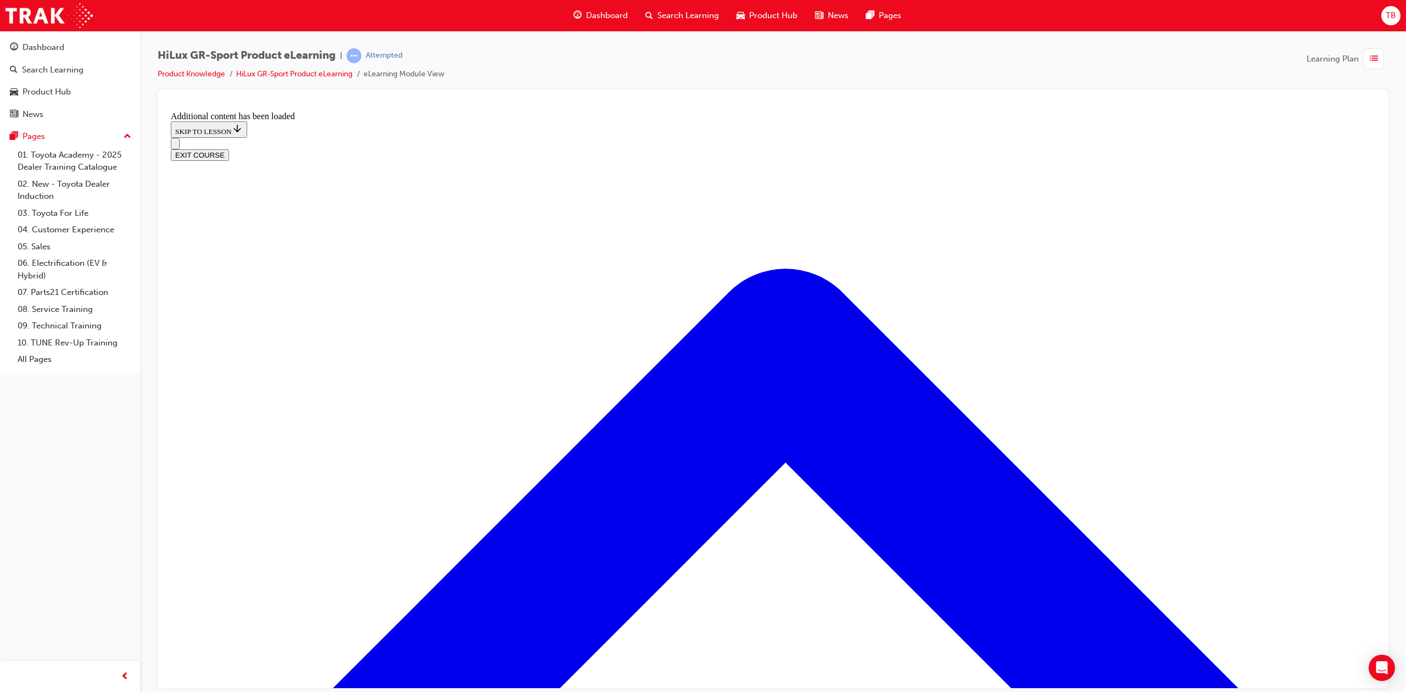
scroll to position [1775, 0]
checkbox input "true"
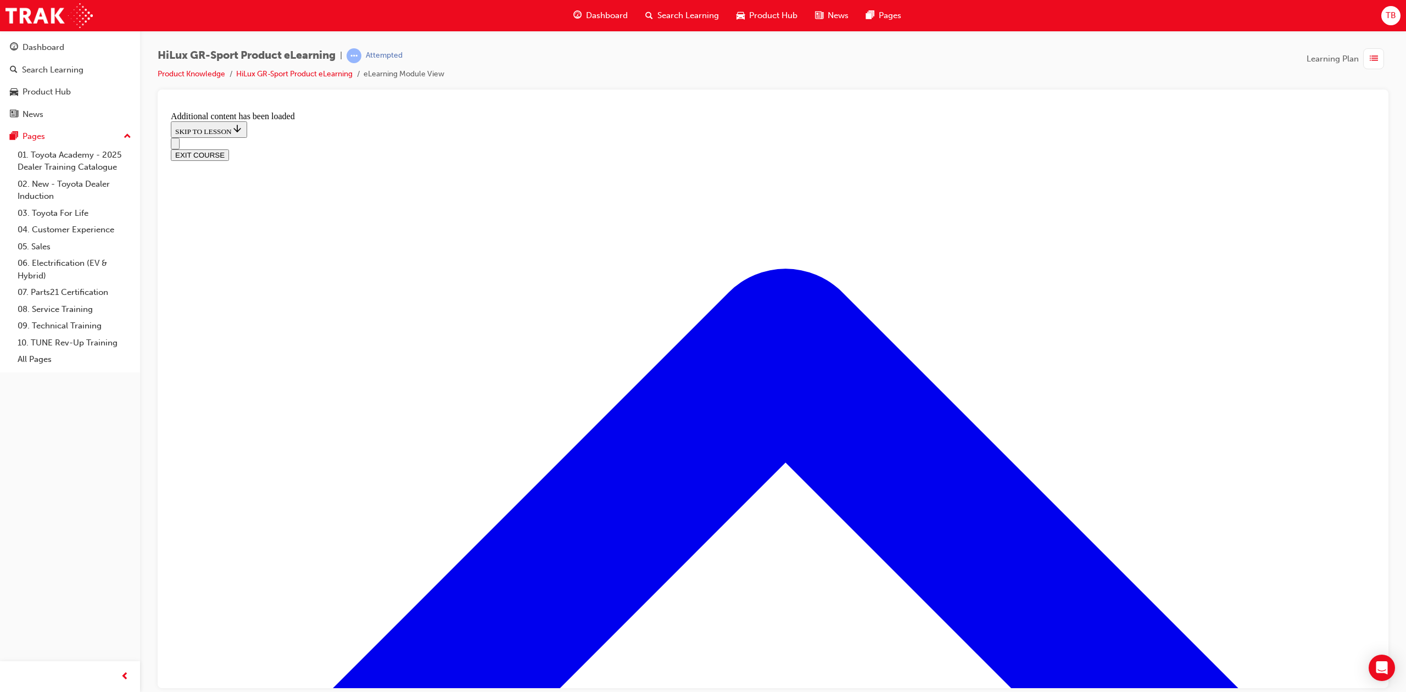
checkbox input "true"
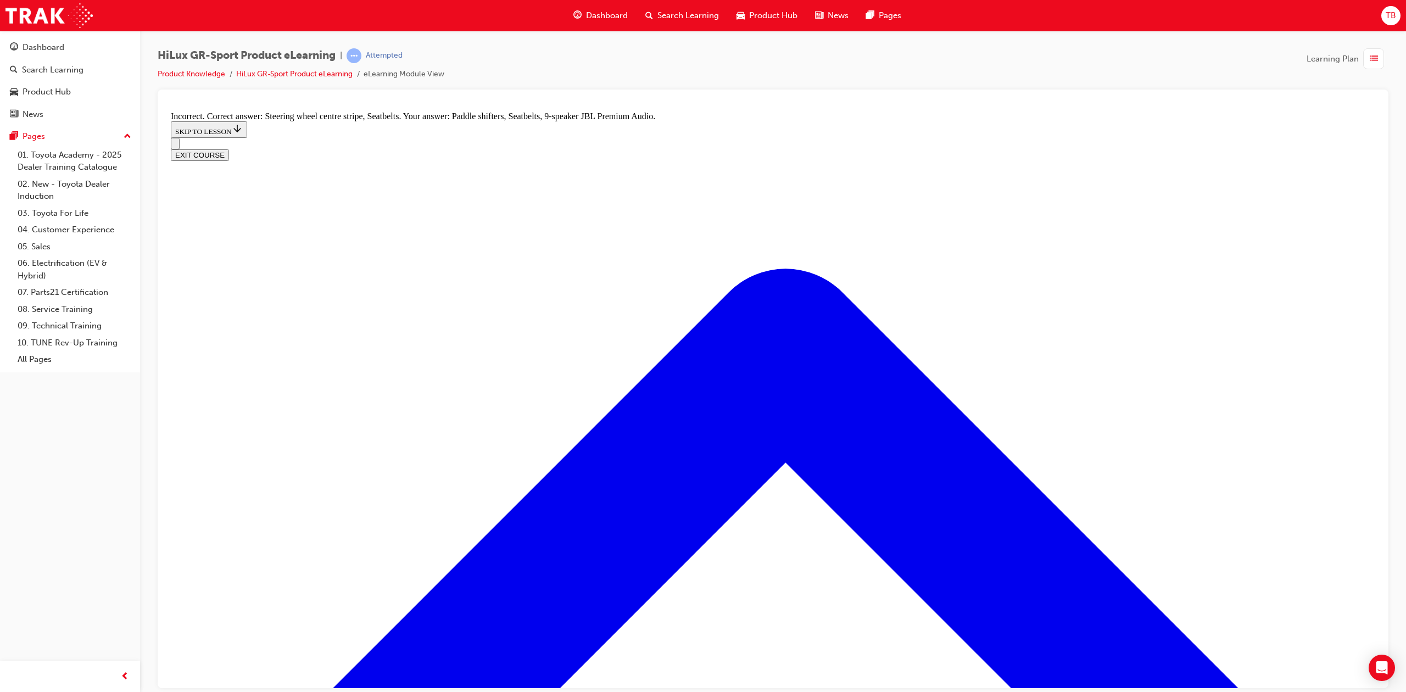
drag, startPoint x: 721, startPoint y: 327, endPoint x: 729, endPoint y: 294, distance: 34.5
checkbox input "false"
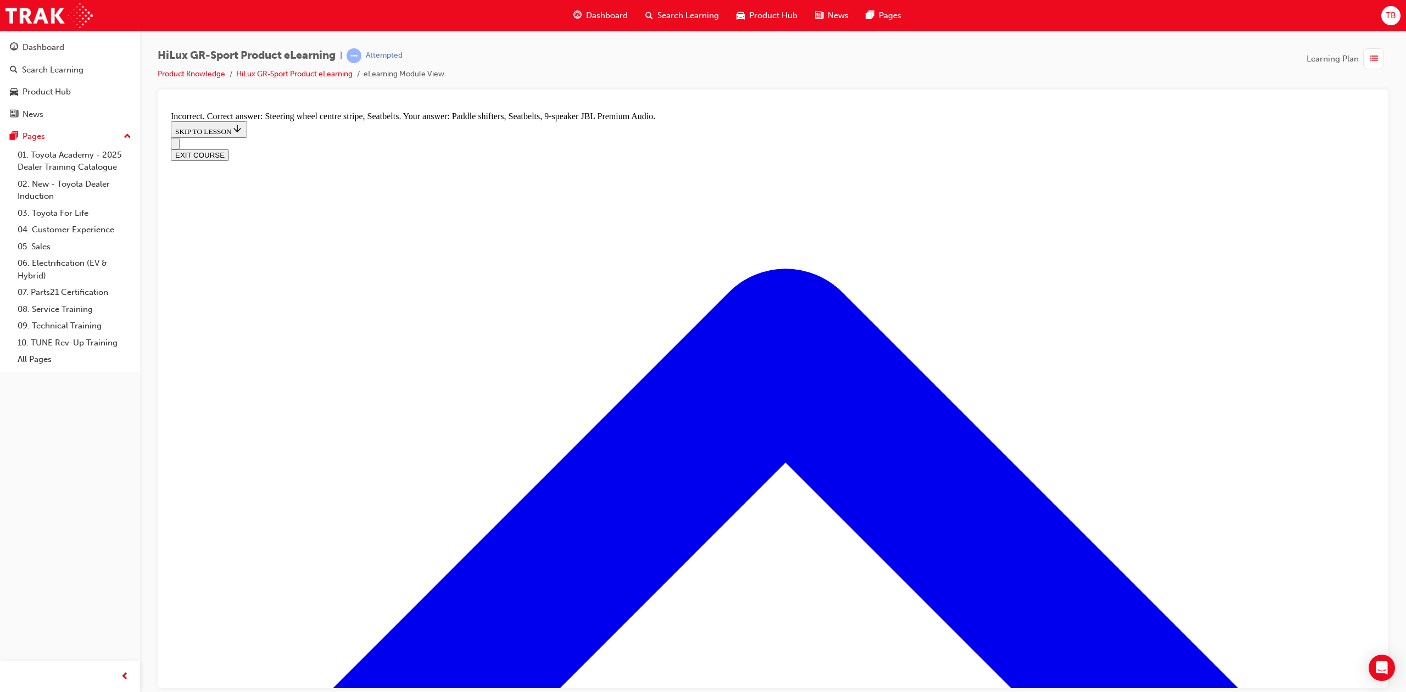
checkbox input "true"
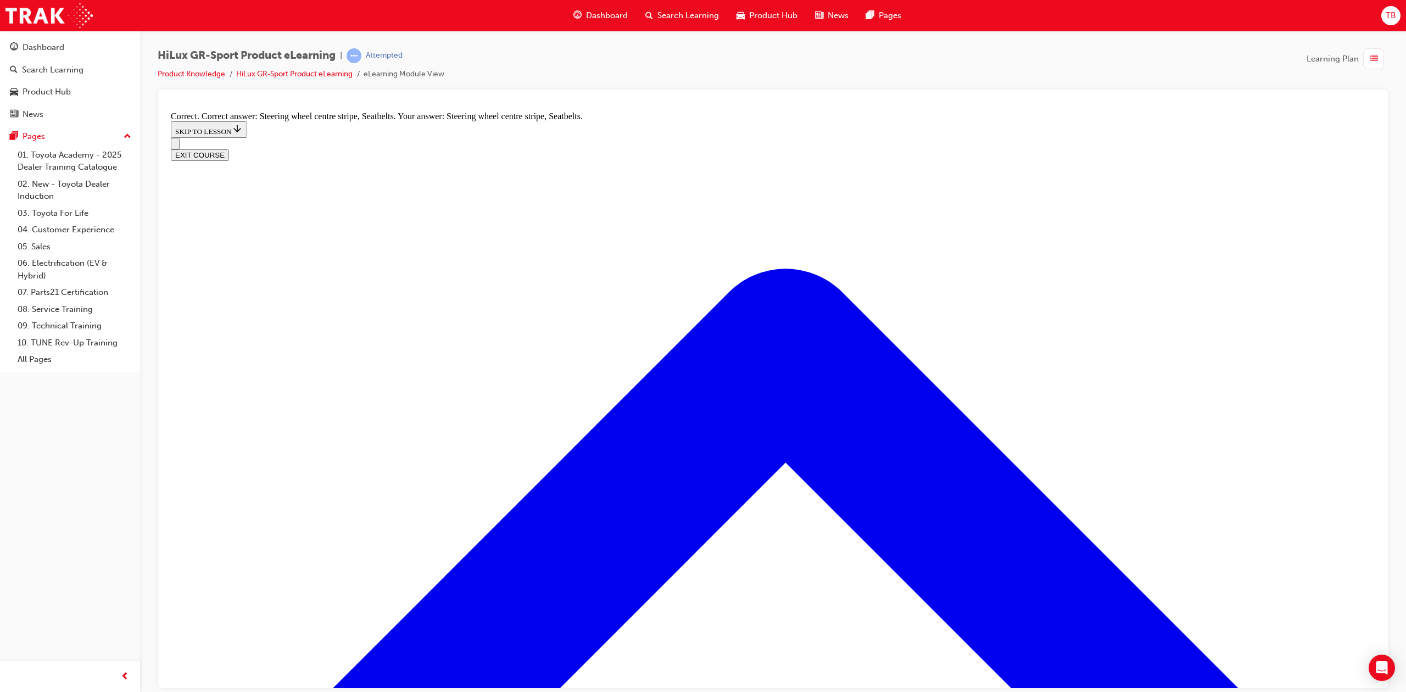
radio input "true"
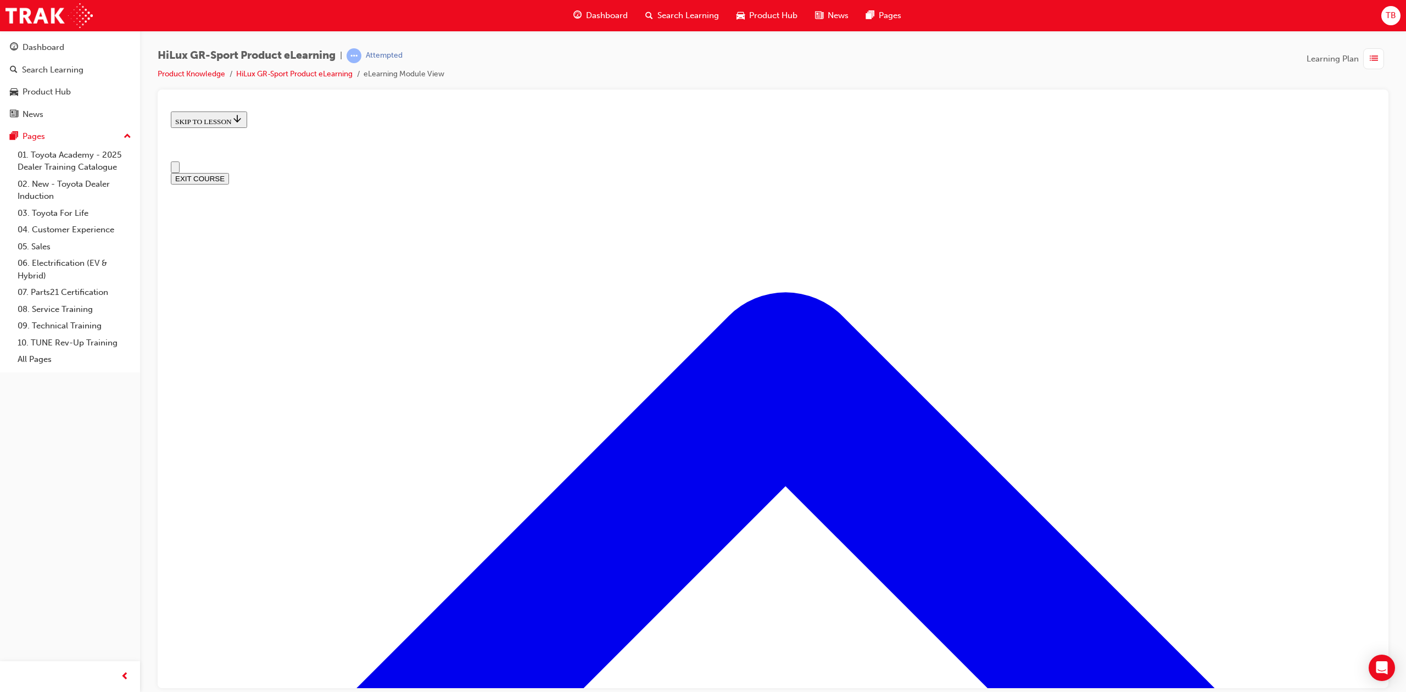
scroll to position [0, 0]
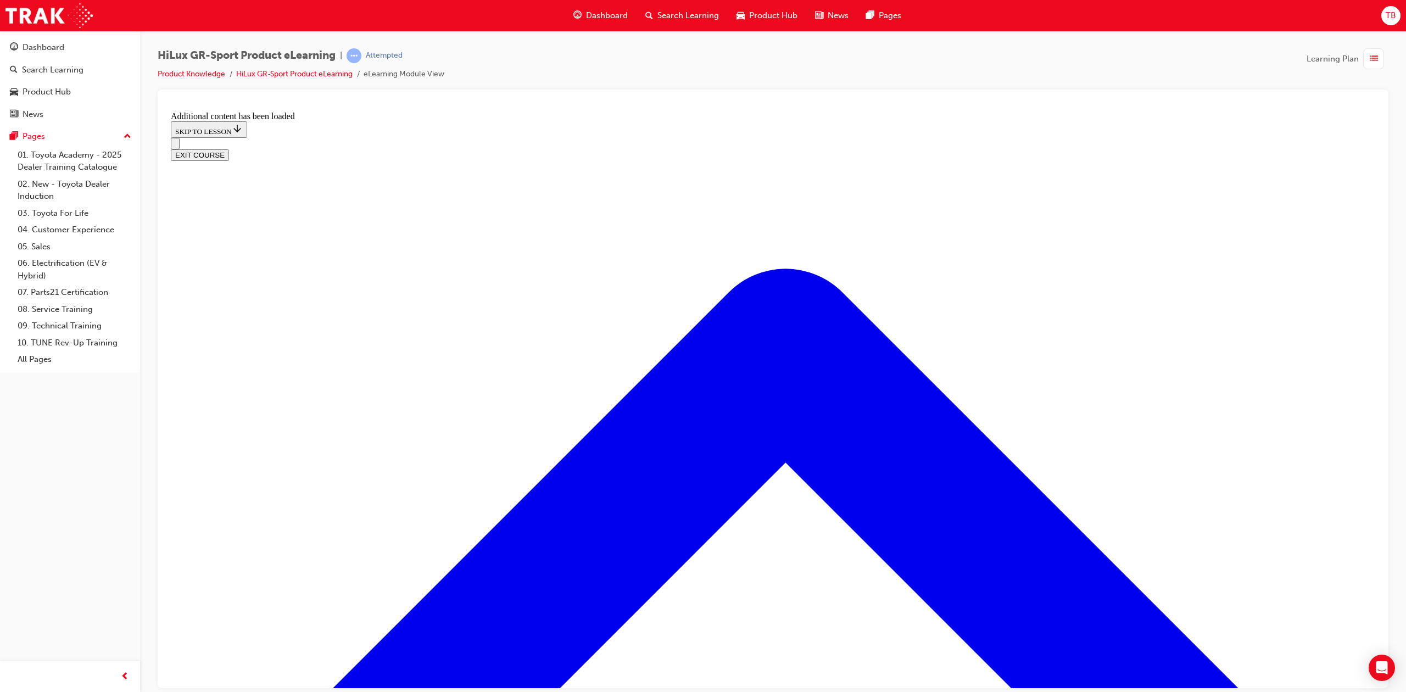
scroll to position [650, 0]
radio input "true"
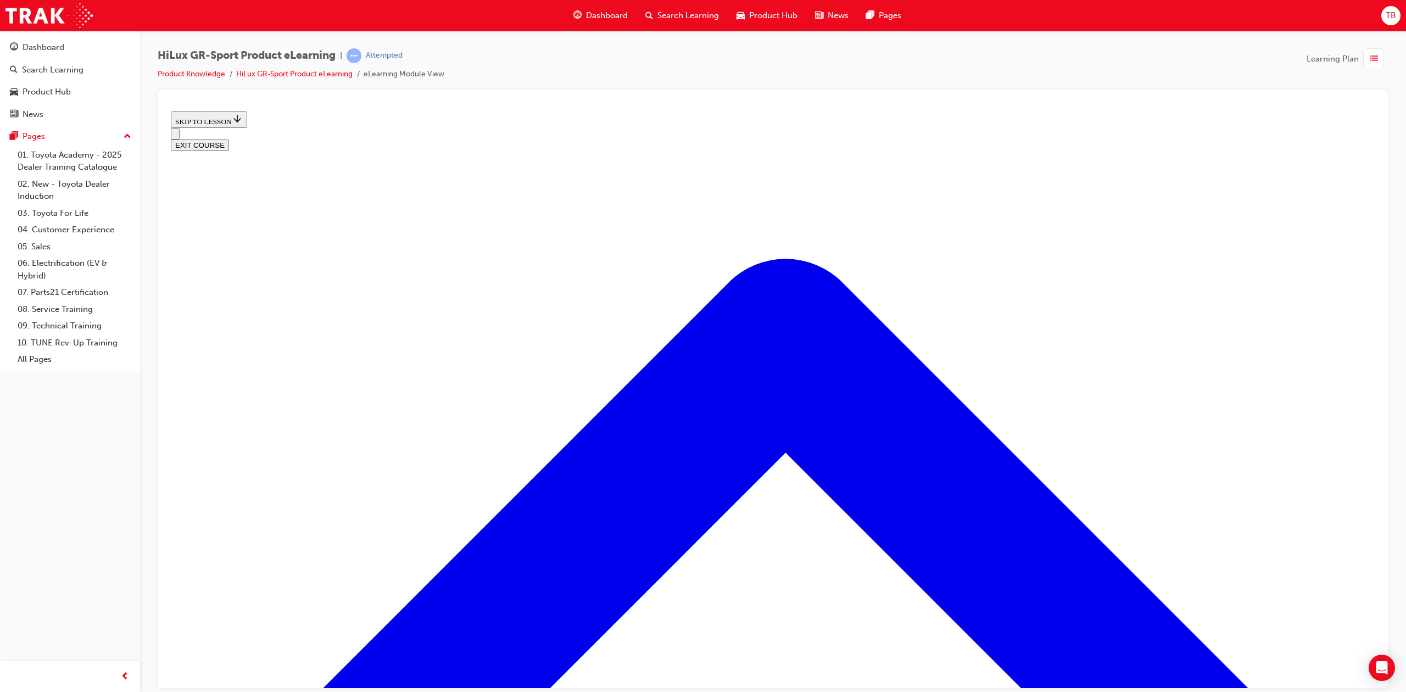
scroll to position [1243, 0]
click at [1376, 58] on span "list-icon" at bounding box center [1374, 59] width 8 height 14
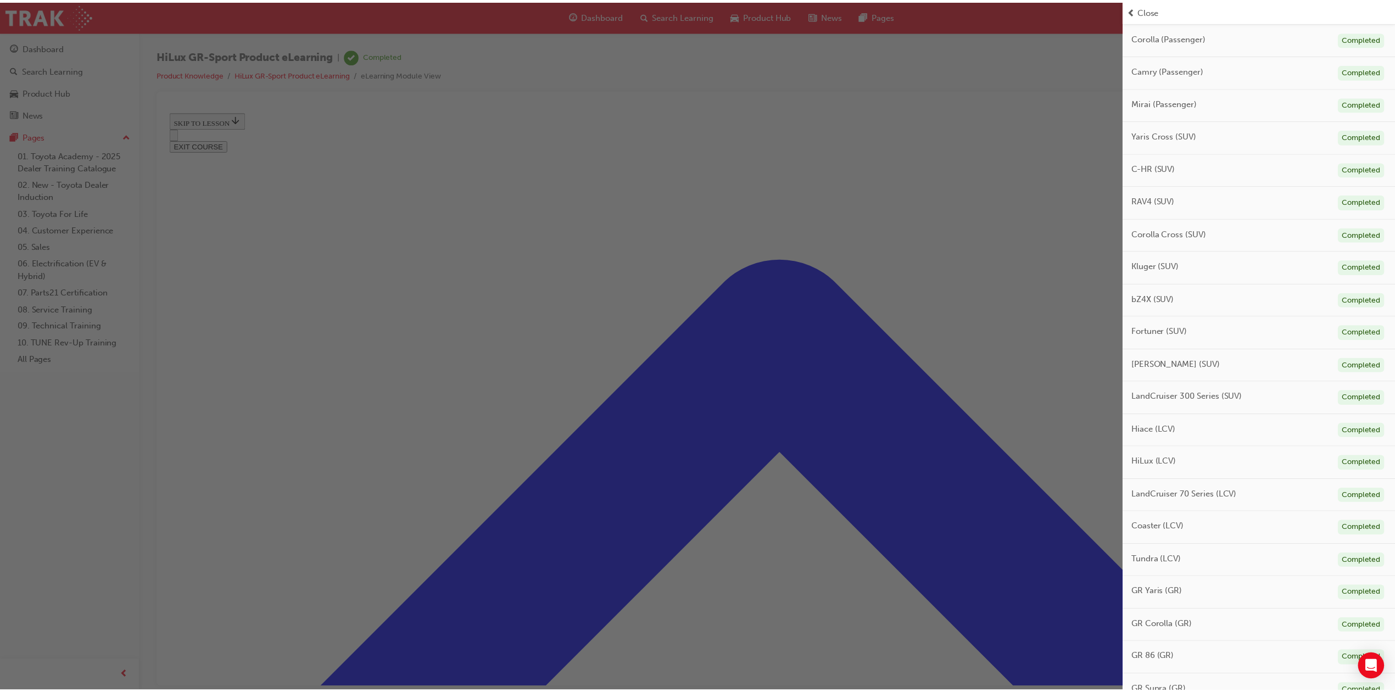
scroll to position [203, 0]
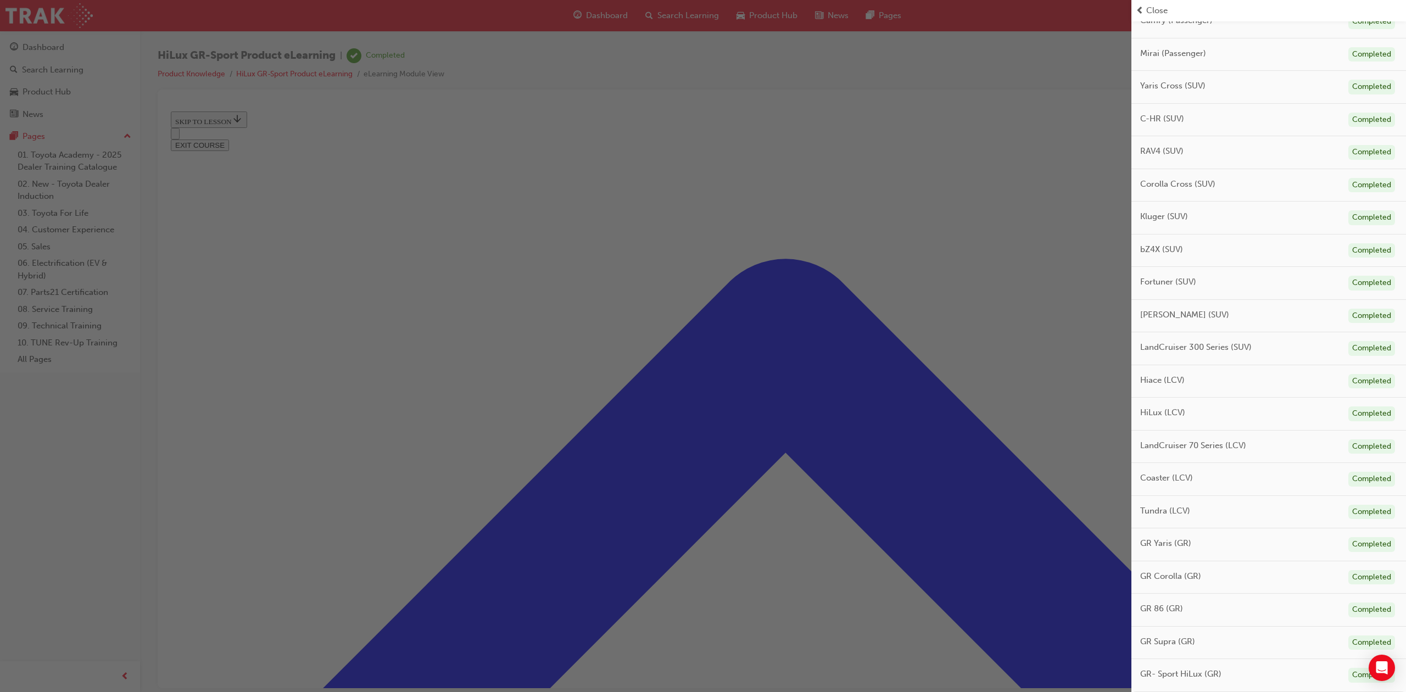
click at [154, 141] on div "button" at bounding box center [565, 346] width 1131 height 692
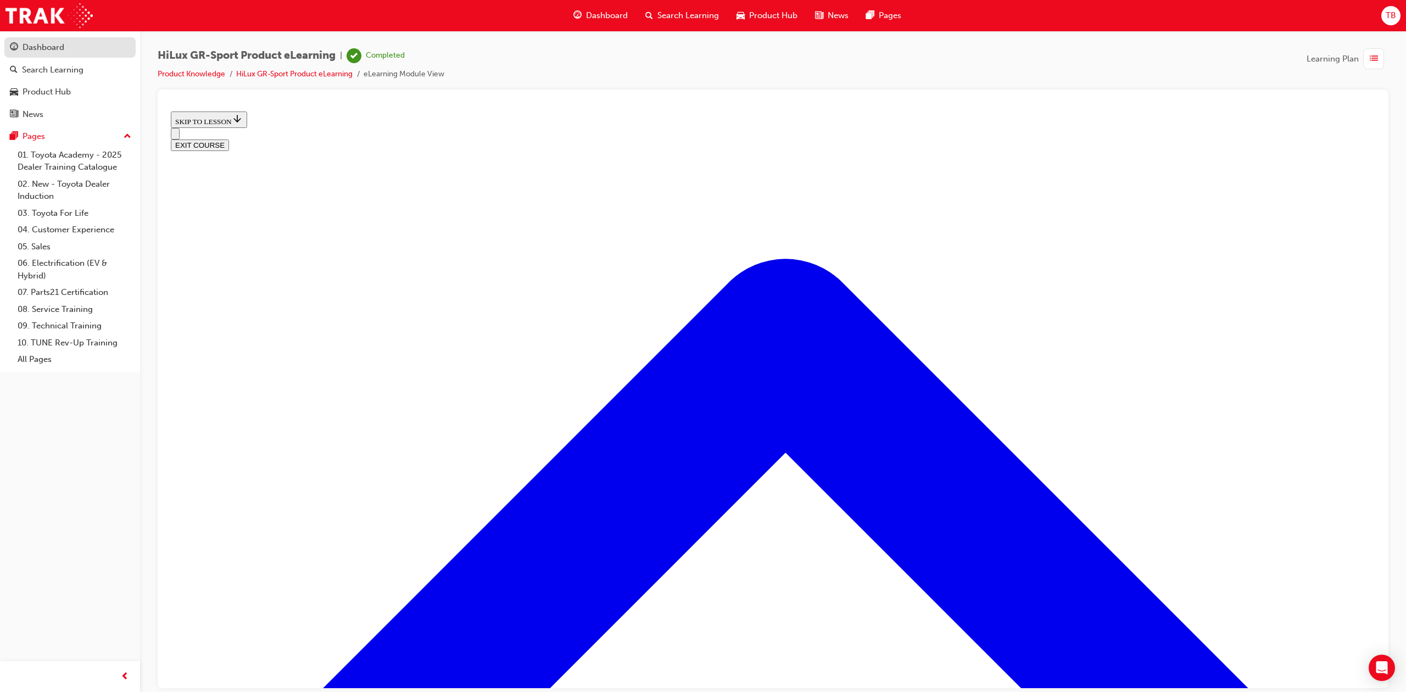
click at [88, 47] on div "Dashboard" at bounding box center [70, 48] width 120 height 14
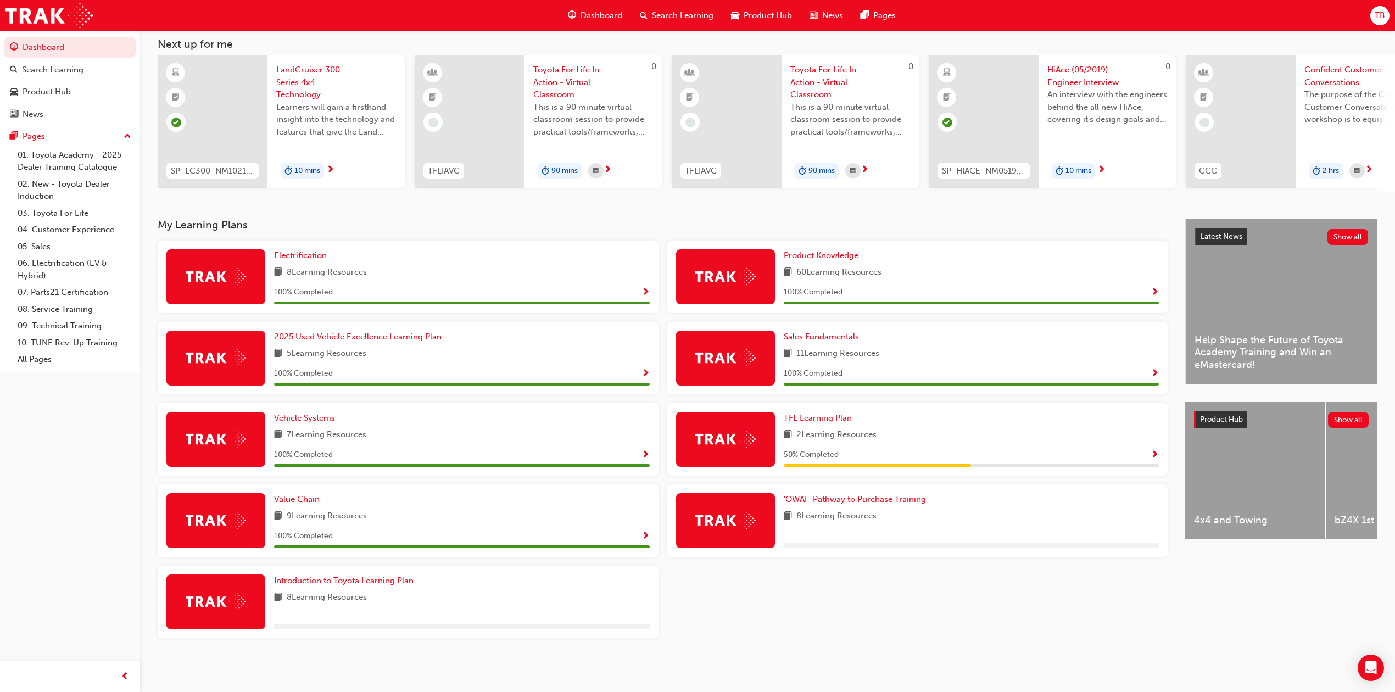
scroll to position [60, 0]
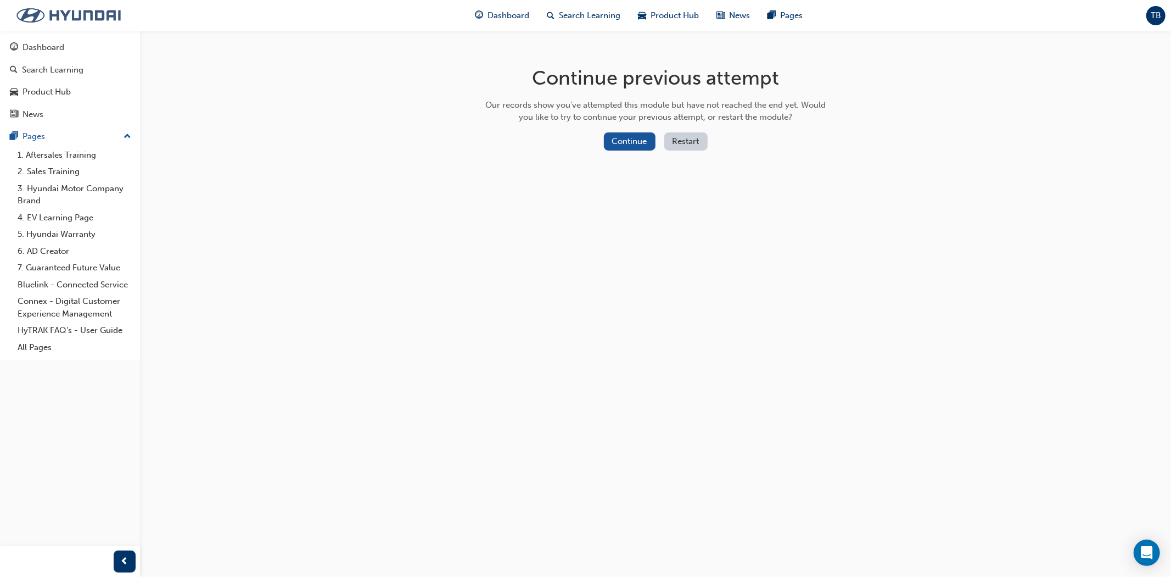
click at [81, 18] on img at bounding box center [68, 15] width 126 height 23
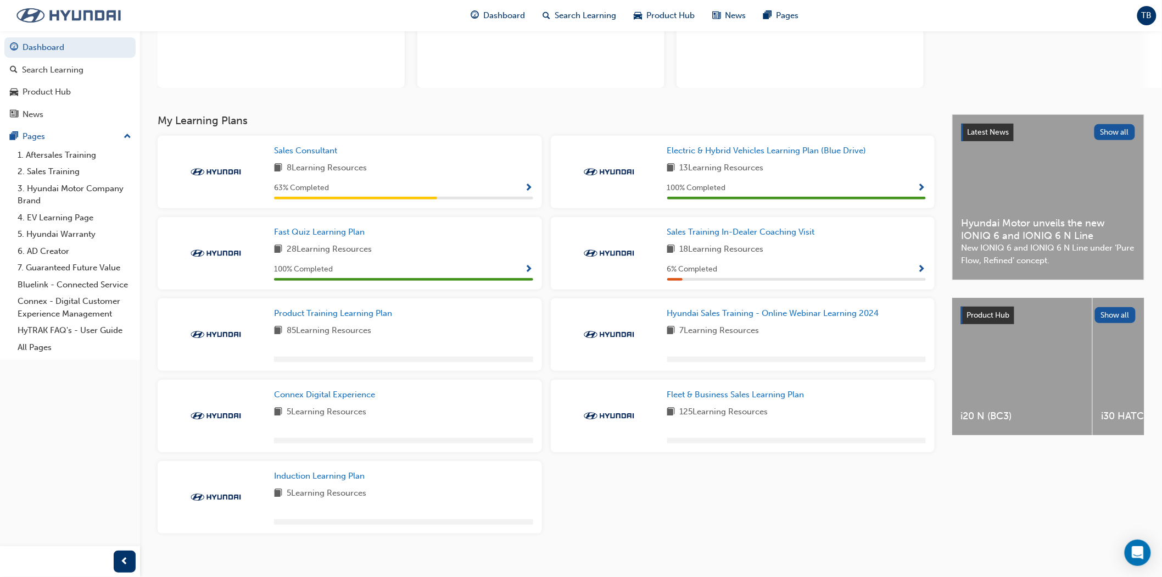
scroll to position [136, 0]
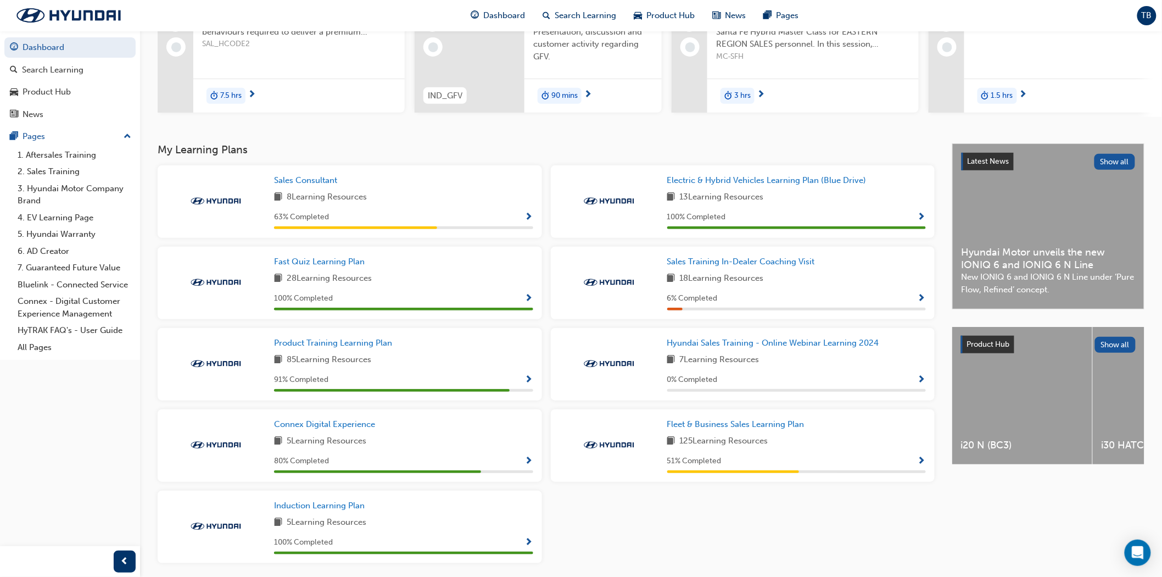
click at [926, 463] on div "Fleet & Business Sales Learning Plan 125 Learning Resources 51 % Completed" at bounding box center [743, 445] width 384 height 72
click at [923, 462] on span "Show Progress" at bounding box center [922, 461] width 8 height 10
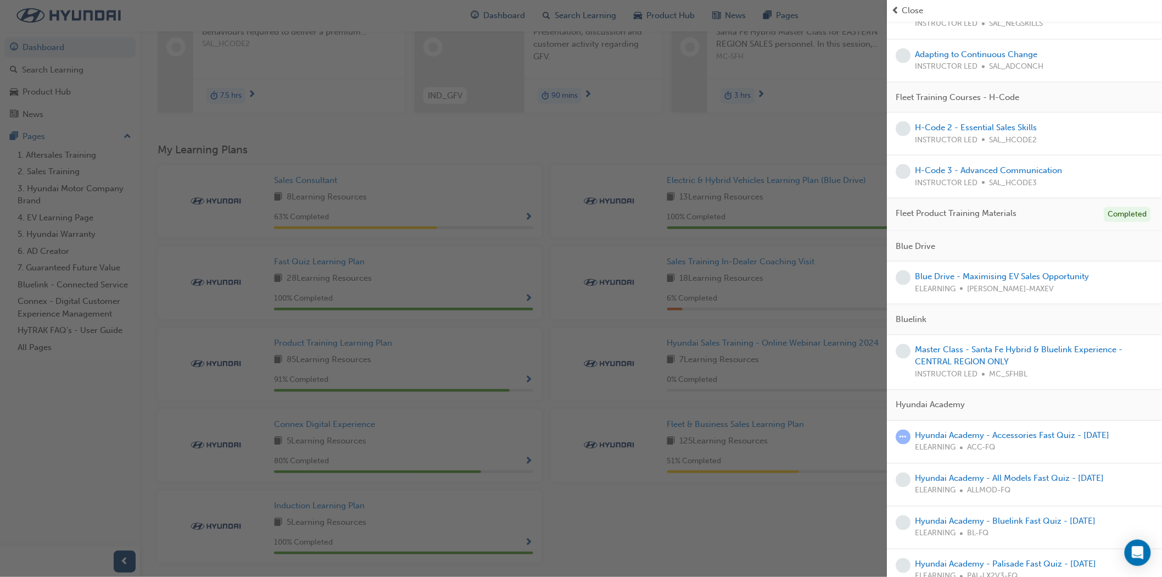
scroll to position [571, 0]
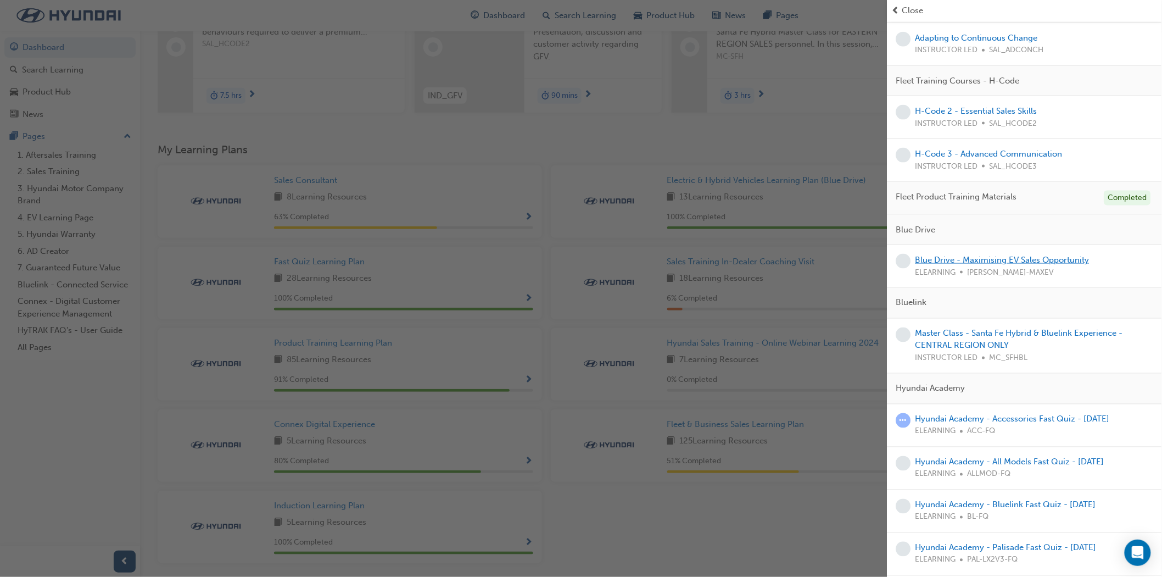
click at [985, 265] on link "Blue Drive - Maximising EV Sales Opportunity" at bounding box center [1002, 260] width 174 height 10
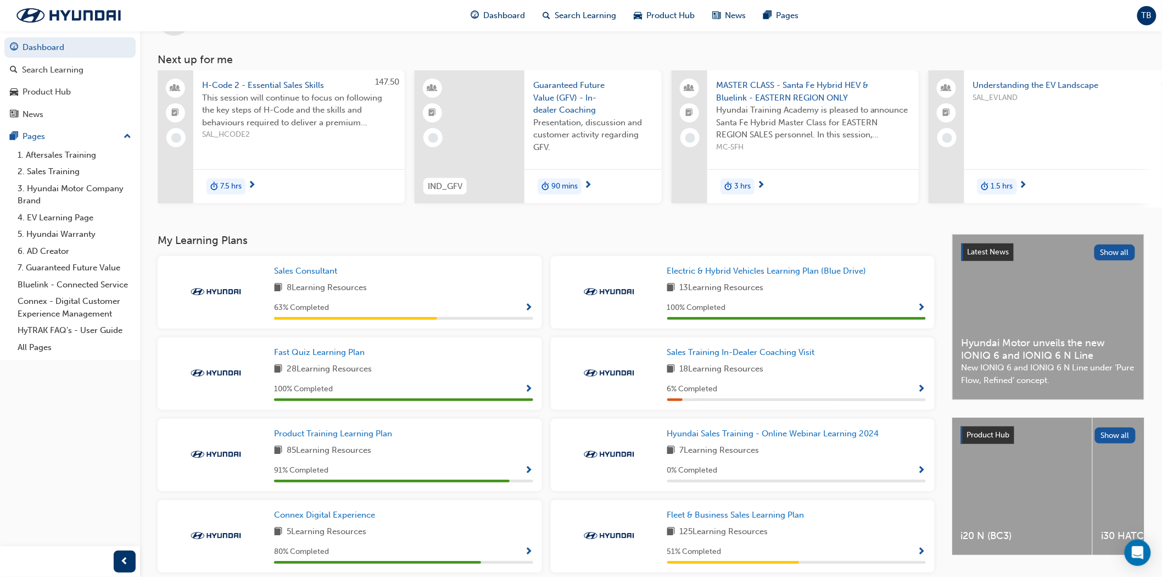
scroll to position [180, 0]
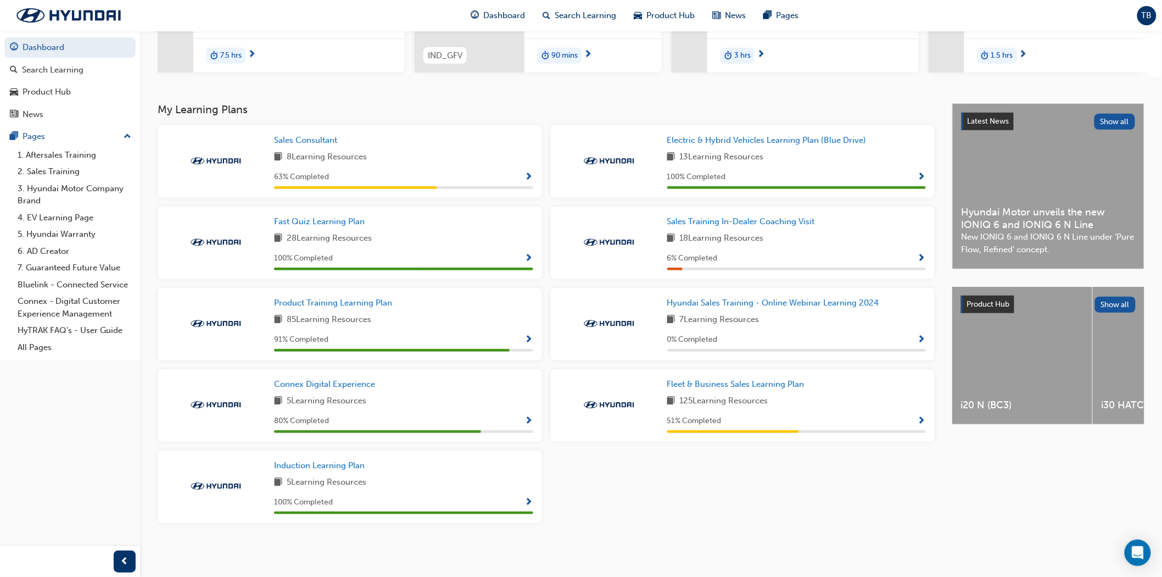
click at [923, 416] on span "Show Progress" at bounding box center [922, 421] width 8 height 10
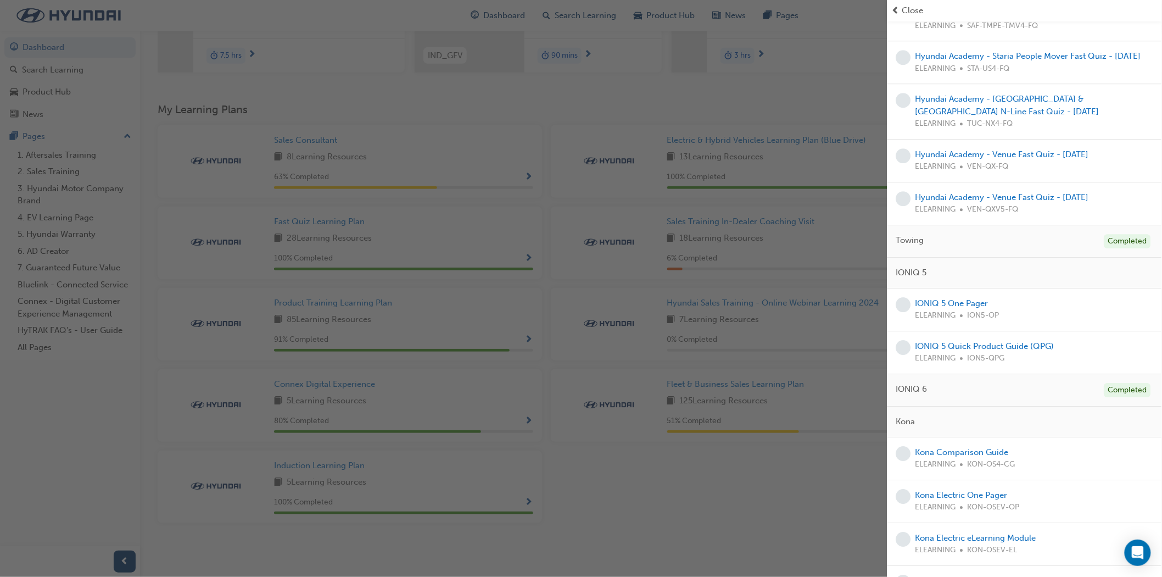
scroll to position [1342, 0]
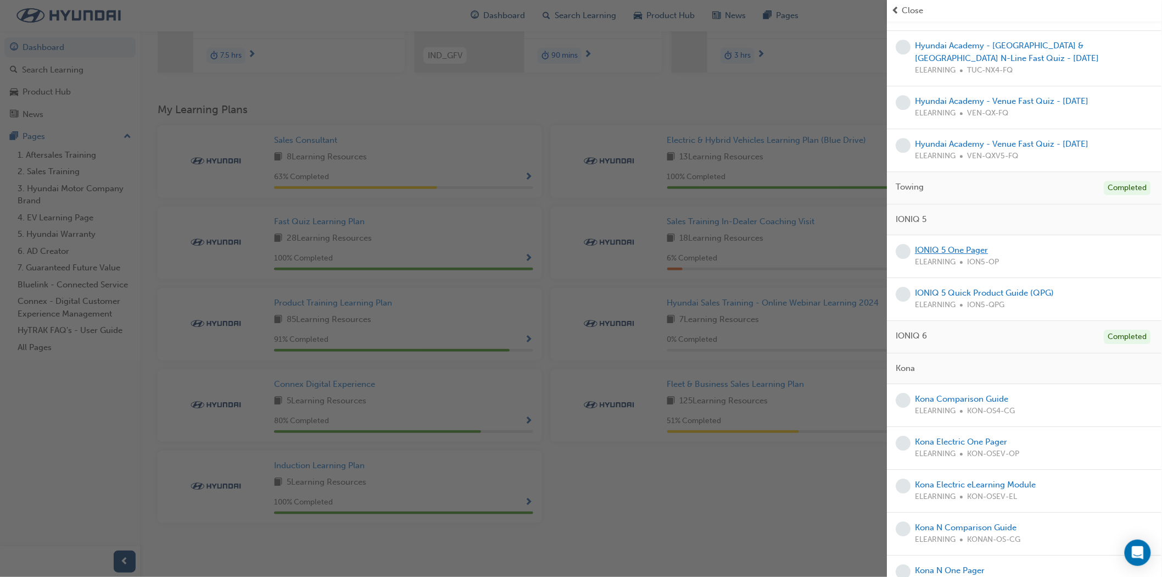
click at [969, 255] on link "IONIQ 5 One Pager" at bounding box center [951, 250] width 73 height 10
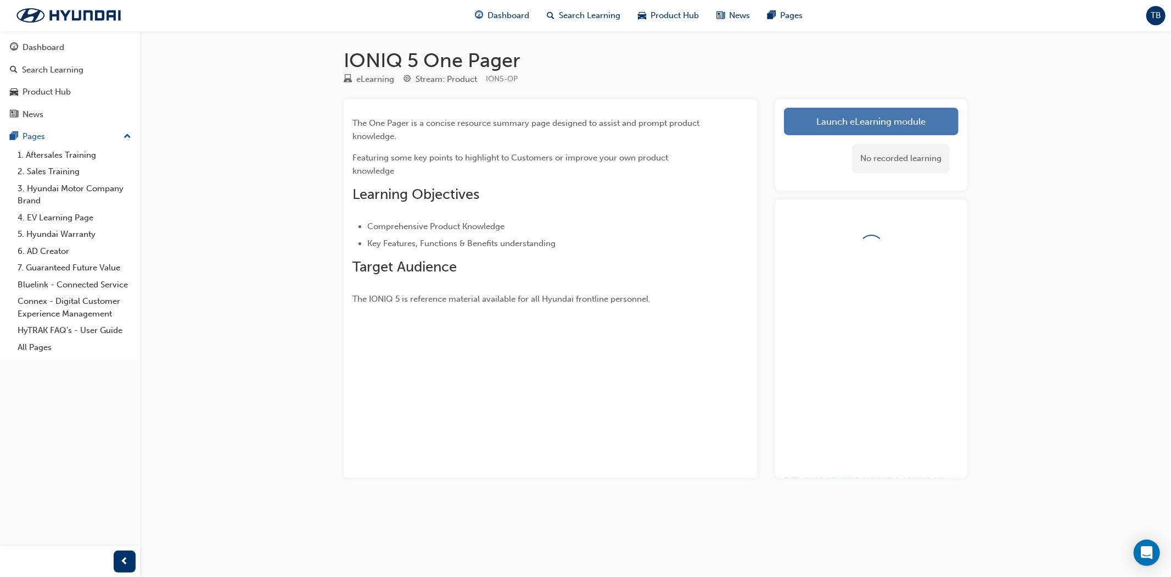
click at [932, 124] on link "Launch eLearning module" at bounding box center [871, 121] width 175 height 27
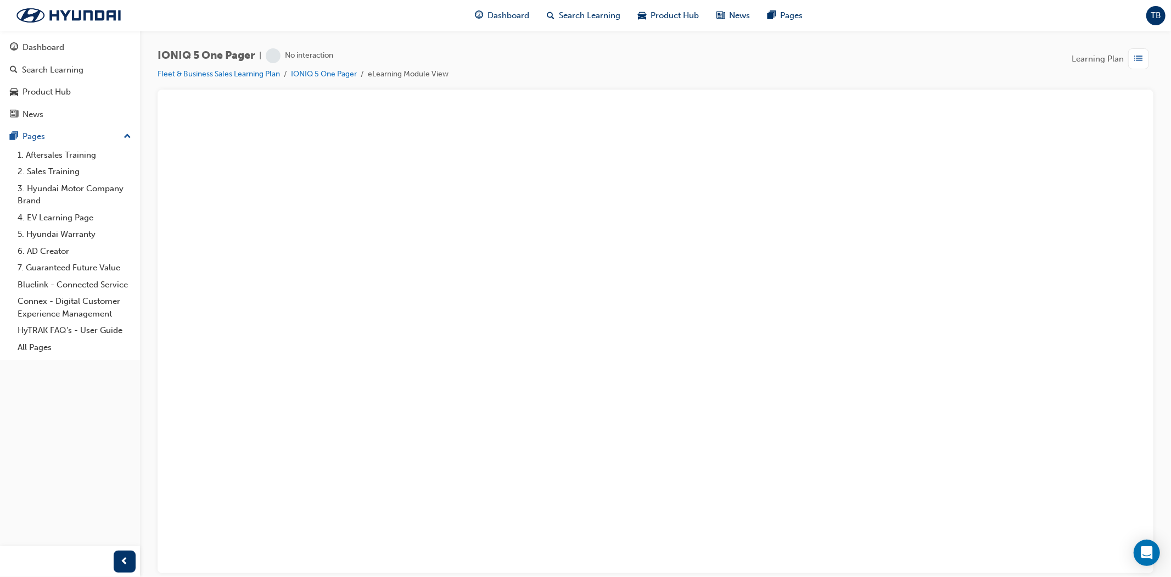
click at [1159, 14] on span "TB" at bounding box center [1156, 15] width 10 height 13
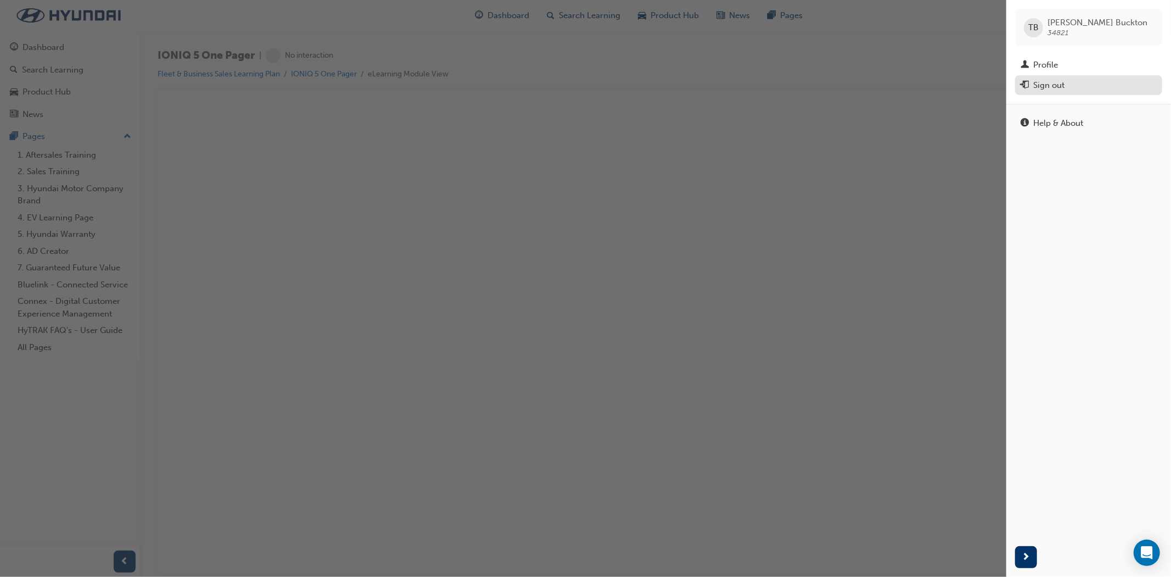
click at [1086, 83] on div "Sign out" at bounding box center [1089, 86] width 136 height 14
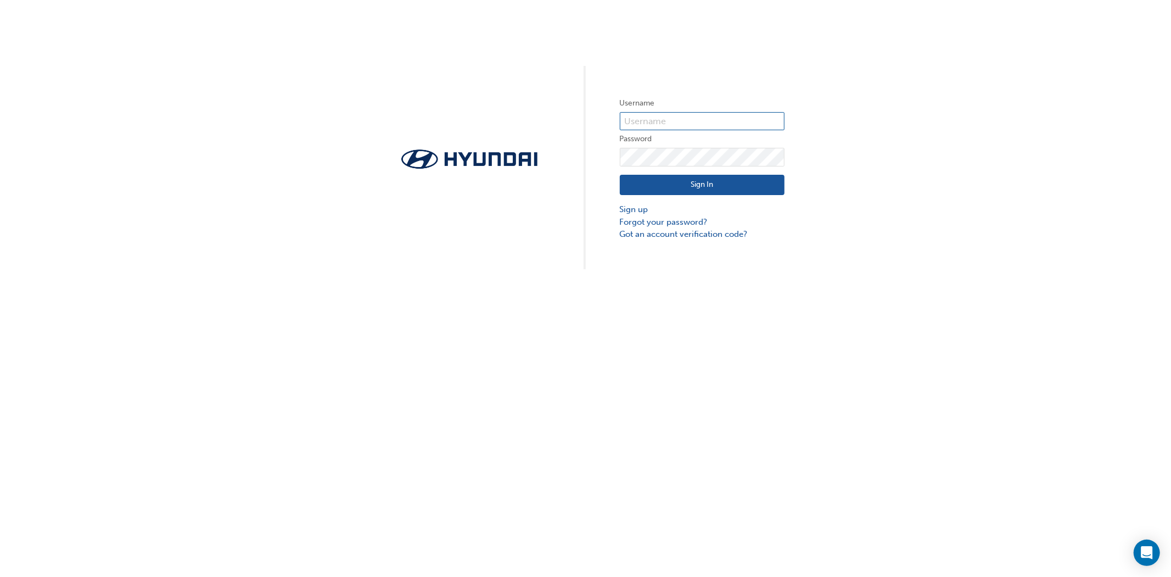
click at [685, 122] on input "text" at bounding box center [702, 121] width 165 height 19
type input "[EMAIL_ADDRESS][DOMAIN_NAME]"
click at [776, 176] on button "Sign In" at bounding box center [702, 185] width 165 height 21
